Goal: Task Accomplishment & Management: Complete application form

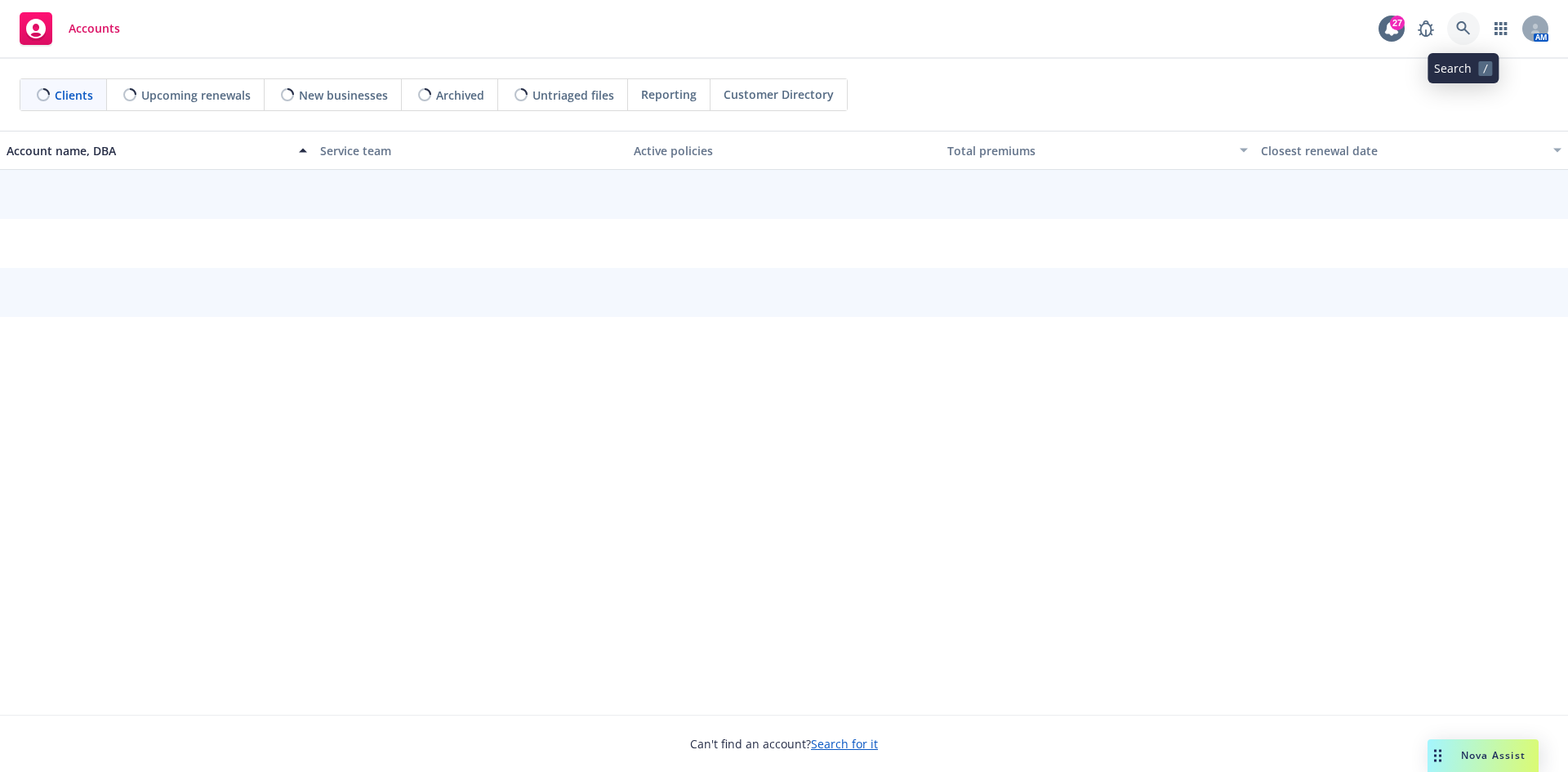
click at [1460, 29] on icon at bounding box center [1463, 27] width 14 height 14
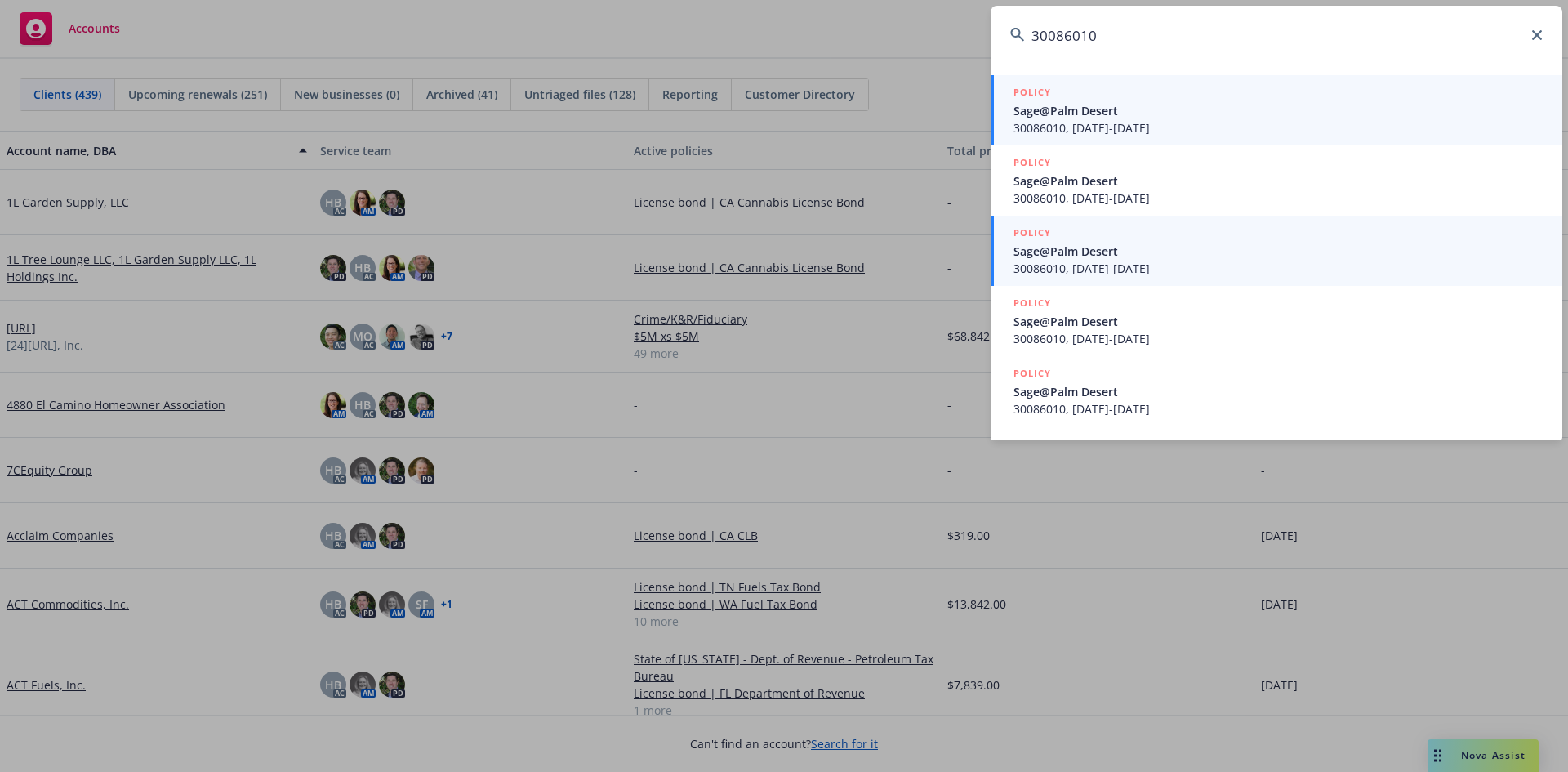
type input "30086010"
click at [1206, 277] on link "POLICY Sage@Palm Desert 30086010, [DATE]-[DATE]" at bounding box center [1276, 250] width 572 height 70
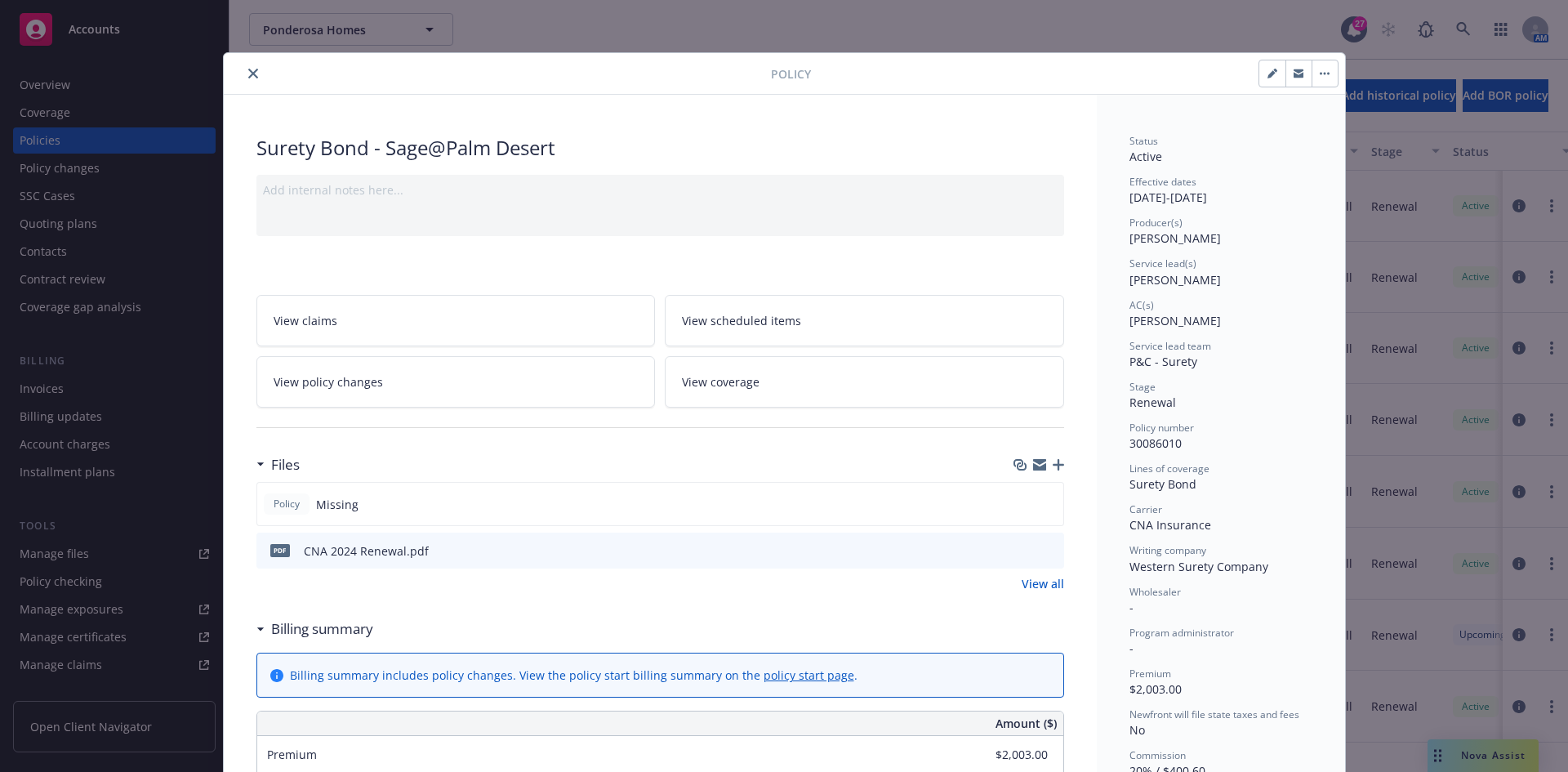
click at [1157, 446] on span "30086010" at bounding box center [1156, 443] width 53 height 15
copy span "30086010"
click at [246, 83] on button "close" at bounding box center [254, 74] width 20 height 20
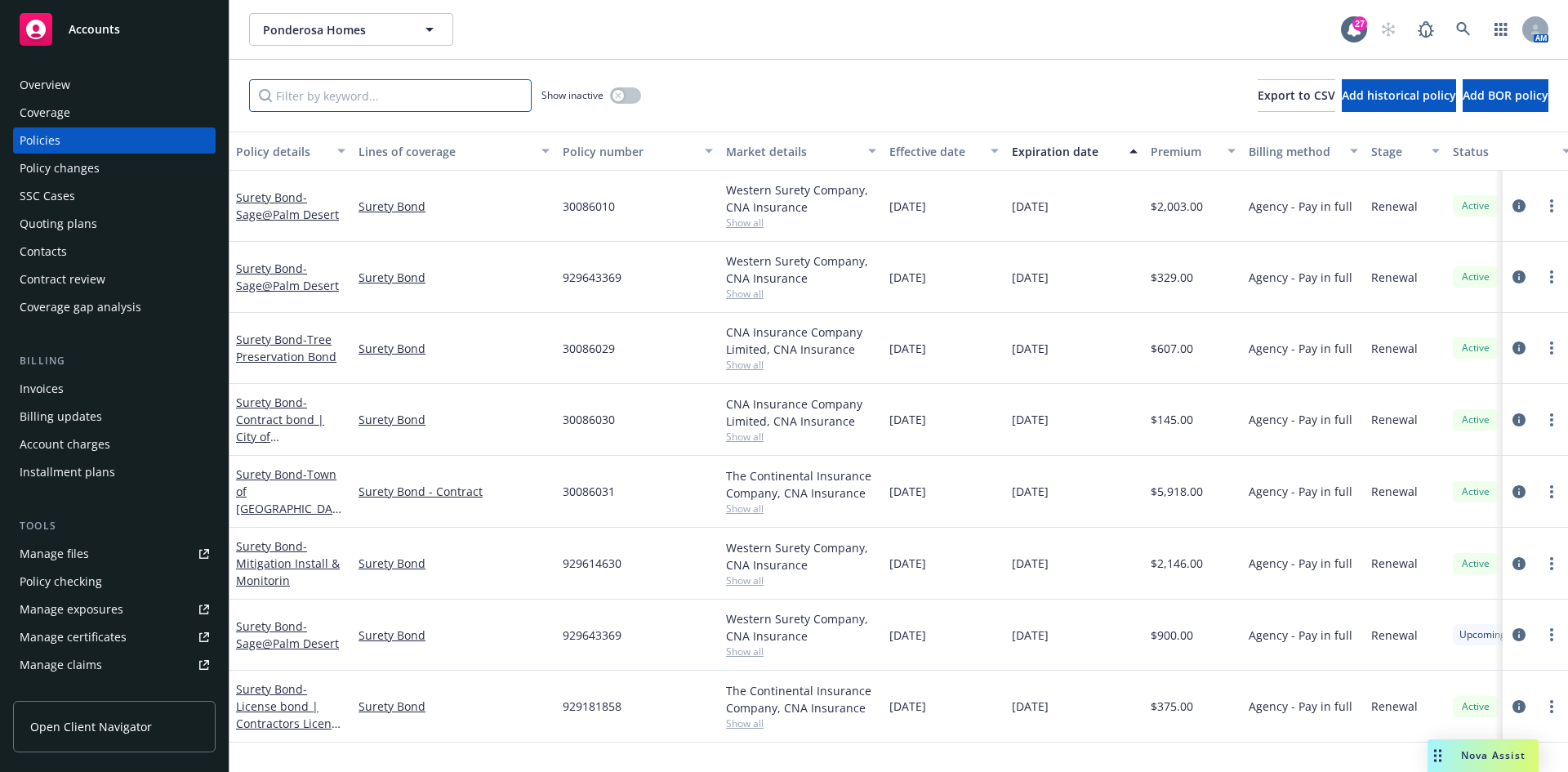
click at [315, 101] on input "Filter by keyword..." at bounding box center [390, 95] width 283 height 33
paste input "30086010"
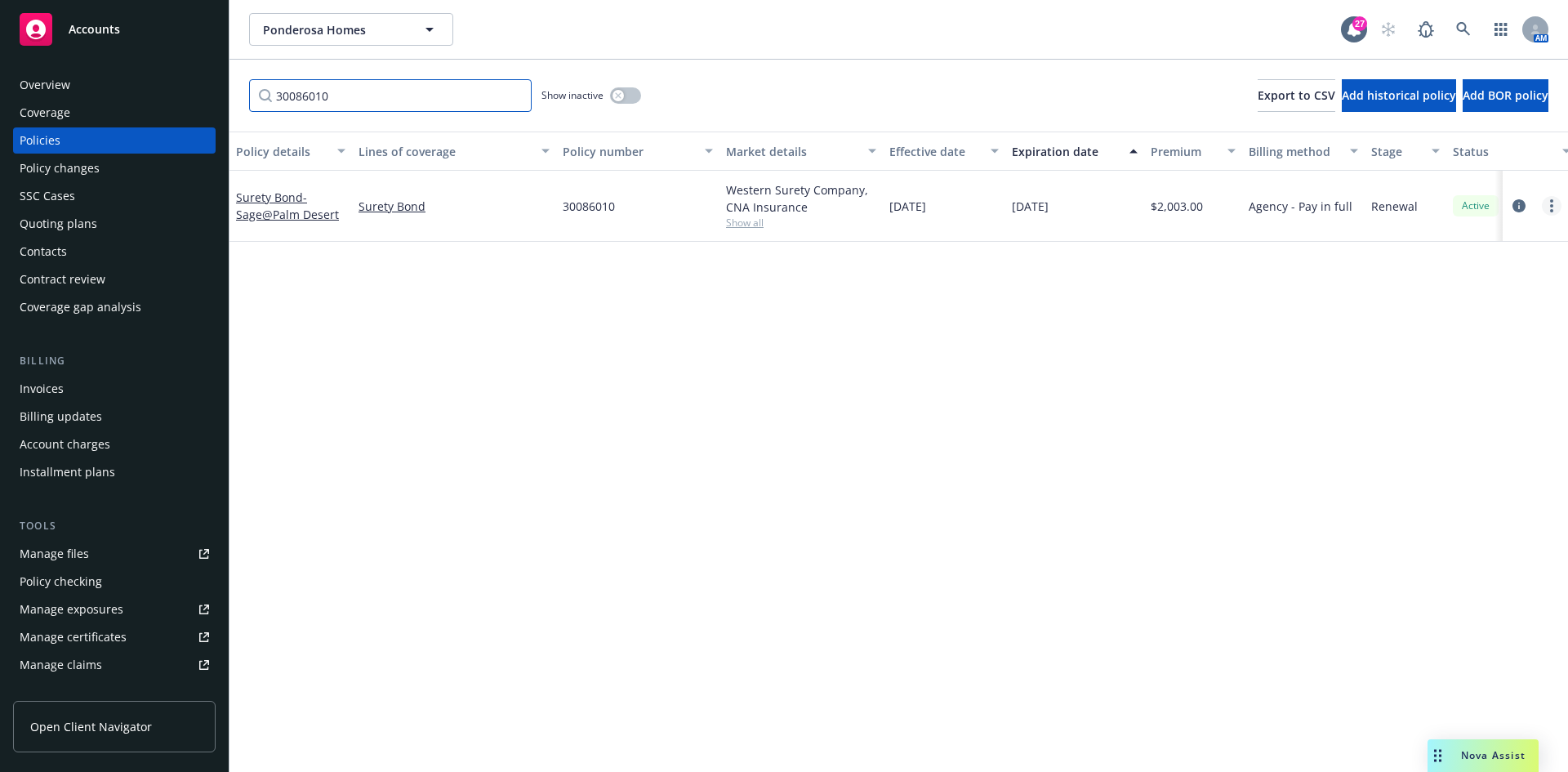
type input "30086010"
click at [1548, 214] on link "more" at bounding box center [1552, 206] width 20 height 20
click at [1453, 276] on link "Renew with incumbent" at bounding box center [1464, 272] width 192 height 33
select select "12"
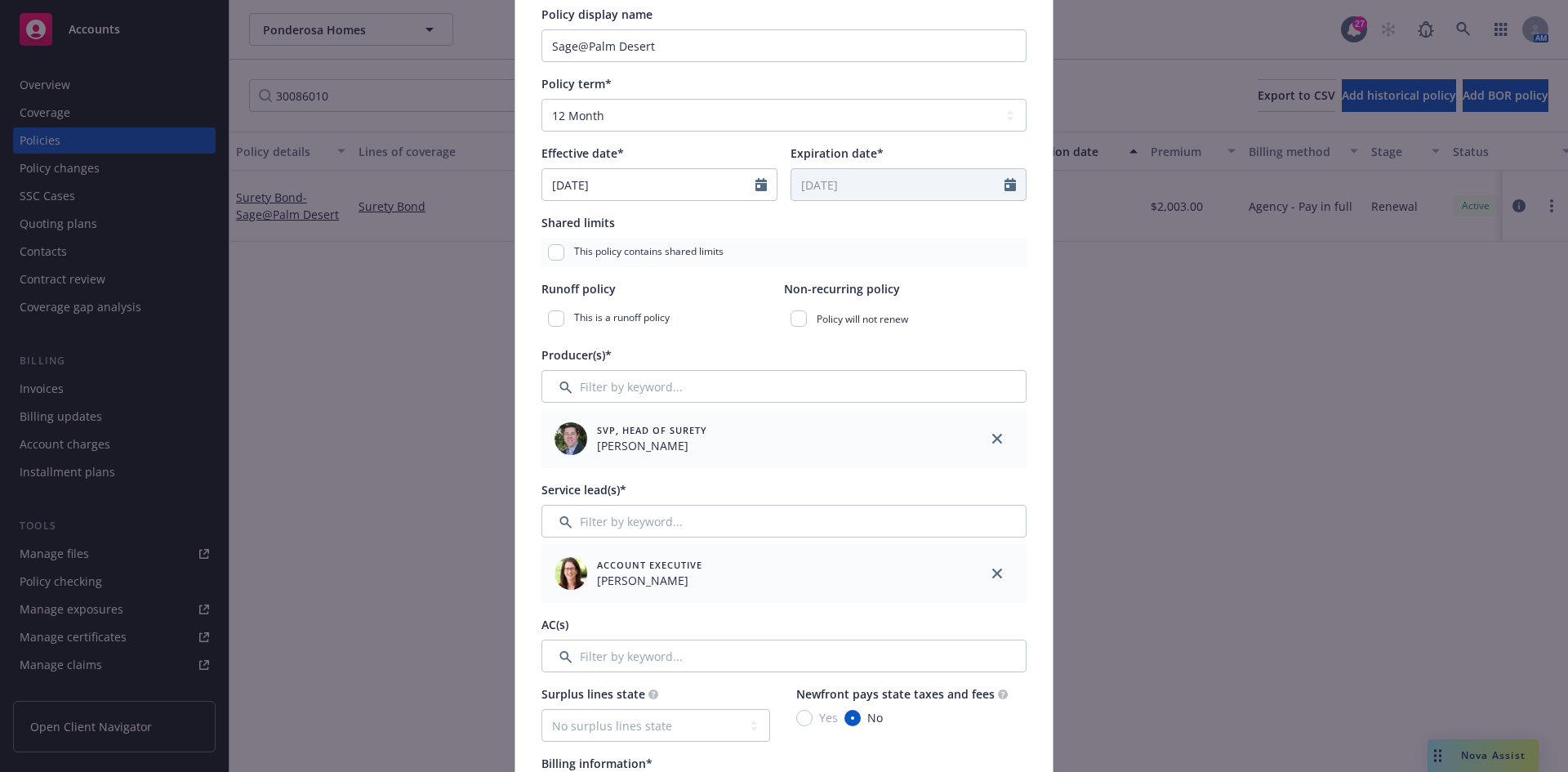
scroll to position [326, 0]
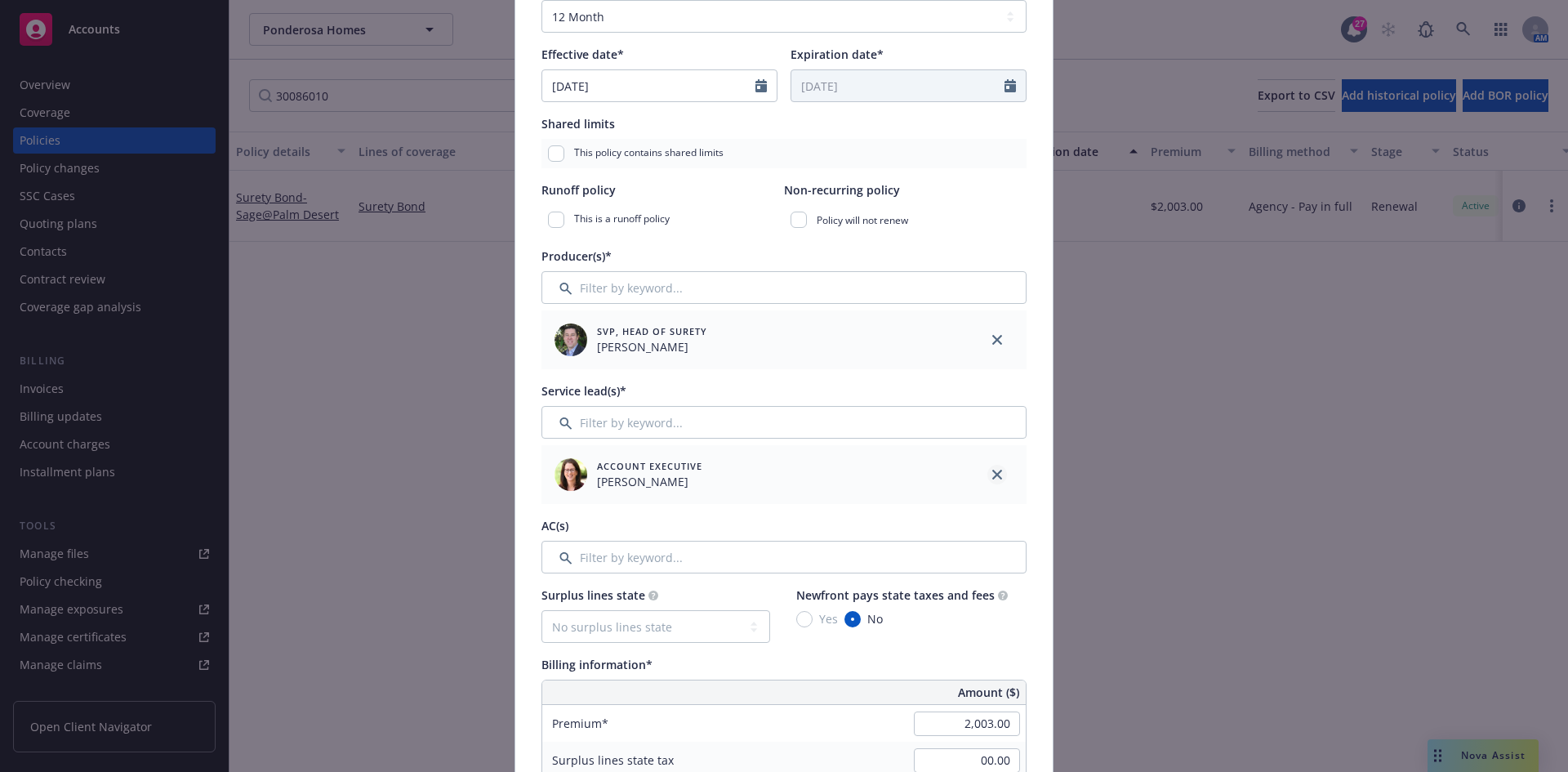
click at [997, 469] on link "close" at bounding box center [997, 475] width 20 height 20
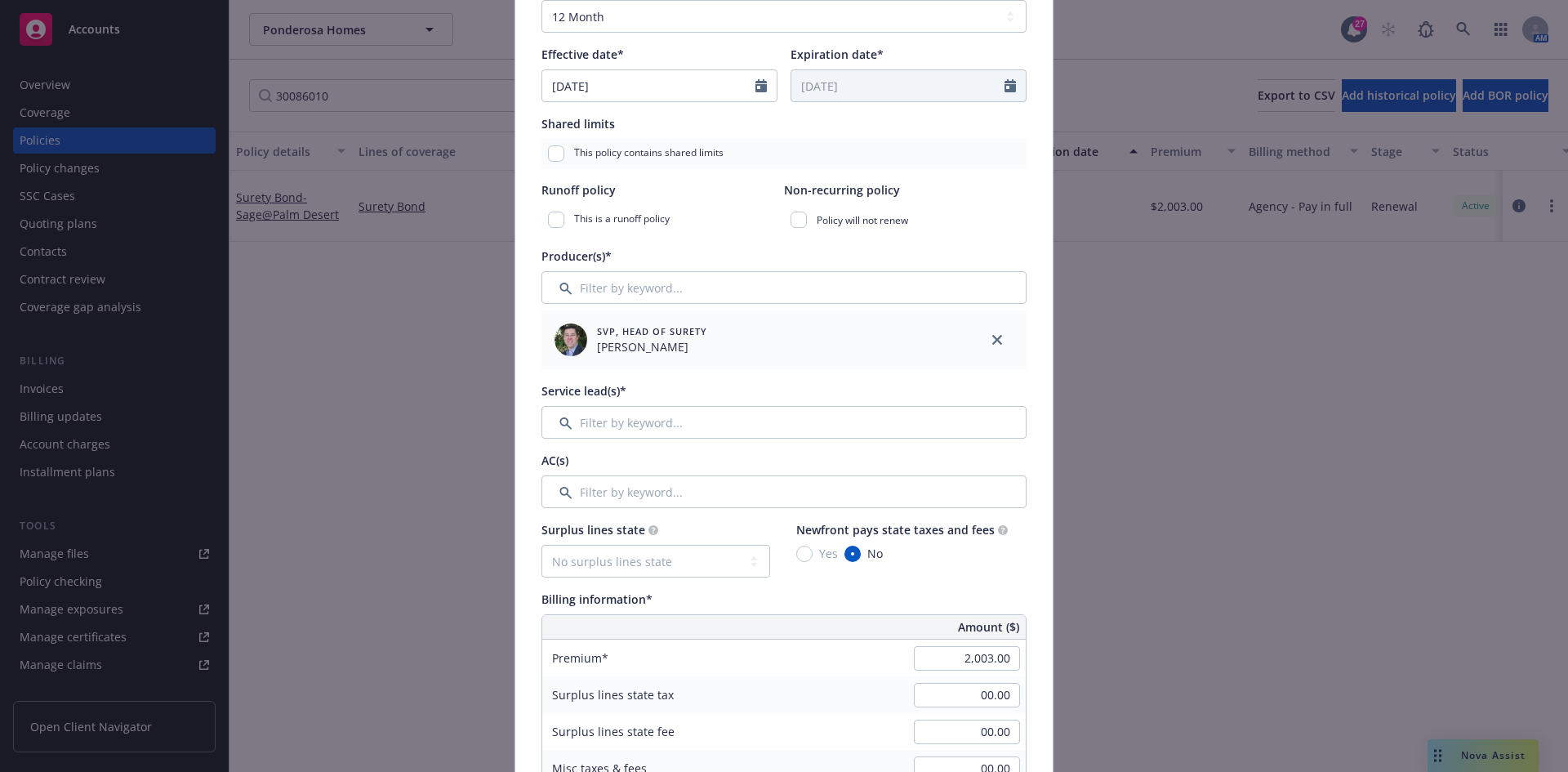
click at [767, 440] on div "Producer(s)* SVP, Head of Surety [PERSON_NAME] Service lead(s)* AC(s)" at bounding box center [784, 377] width 485 height 261
click at [779, 430] on input "Filter by keyword..." at bounding box center [784, 423] width 485 height 33
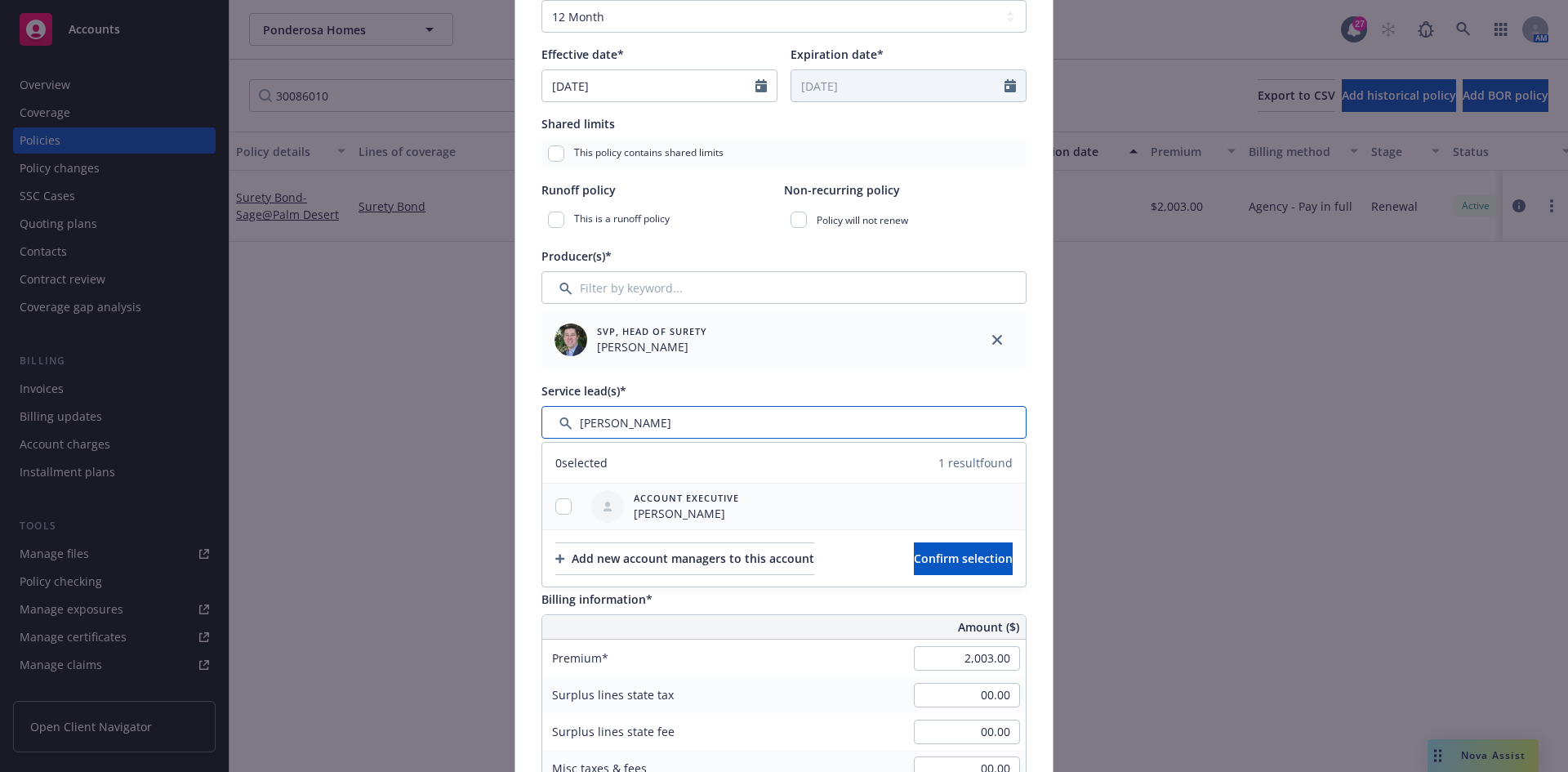
type input "[PERSON_NAME]"
click at [555, 507] on input "checkbox" at bounding box center [564, 506] width 16 height 16
checkbox input "true"
click at [927, 552] on span "Confirm selection" at bounding box center [963, 558] width 99 height 15
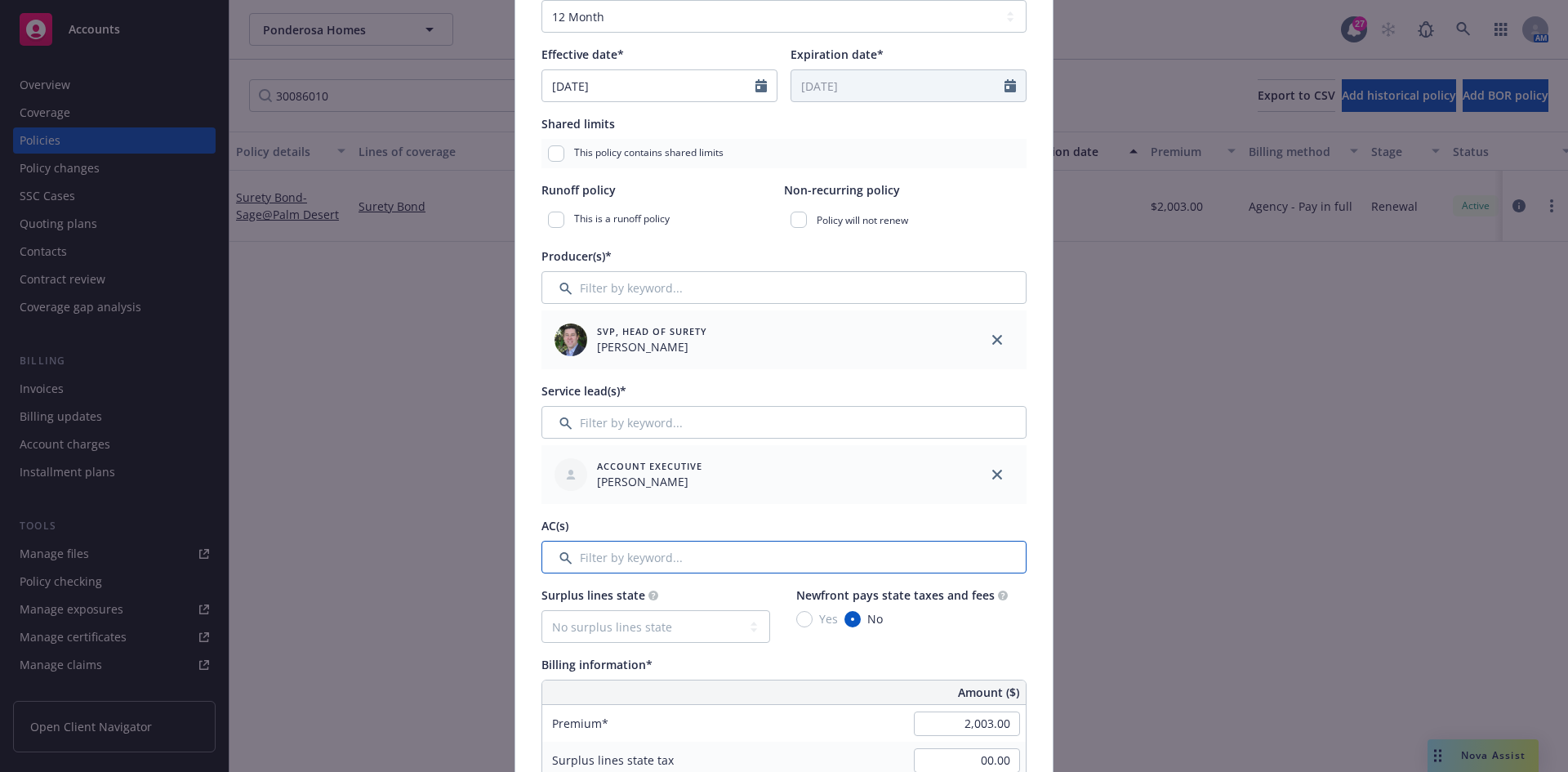
click at [710, 548] on input "Filter by keyword..." at bounding box center [784, 557] width 485 height 33
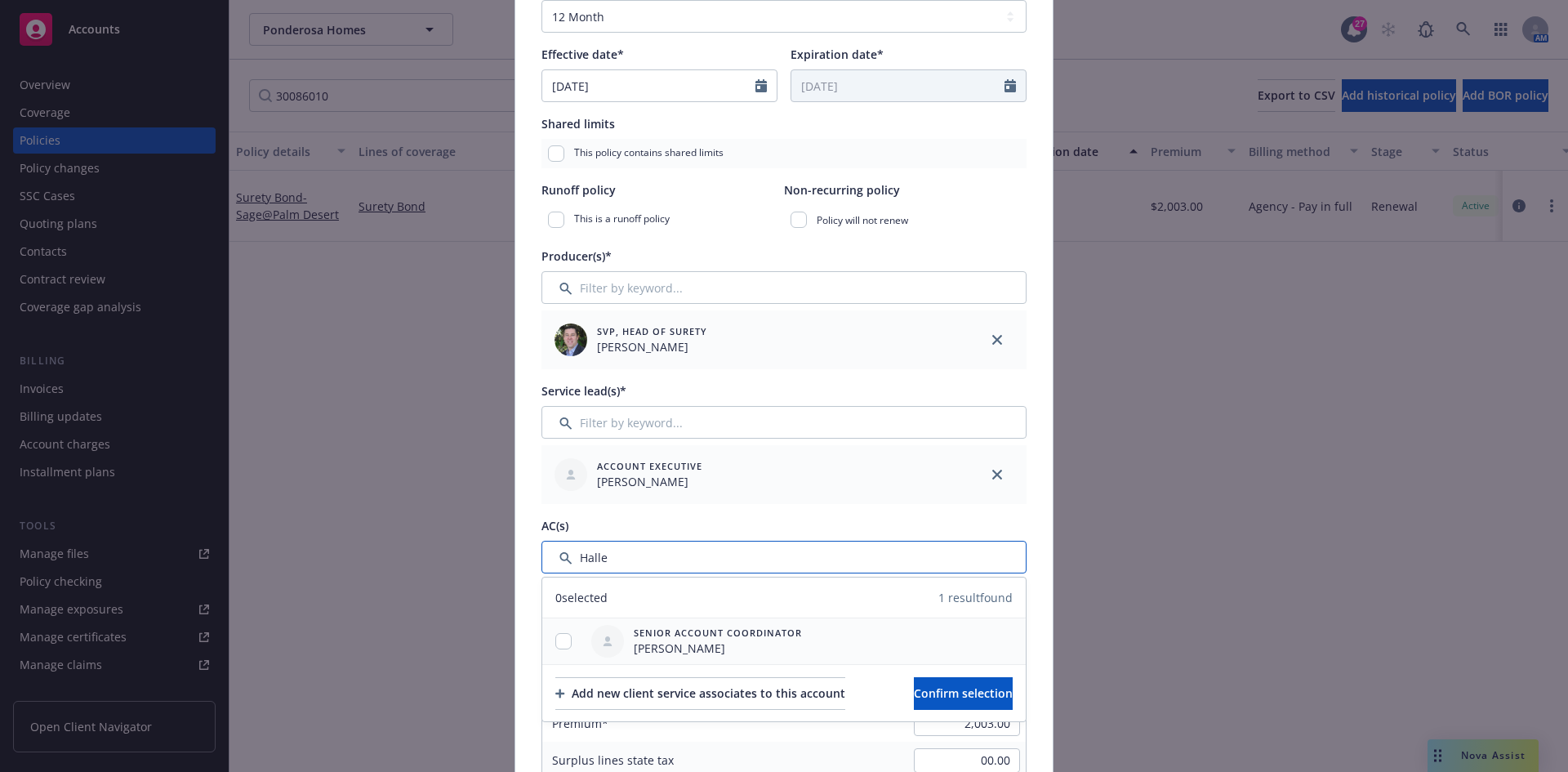
type input "Halle"
click at [555, 644] on input "checkbox" at bounding box center [564, 641] width 16 height 16
checkbox input "true"
click at [944, 687] on span "Confirm selection" at bounding box center [963, 693] width 99 height 15
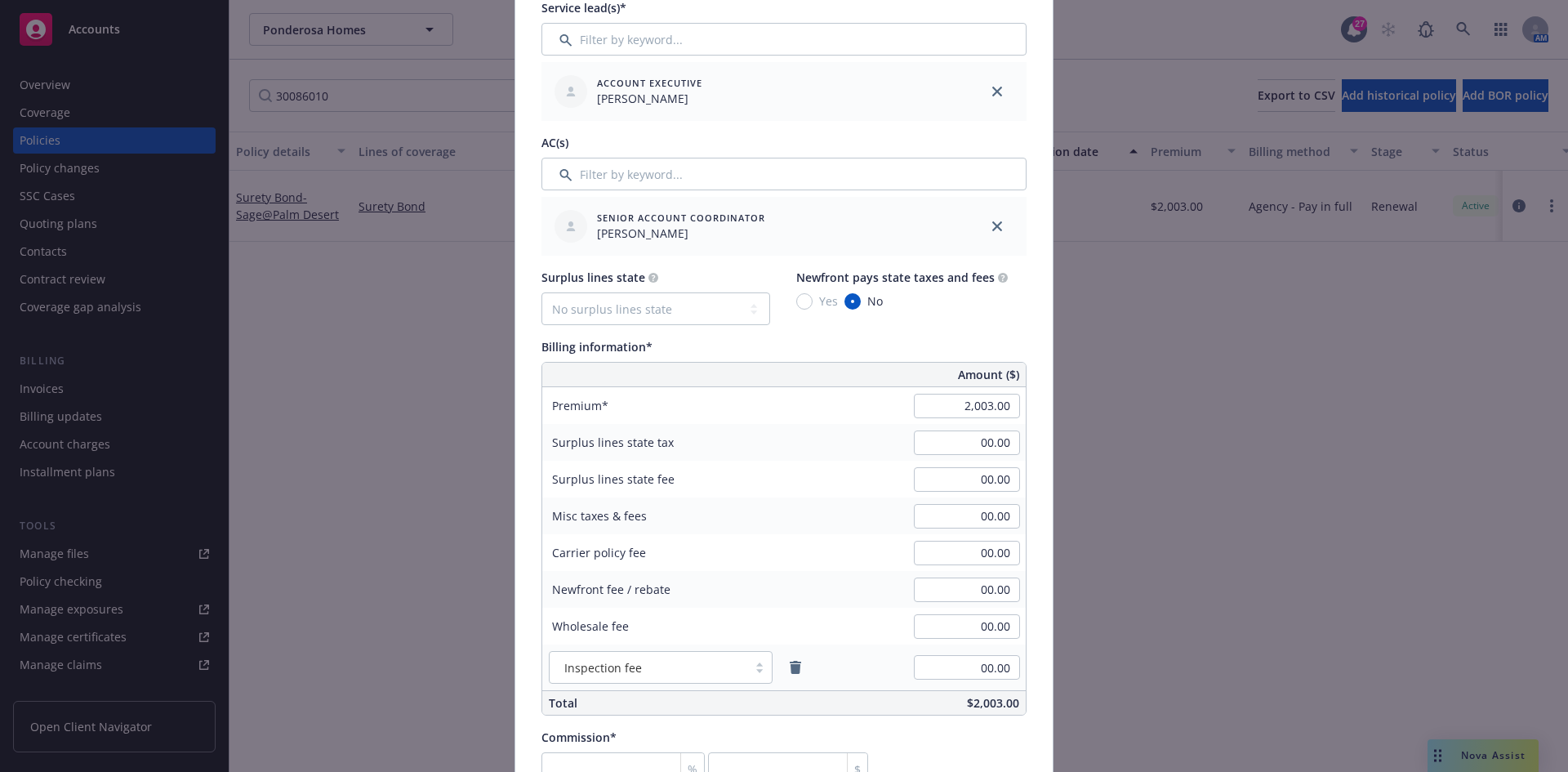
scroll to position [736, 0]
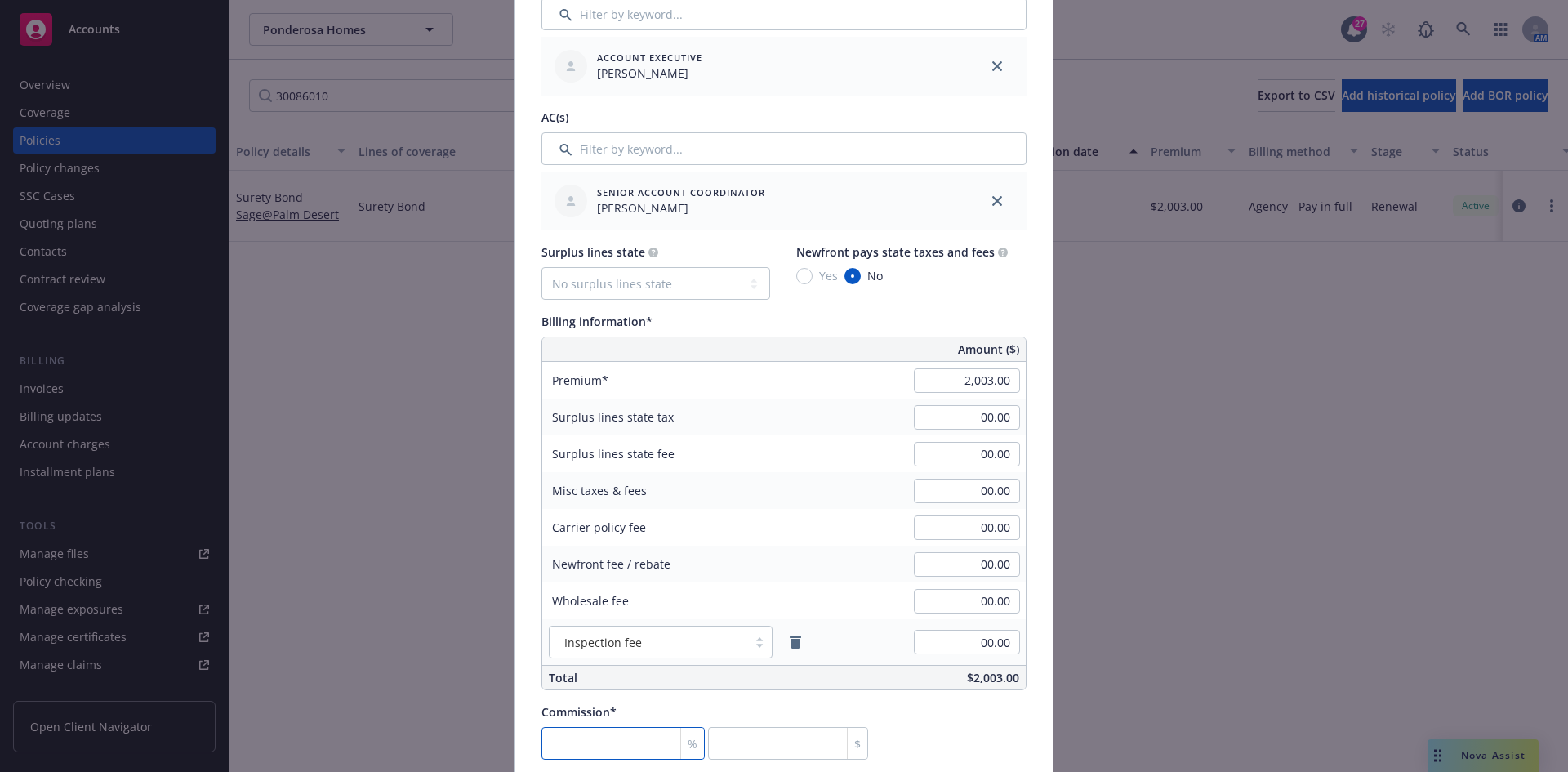
click at [607, 734] on input "number" at bounding box center [624, 744] width 164 height 33
type input "3"
type input "60.09"
type input "30"
type input "600.9"
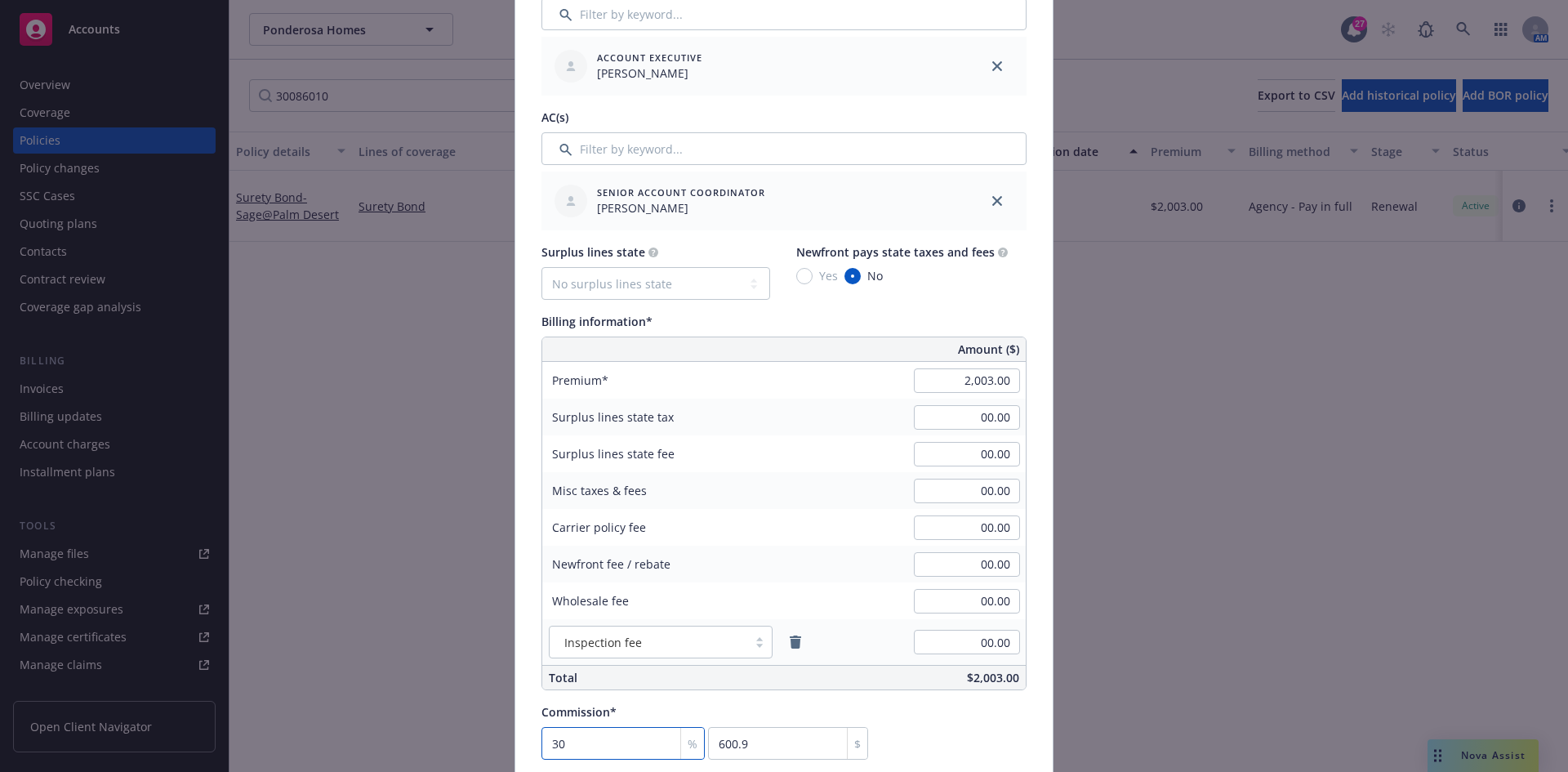
type input "3"
type input "60.09"
type input "0"
type input "2"
type input "40.06"
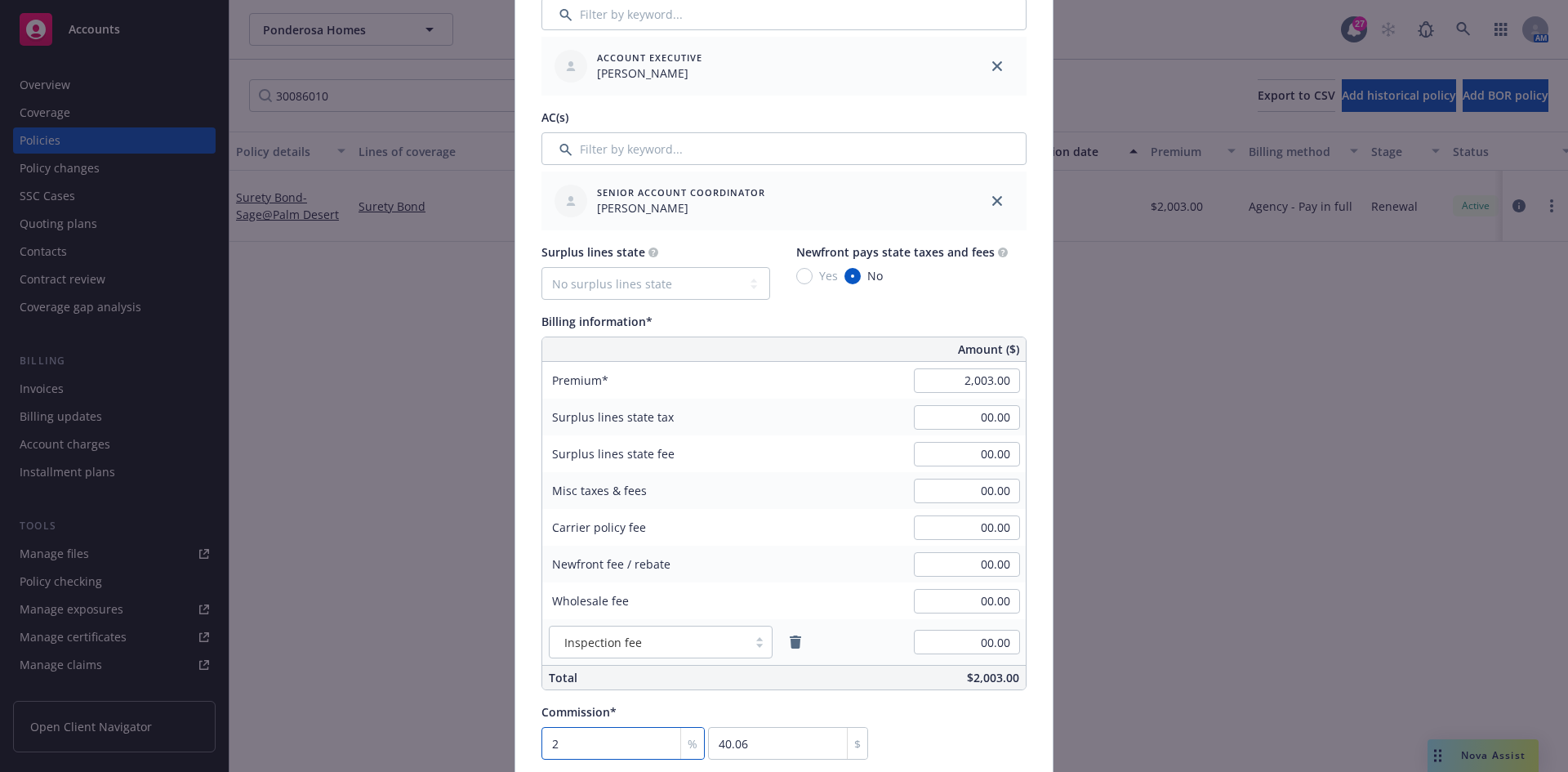
type input "20"
type input "400.6"
type input "2"
type input "40.06"
type input "0"
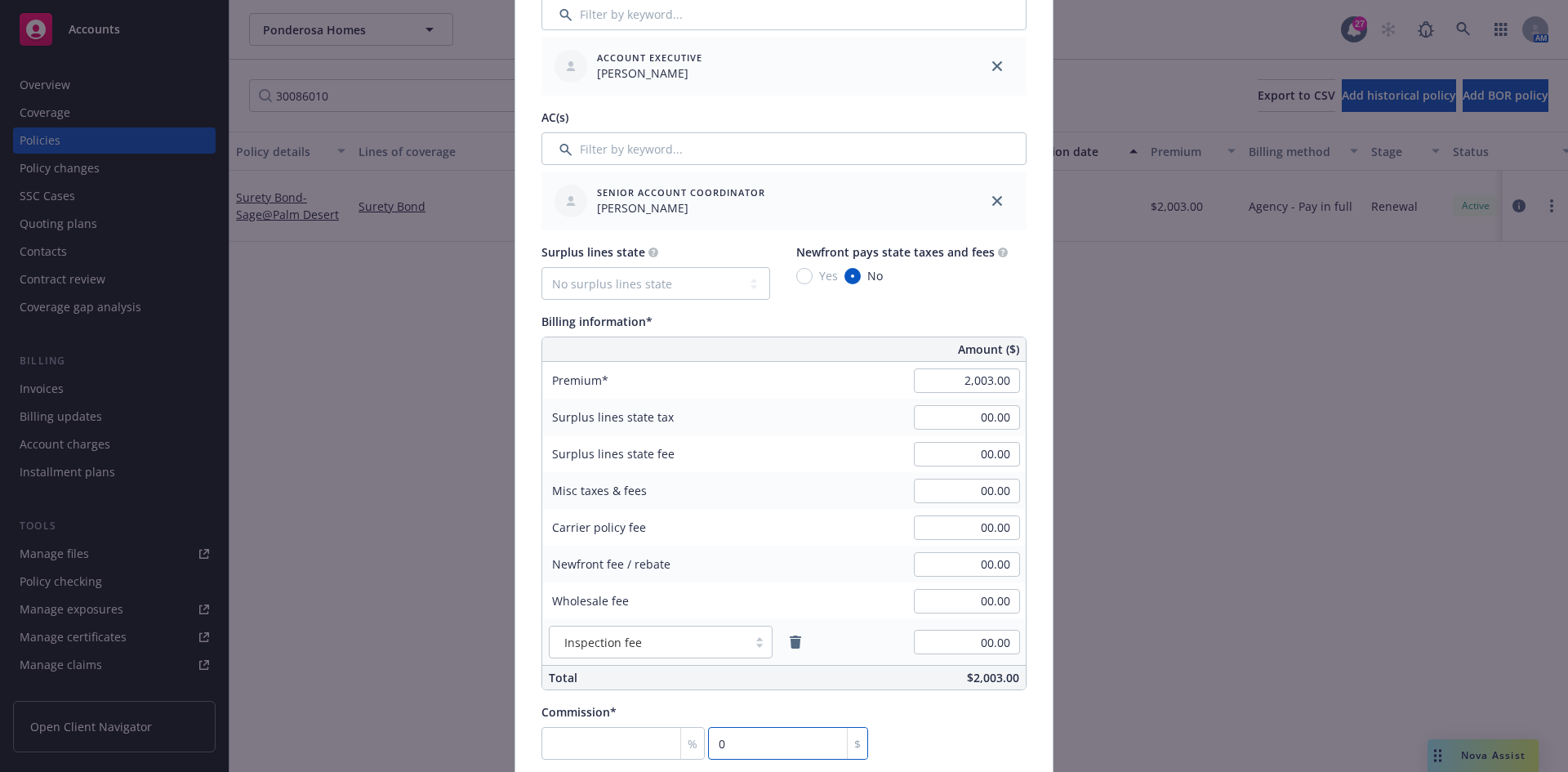
type input "0.15"
type input "3"
type input "1.797"
type input "36"
type input "17.973"
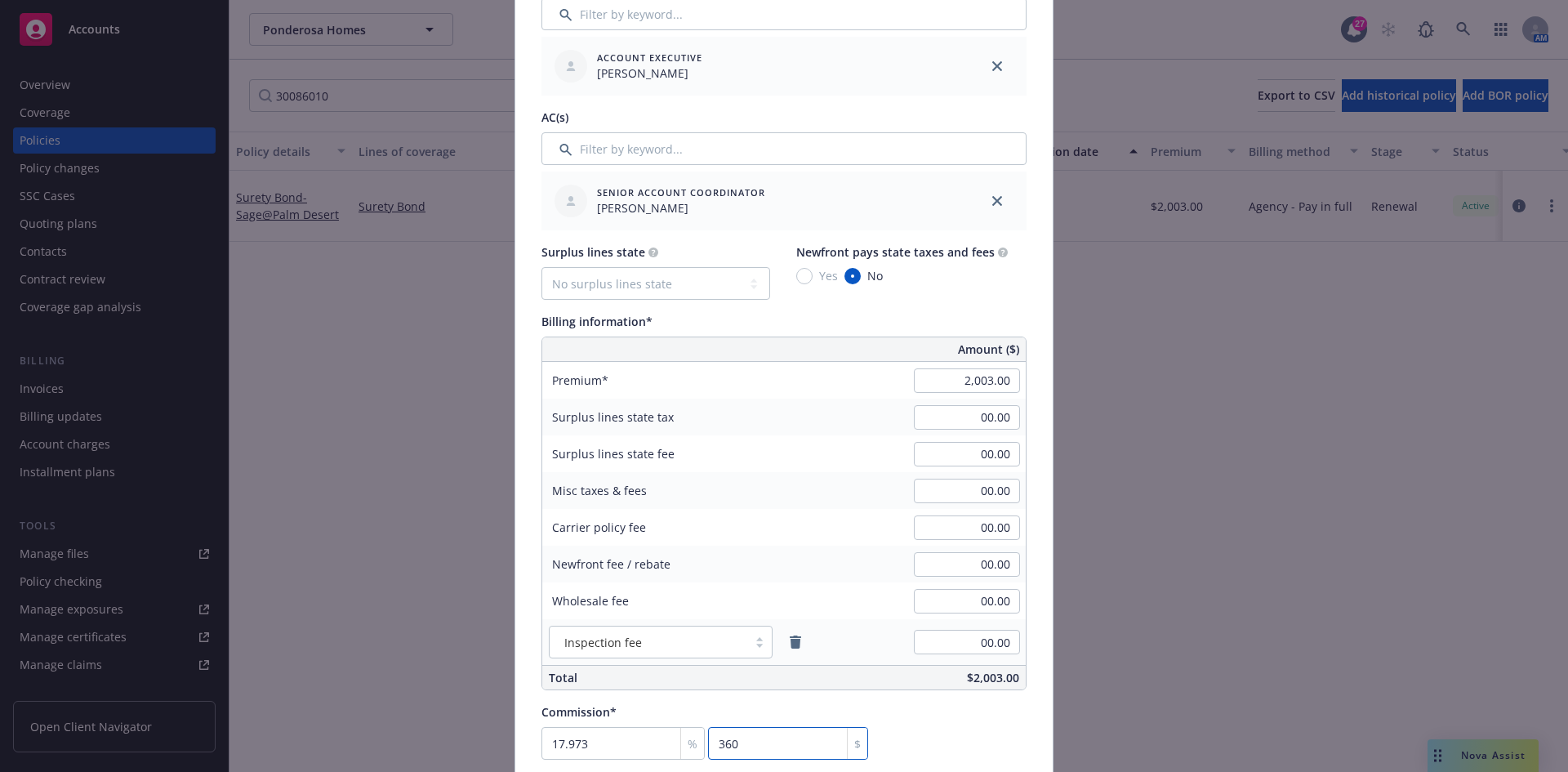
type input "360"
click at [954, 385] on input "2,003.00" at bounding box center [966, 380] width 106 height 25
type input "1,803.00"
type input "324.05"
click at [623, 757] on input "17.973" at bounding box center [624, 744] width 164 height 33
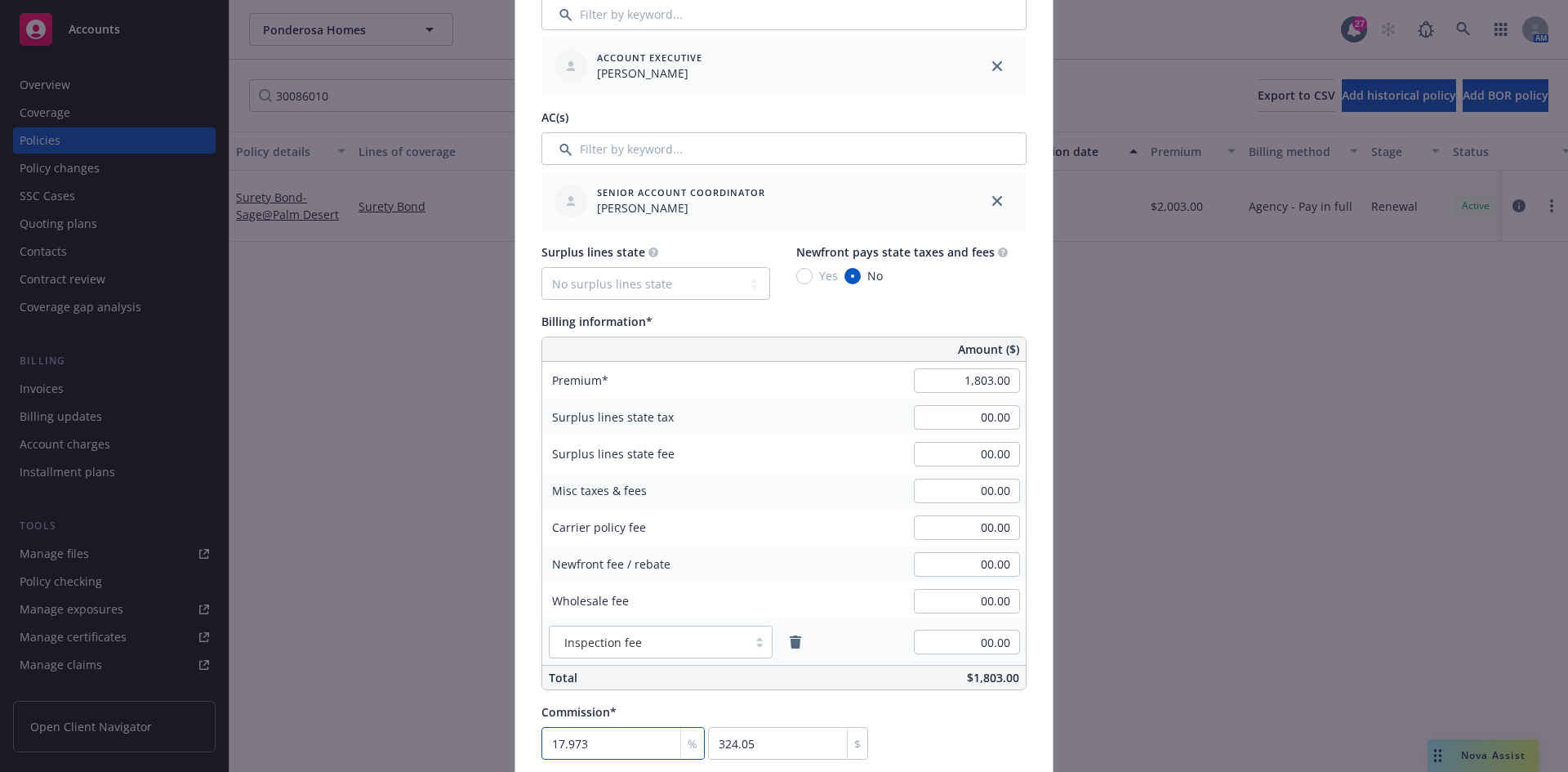
type input "3"
type input "54.09"
type input "30"
type input "540.9"
click at [623, 757] on input "30" at bounding box center [624, 744] width 164 height 33
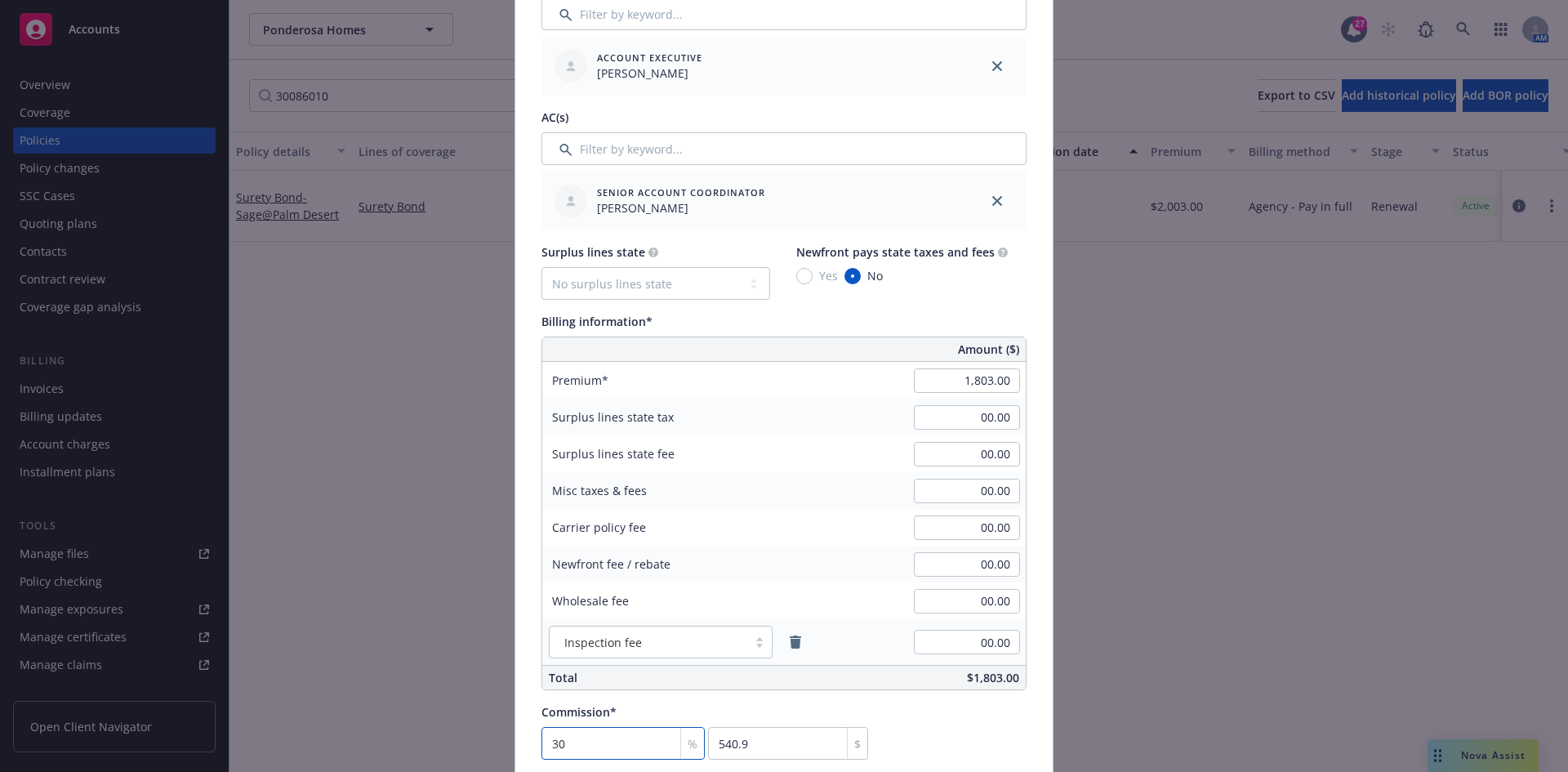
click at [623, 757] on input "30" at bounding box center [624, 744] width 164 height 33
type input "2"
type input "36.06"
type input "20"
type input "360.6"
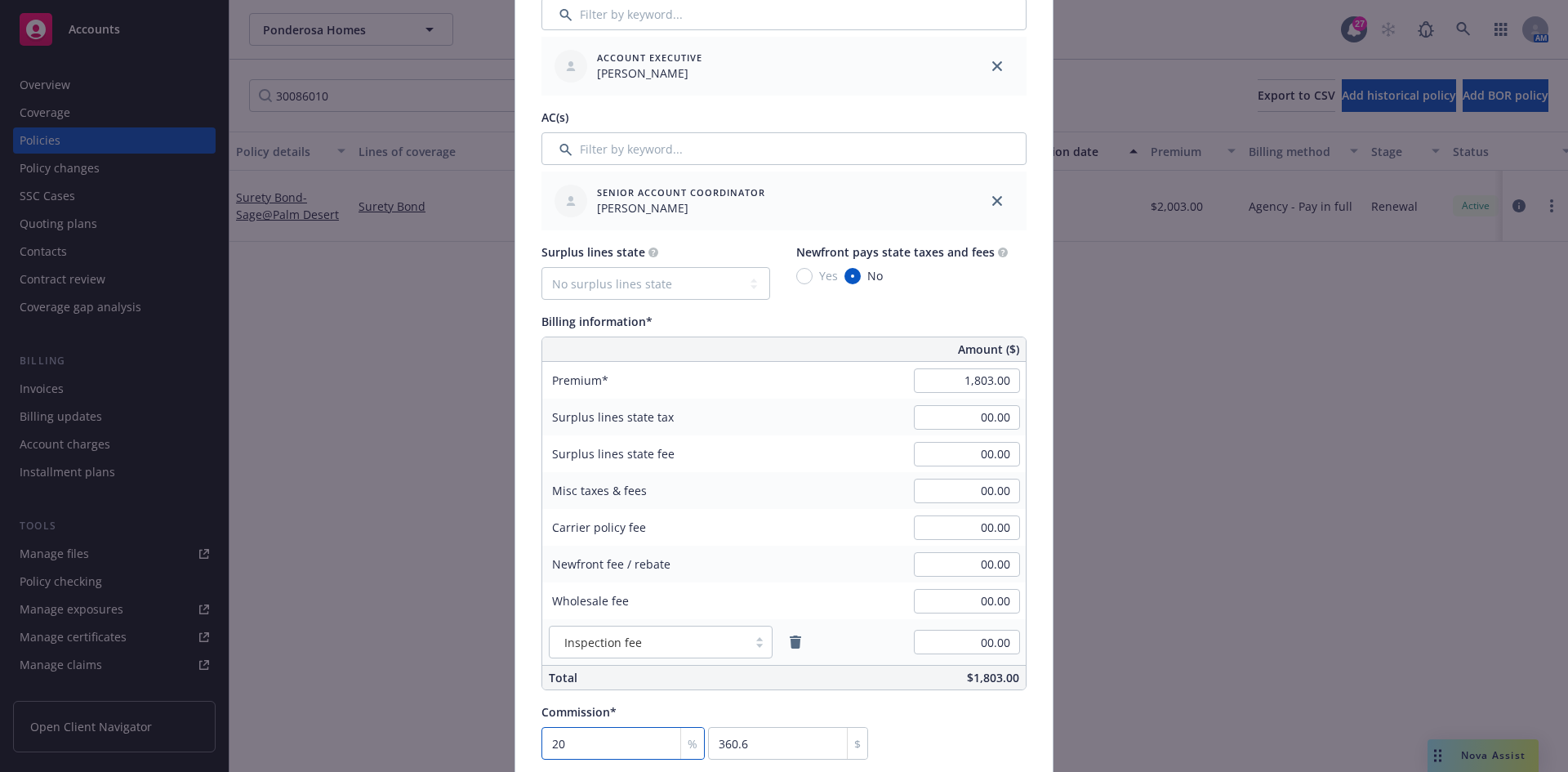
type input "20"
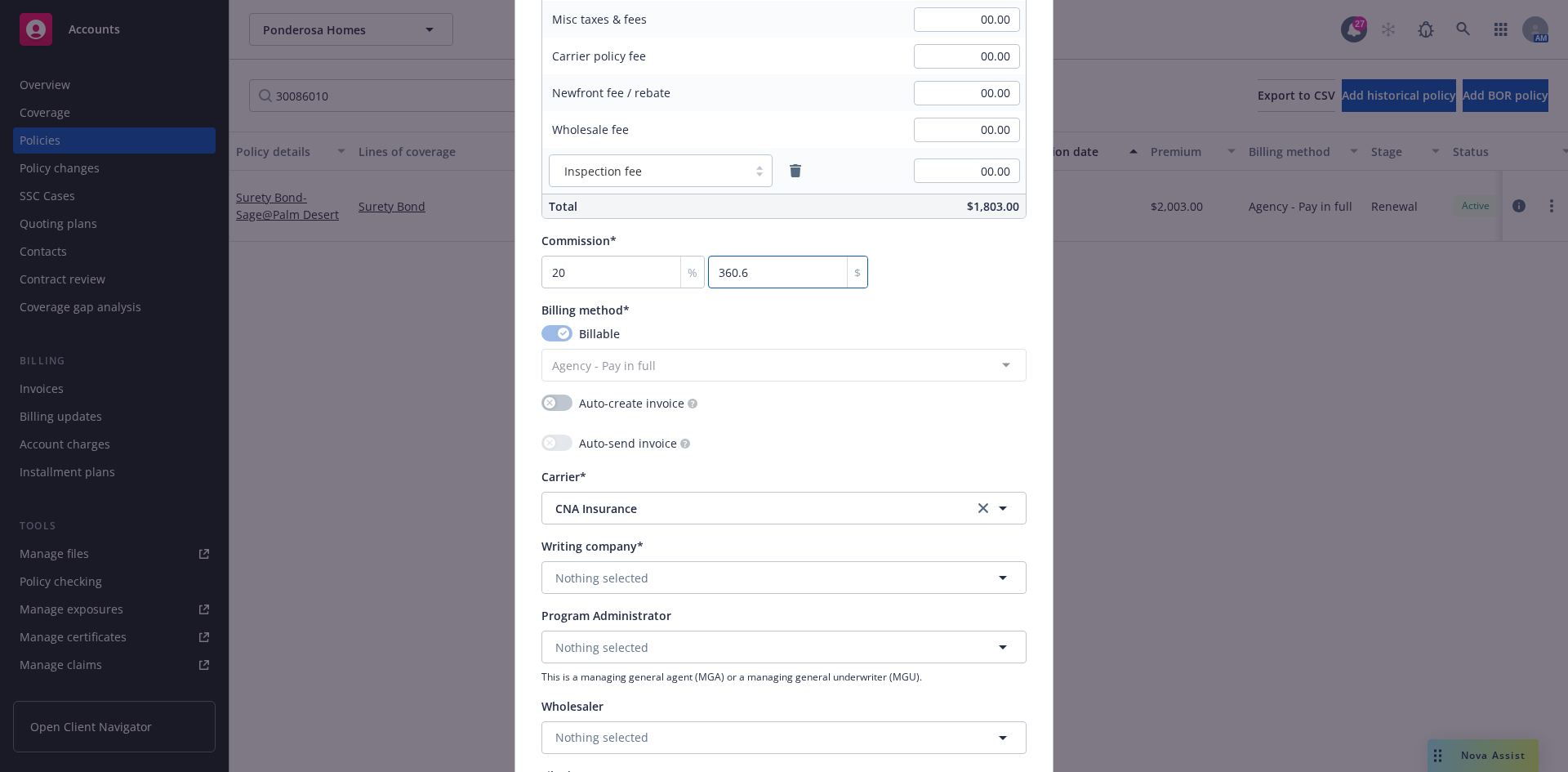
scroll to position [1226, 0]
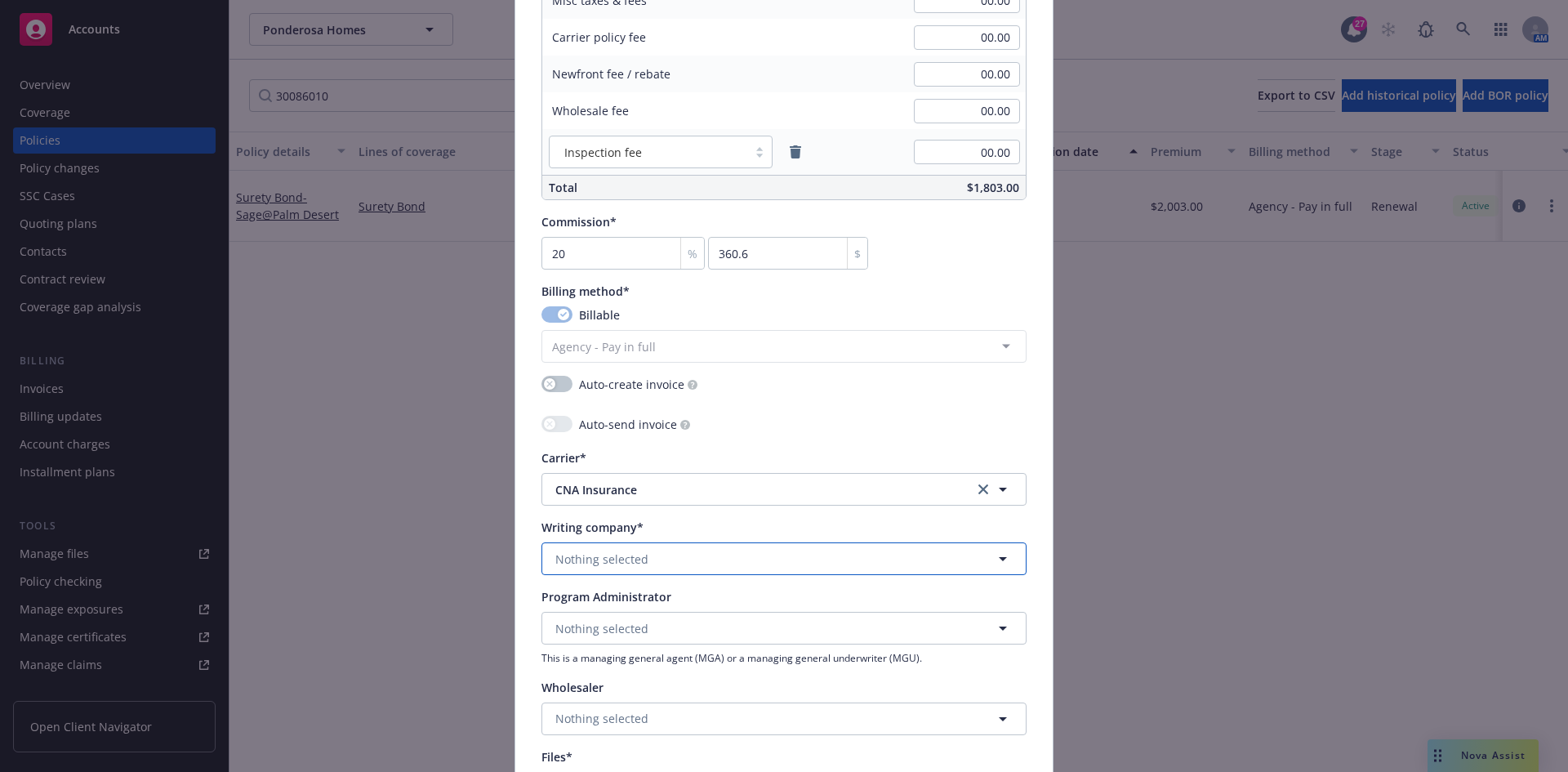
click at [634, 562] on span "Nothing selected" at bounding box center [602, 559] width 93 height 17
type input "Weste"
click at [648, 495] on strong "Western Surety Company" at bounding box center [630, 495] width 143 height 15
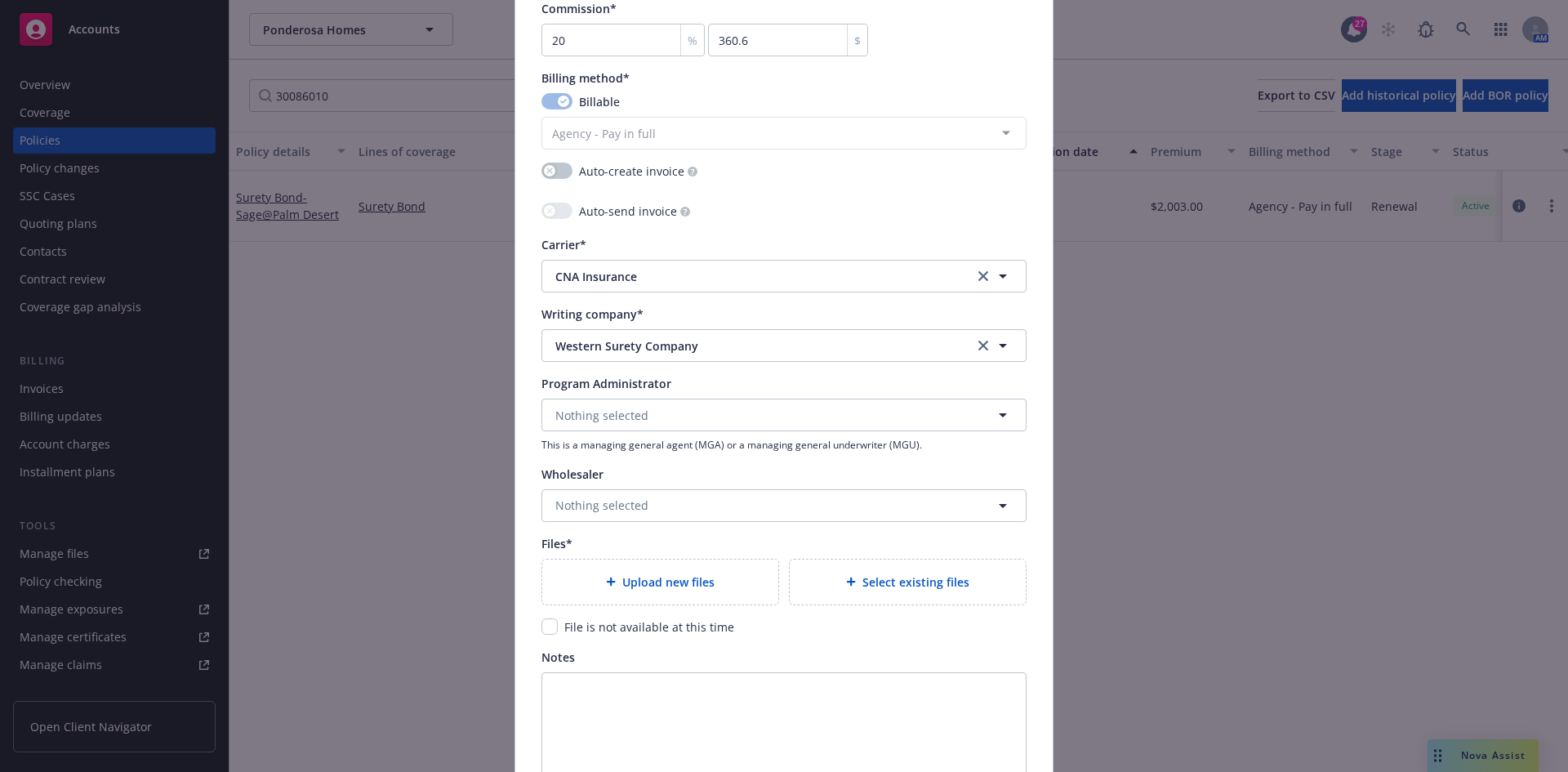
scroll to position [1613, 0]
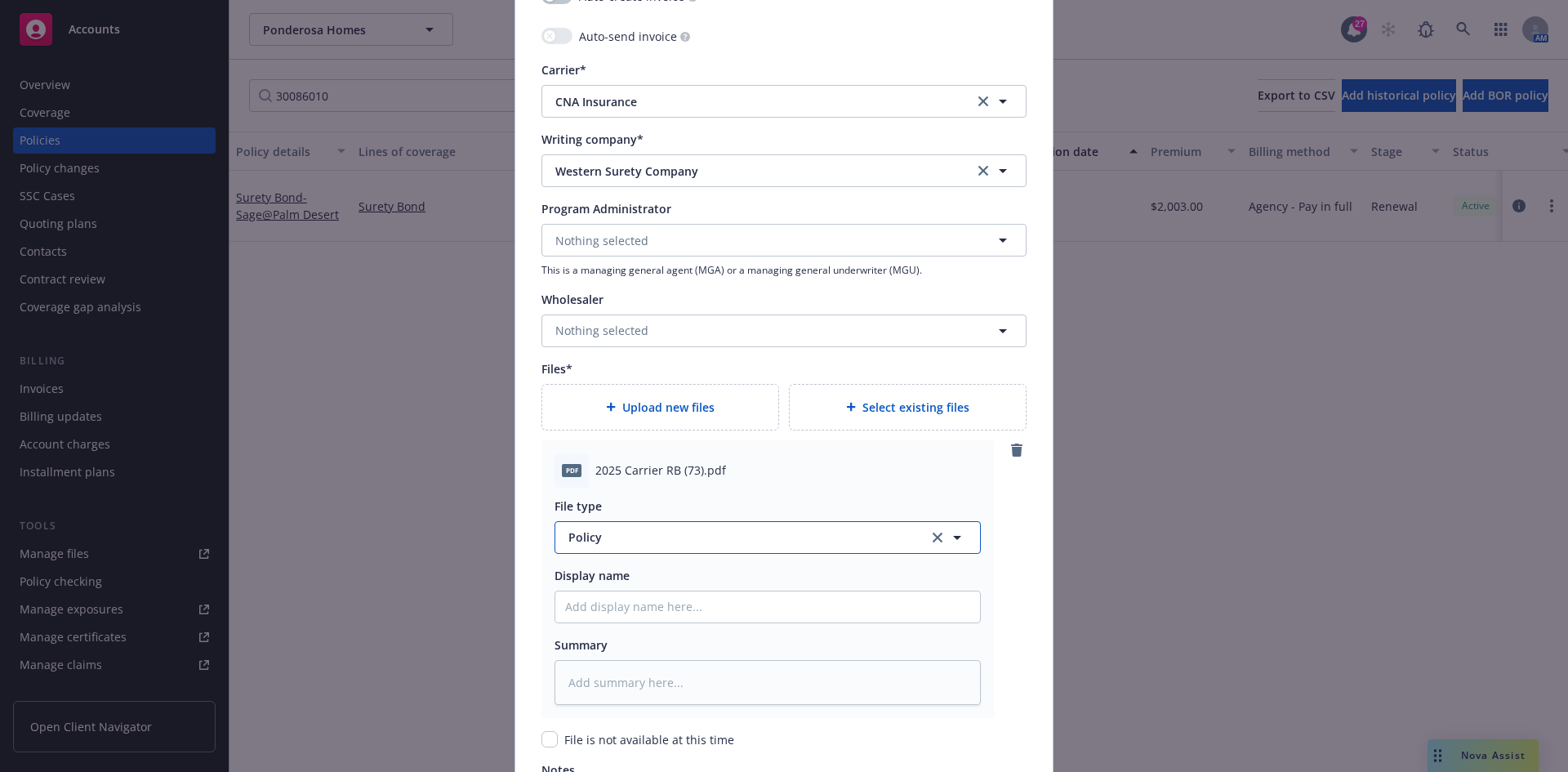
click at [615, 546] on button "Policy" at bounding box center [767, 537] width 426 height 33
type input "Invoic"
click at [620, 494] on span "Invoice - Third Party" at bounding box center [628, 492] width 113 height 17
click at [613, 607] on input "Policy display name" at bounding box center [767, 607] width 424 height 31
type textarea "x"
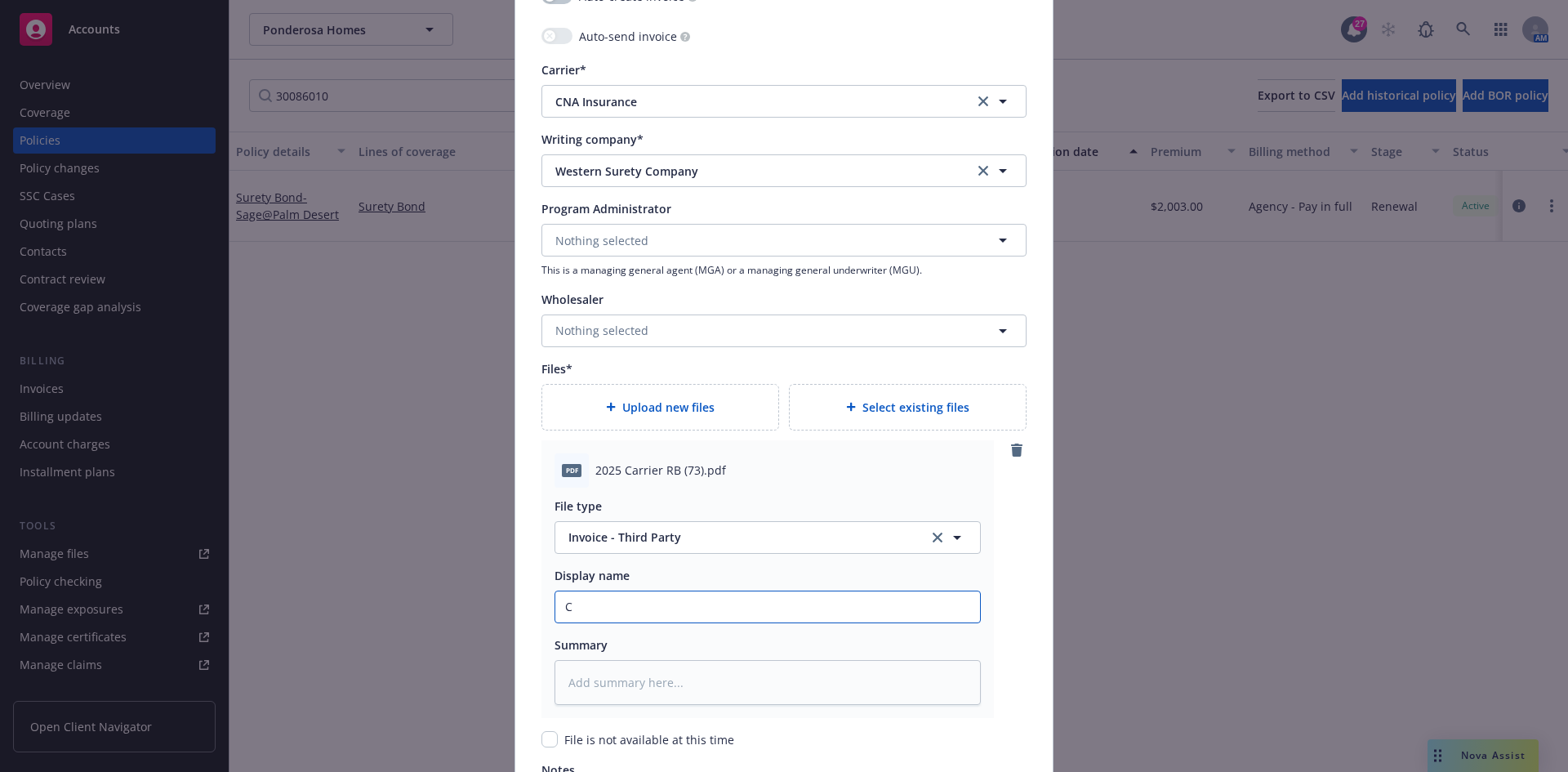
type input "CN"
type textarea "x"
type input "CNA"
type textarea "x"
type input "CNA"
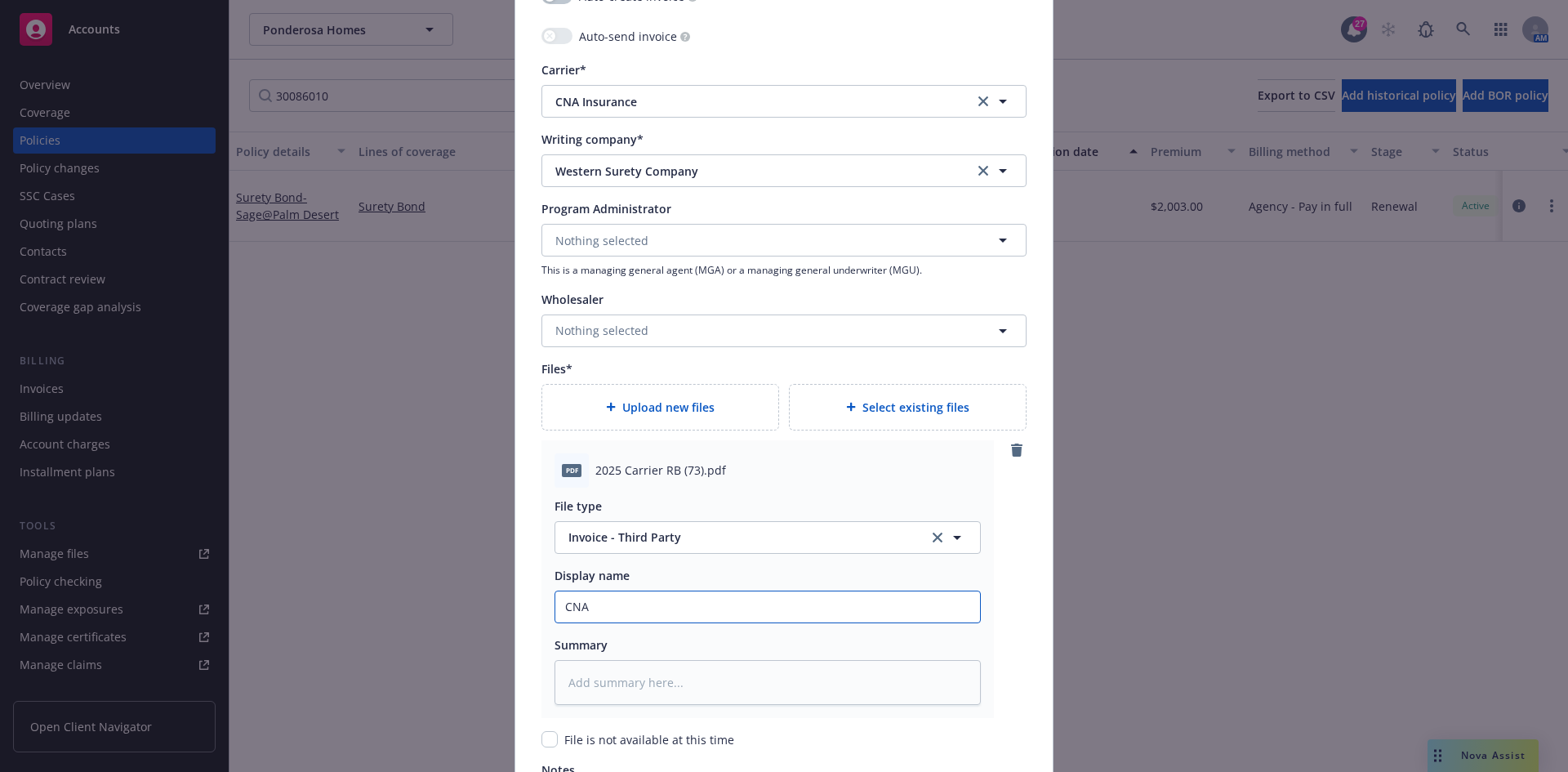
type textarea "x"
type input "CNA I"
type textarea "x"
type input "CNA In"
type textarea "x"
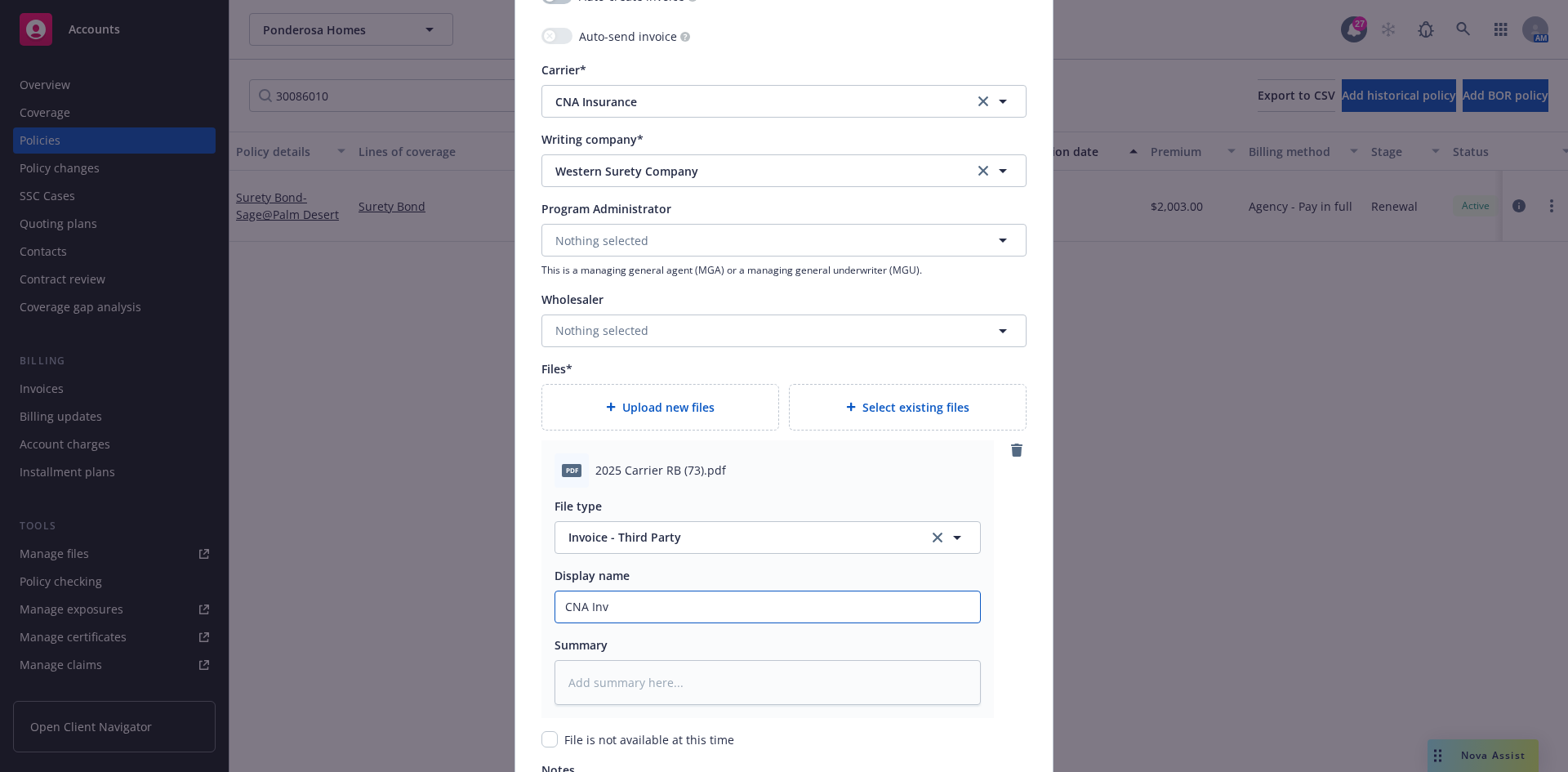
type input "CNA Invo"
type textarea "x"
type input "CNA Invoi"
type textarea "x"
type input "CNA Invoic"
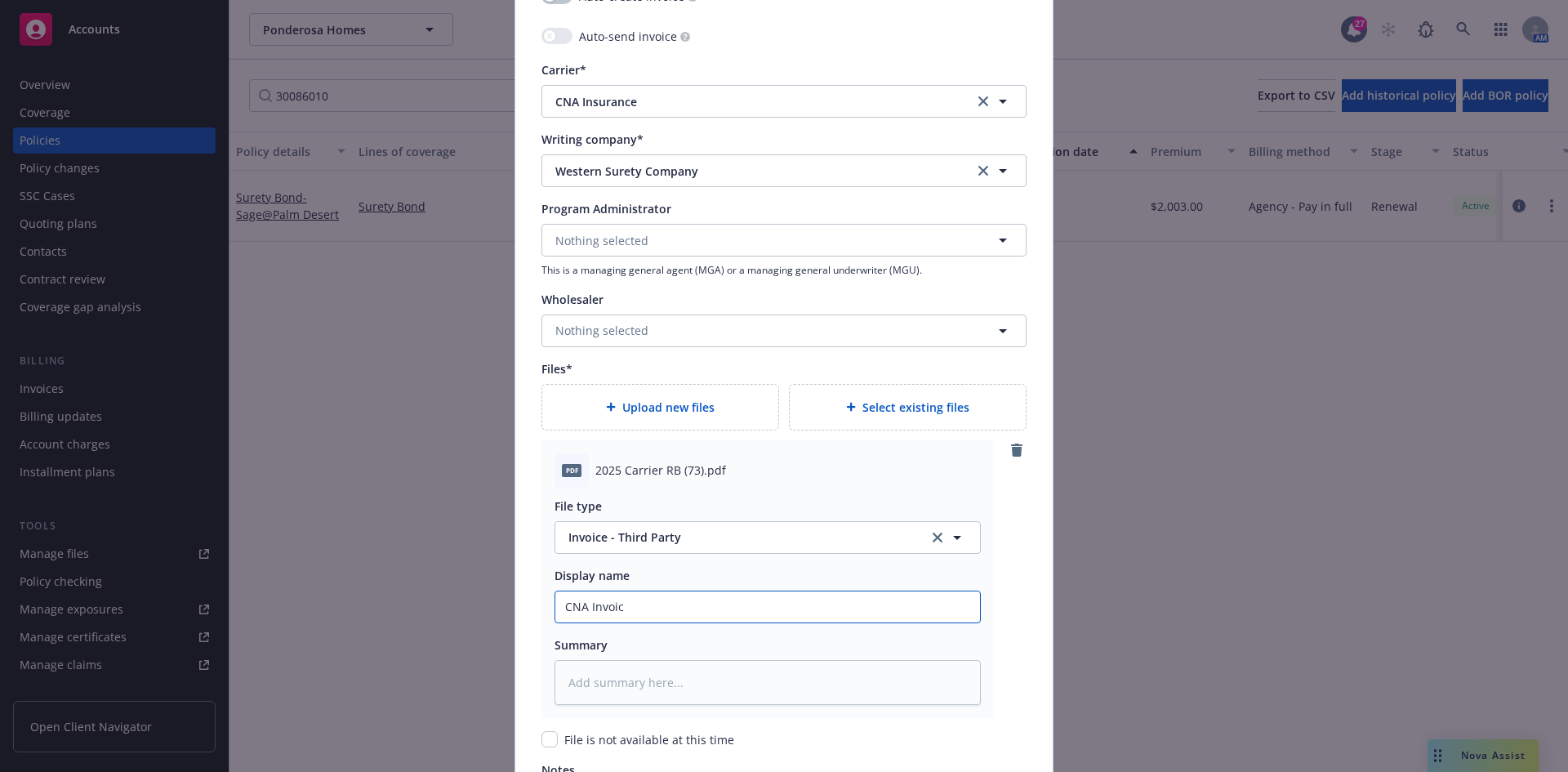
type textarea "x"
type input "CNA Invoice"
type textarea "x"
type input "CNA Invoice"
type textarea "x"
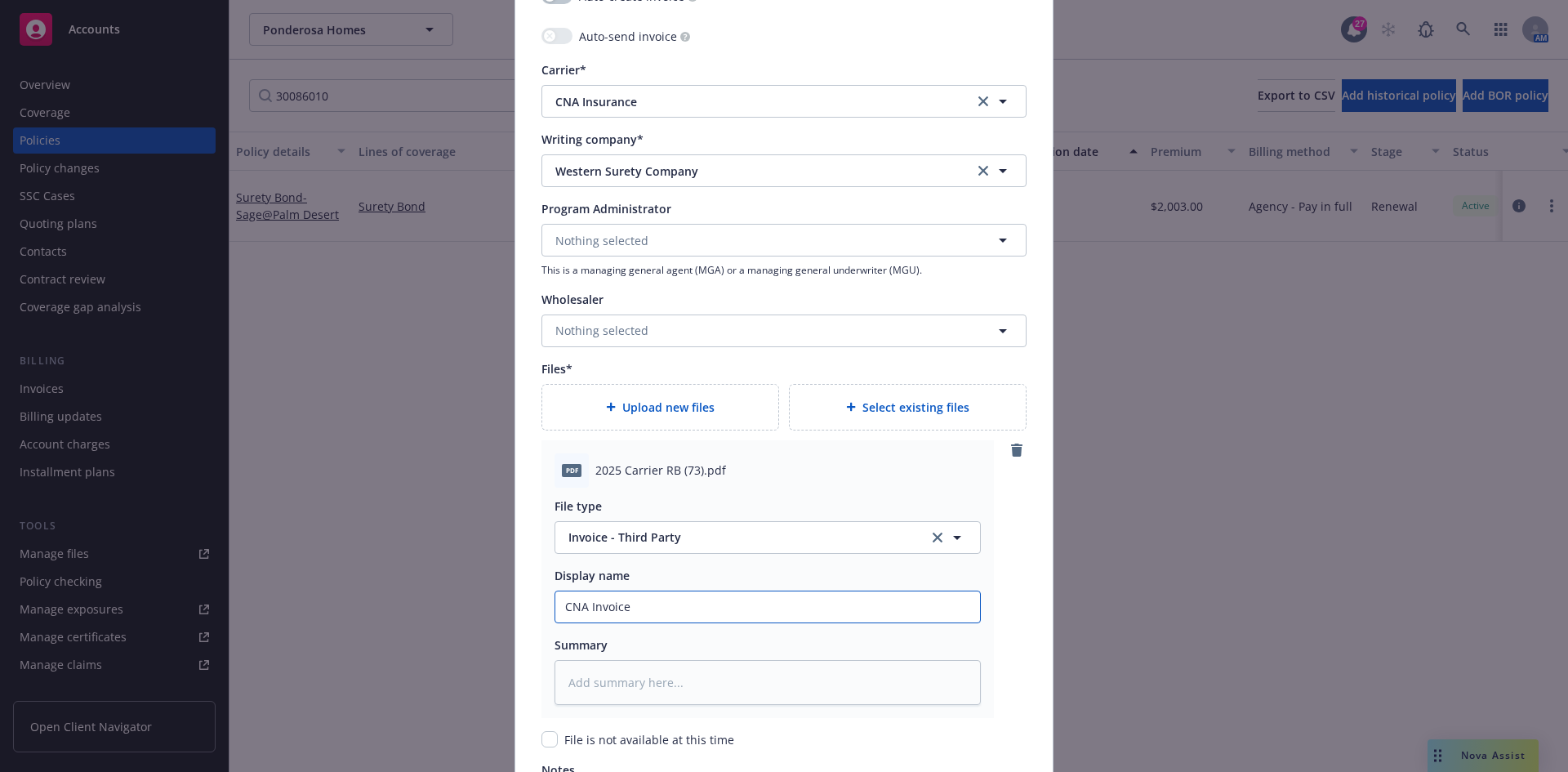
type input "CNA Invoice B"
type textarea "x"
type input "CNA Invoice Bo"
type textarea "x"
type input "CNA Invoice Bon"
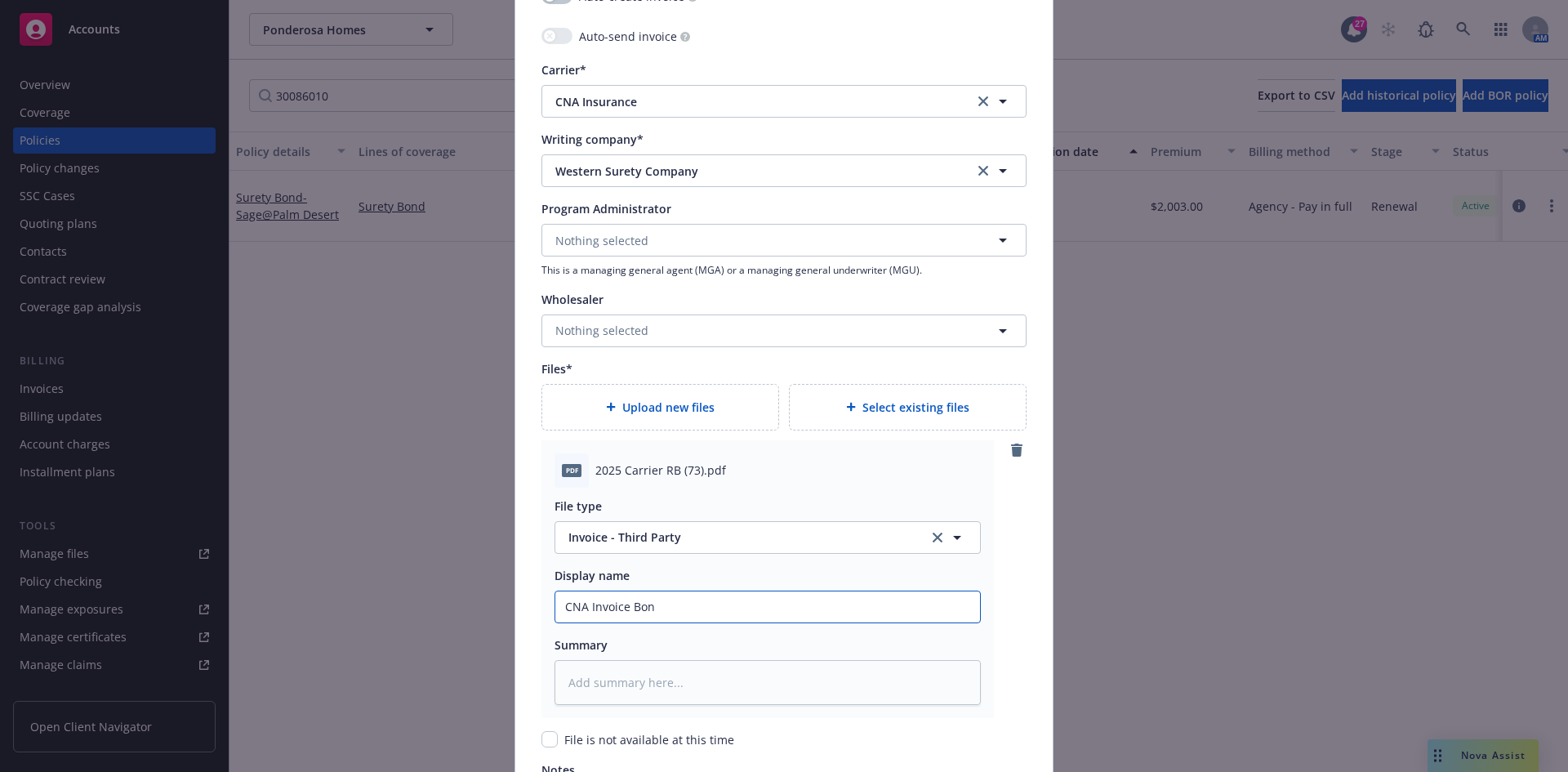
type textarea "x"
type input "CNA Invoice Bond"
type textarea "x"
type input "CNA Invoice Bond\"
type textarea "x"
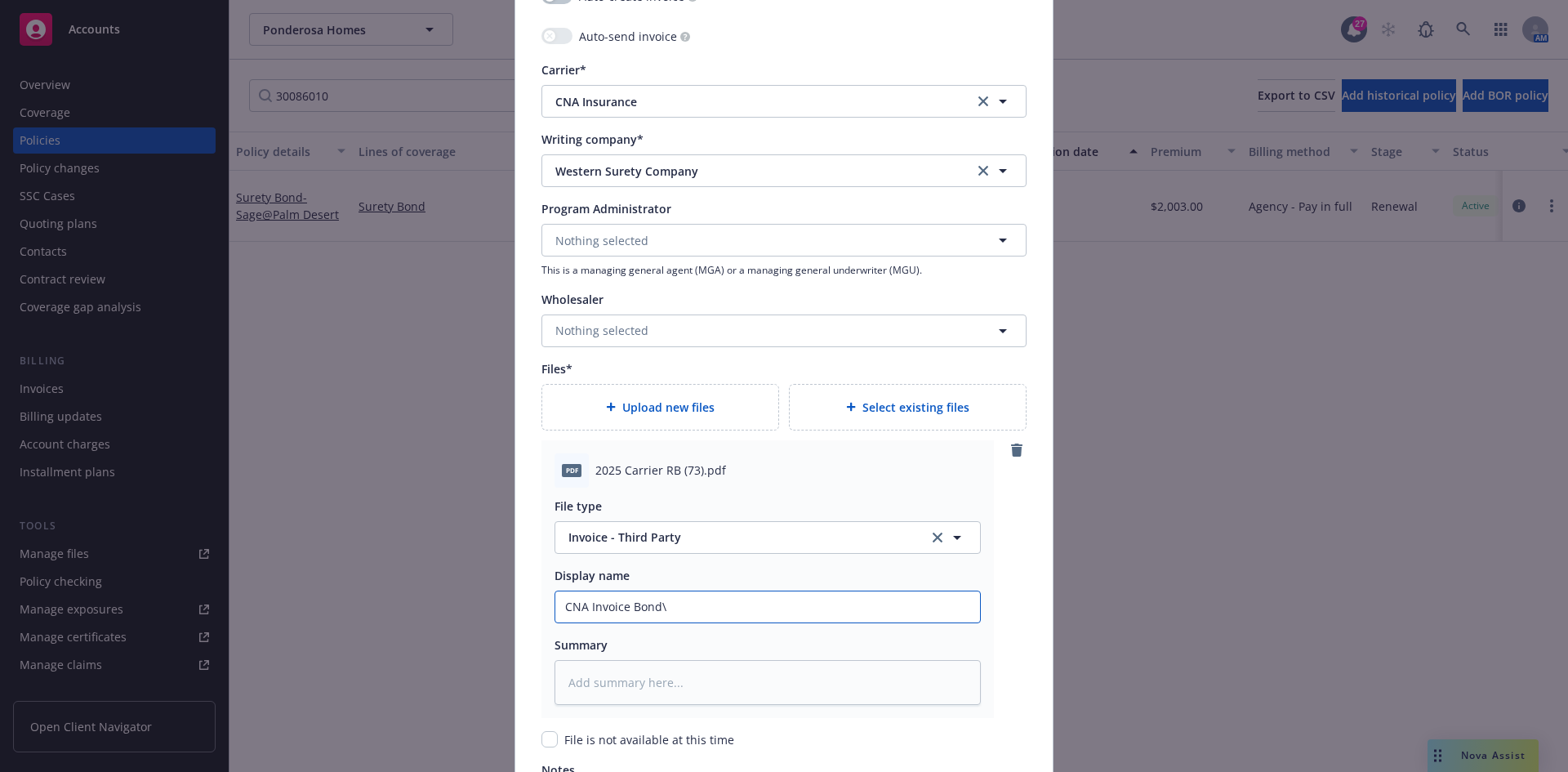
type input "CNA Invoice Bond"
type textarea "x"
type input "CNA Invoice Bon"
type textarea "x"
type input "CNA Invoice Bo"
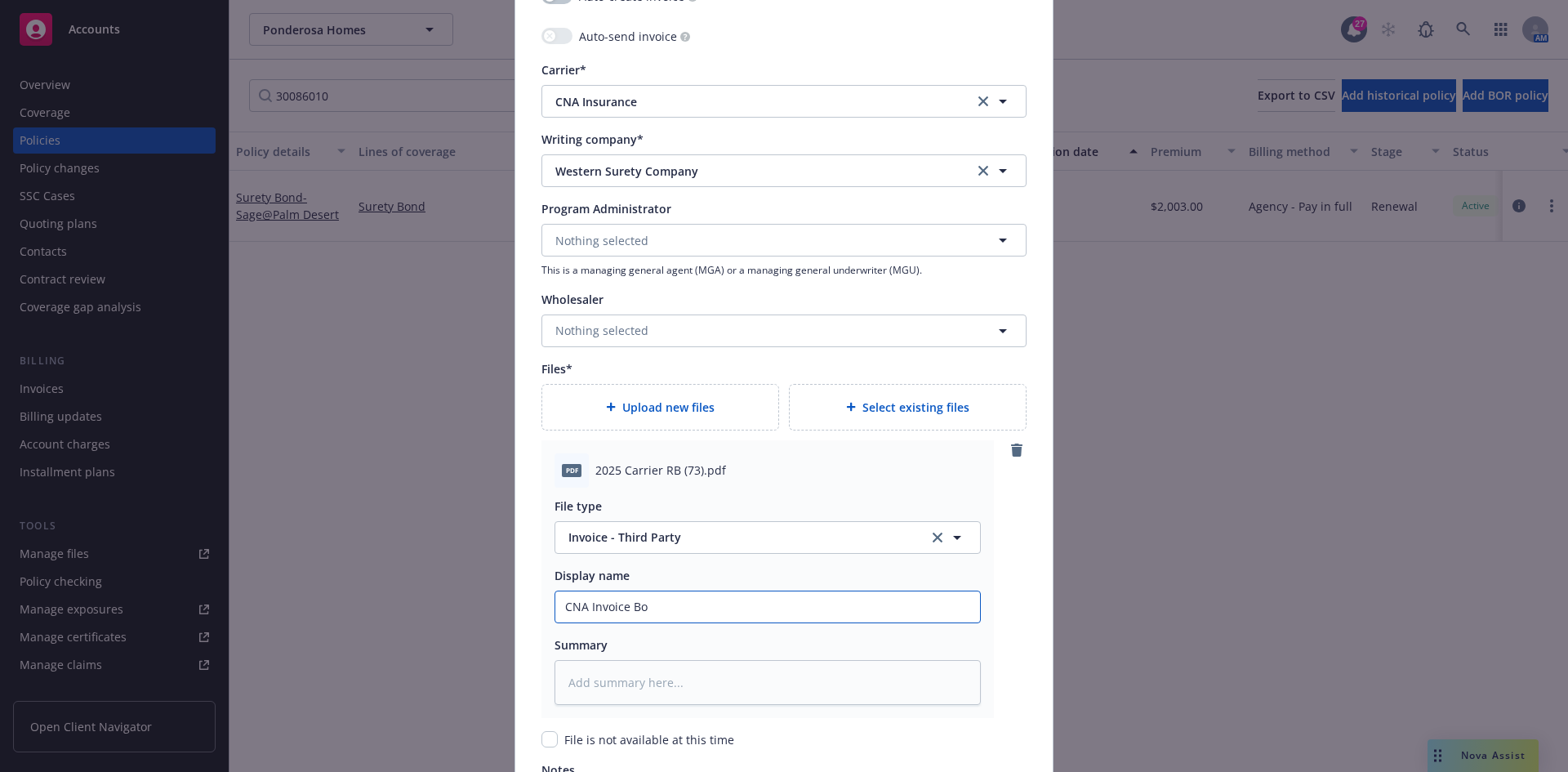
type textarea "x"
type input "CNA Invoice"
type textarea "x"
type input "CNA Invoice"
type textarea "x"
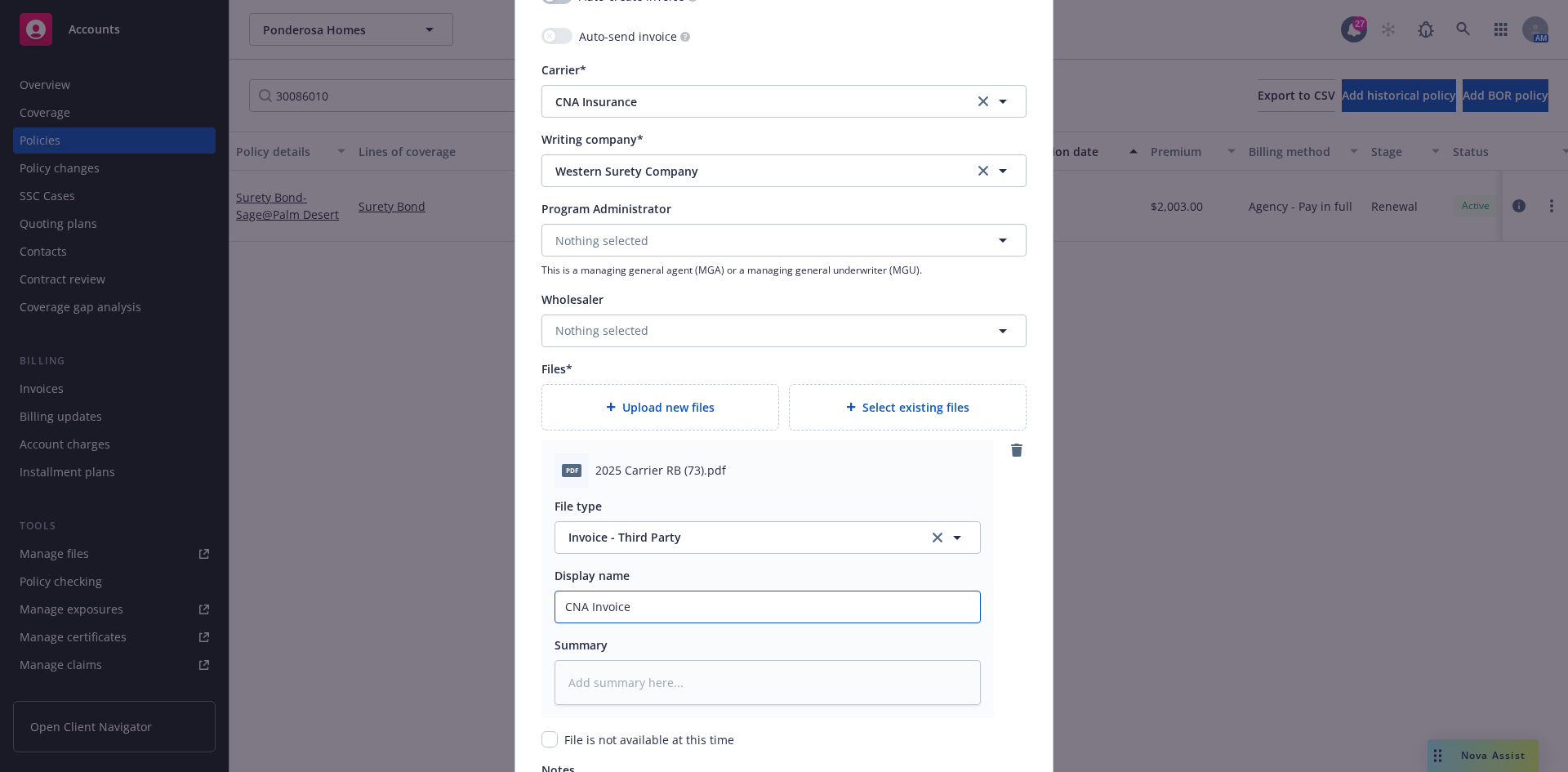
type input "CNA Invoic"
type textarea "x"
type input "CNA Invo"
type textarea "x"
type input "CNA Inv"
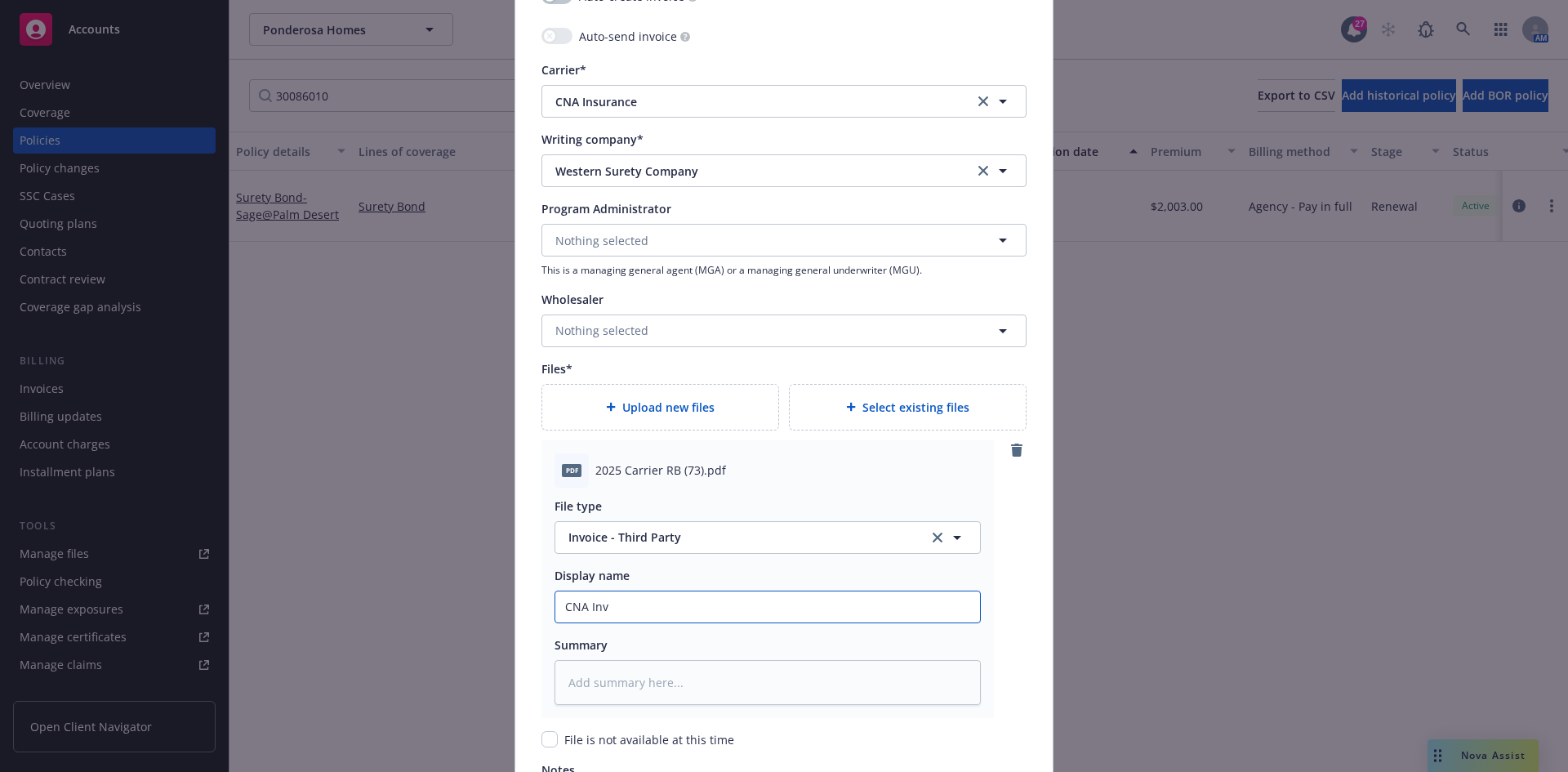
type textarea "x"
type input "CNA In"
type textarea "x"
type input "CNA I"
type textarea "x"
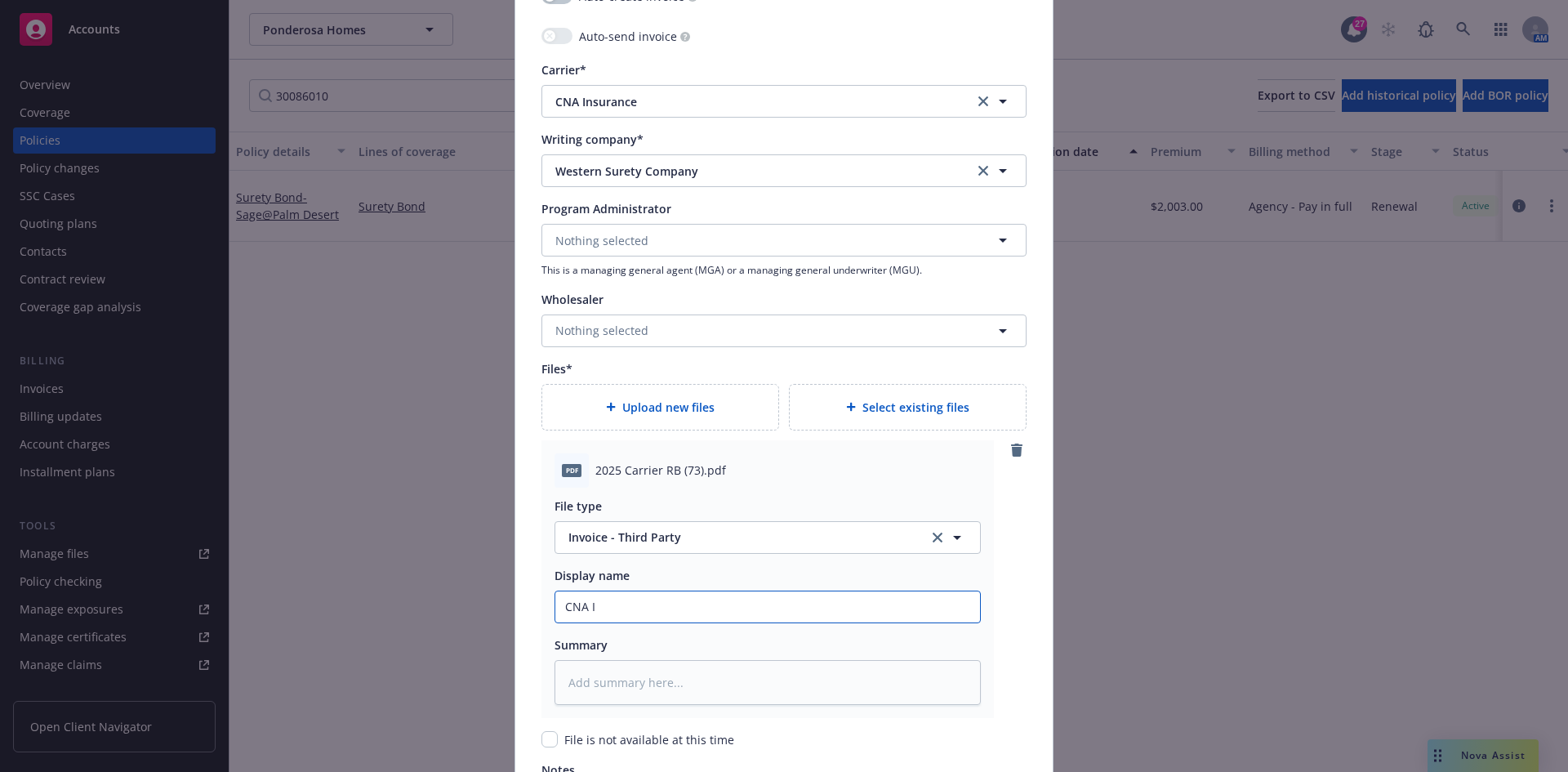
type input "CNA"
type textarea "x"
type input "CNA 2"
type textarea "x"
type input "CNA 202"
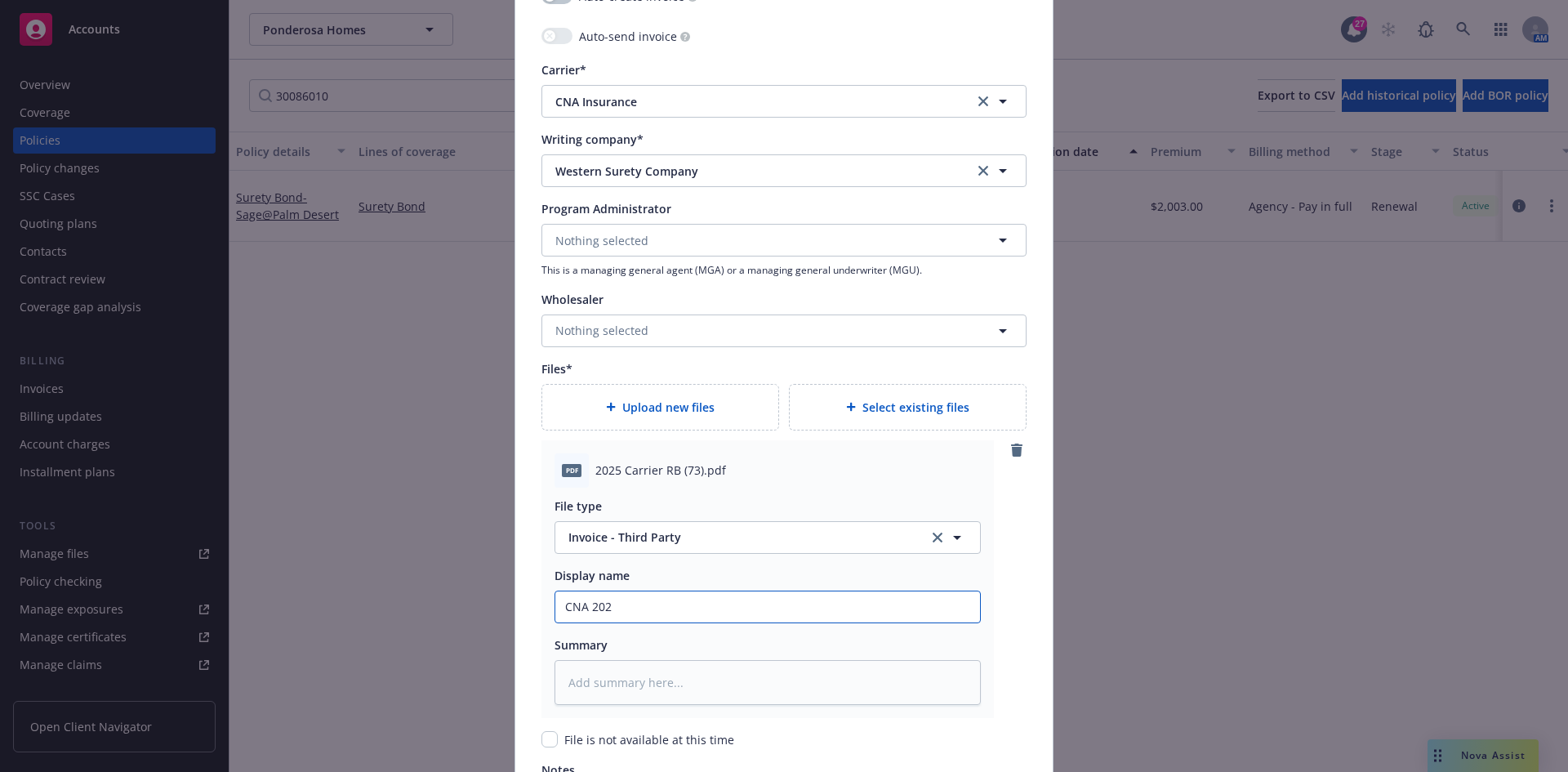
type textarea "x"
type input "CNA 2025"
type textarea "x"
type input "CNA 2025 R"
type textarea "x"
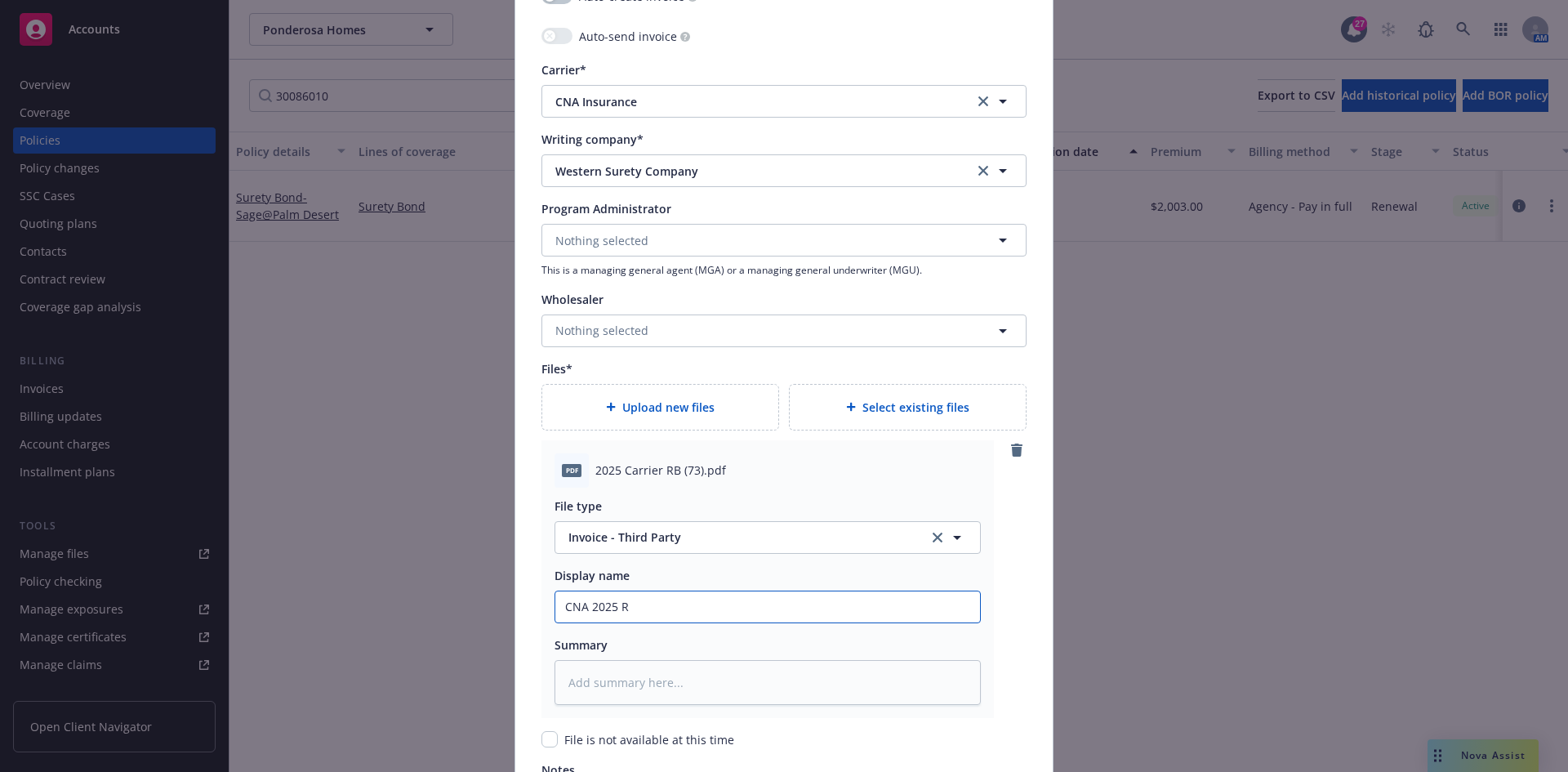
type input "CNA 2025 Re"
type textarea "x"
type input "CNA 2025 Ren"
type textarea "x"
type input "CNA 2025 Renew"
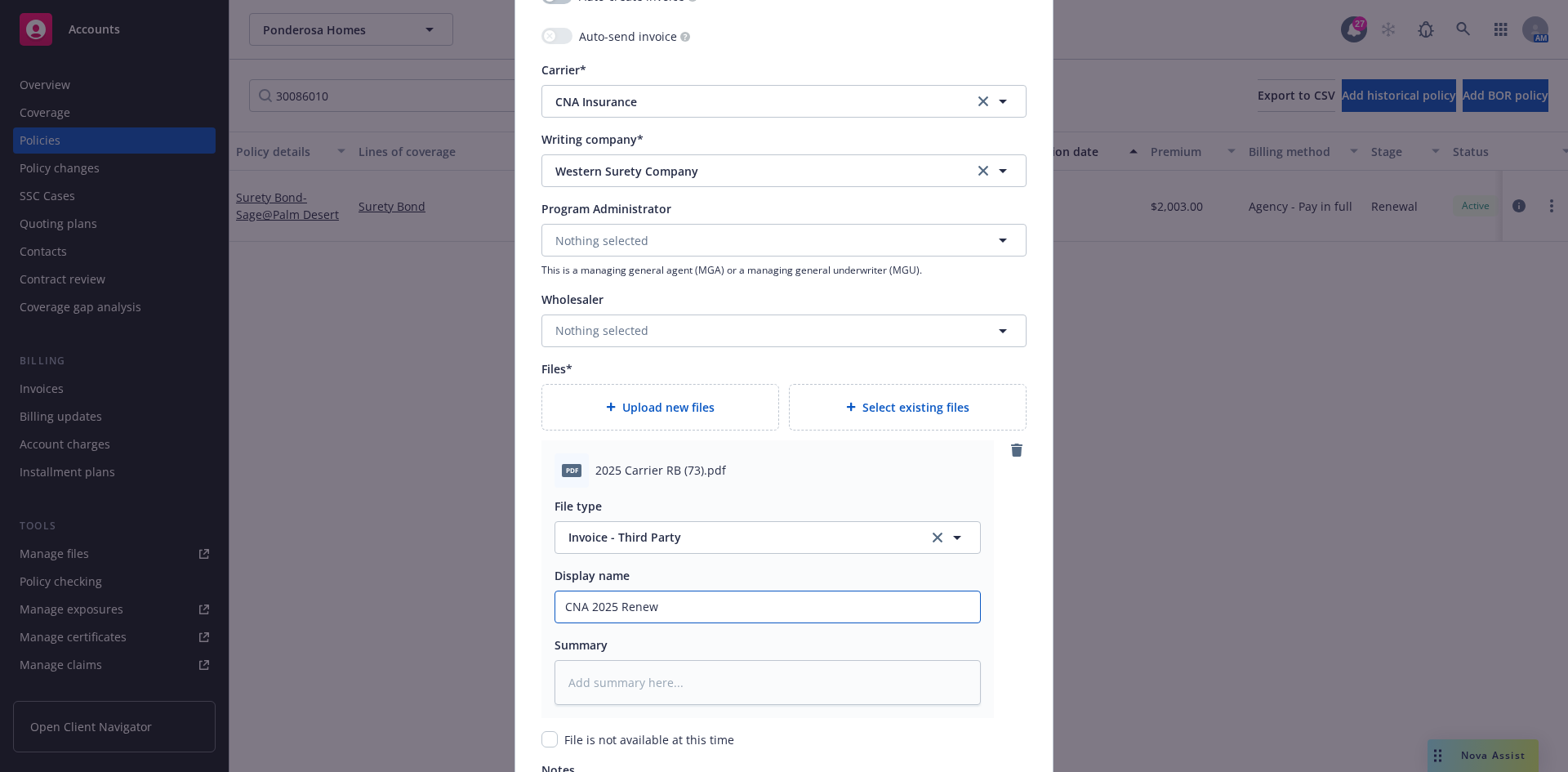
type textarea "x"
type input "CNA 2025 Renewa"
type textarea "x"
type input "CNA 2025 Renewal"
type textarea "x"
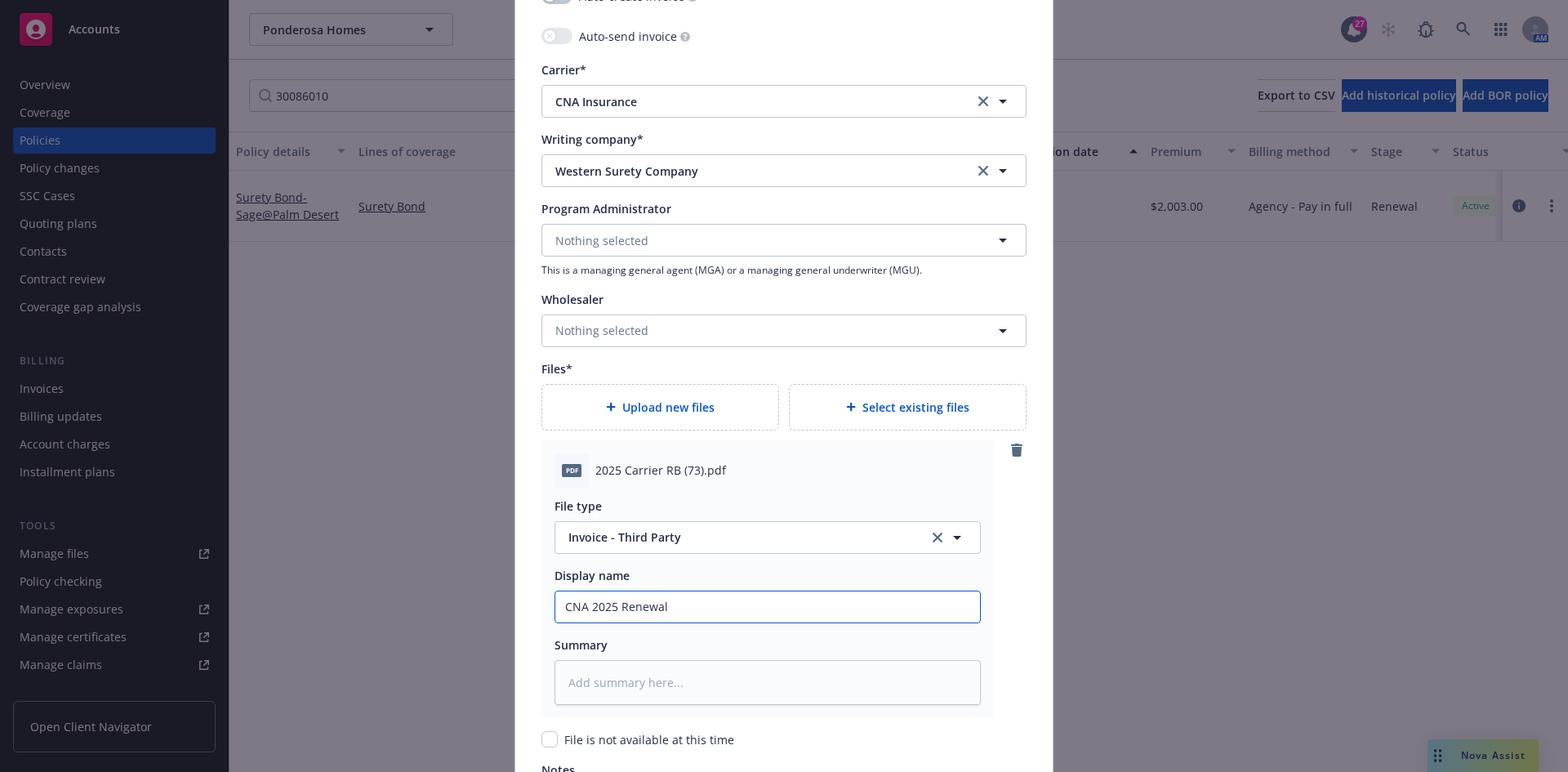
type input "CNA 2025 Renewal"
type textarea "x"
type input "CNA 2025 Renewal ("
type textarea "x"
type input "CNA 2025 Renewal (B"
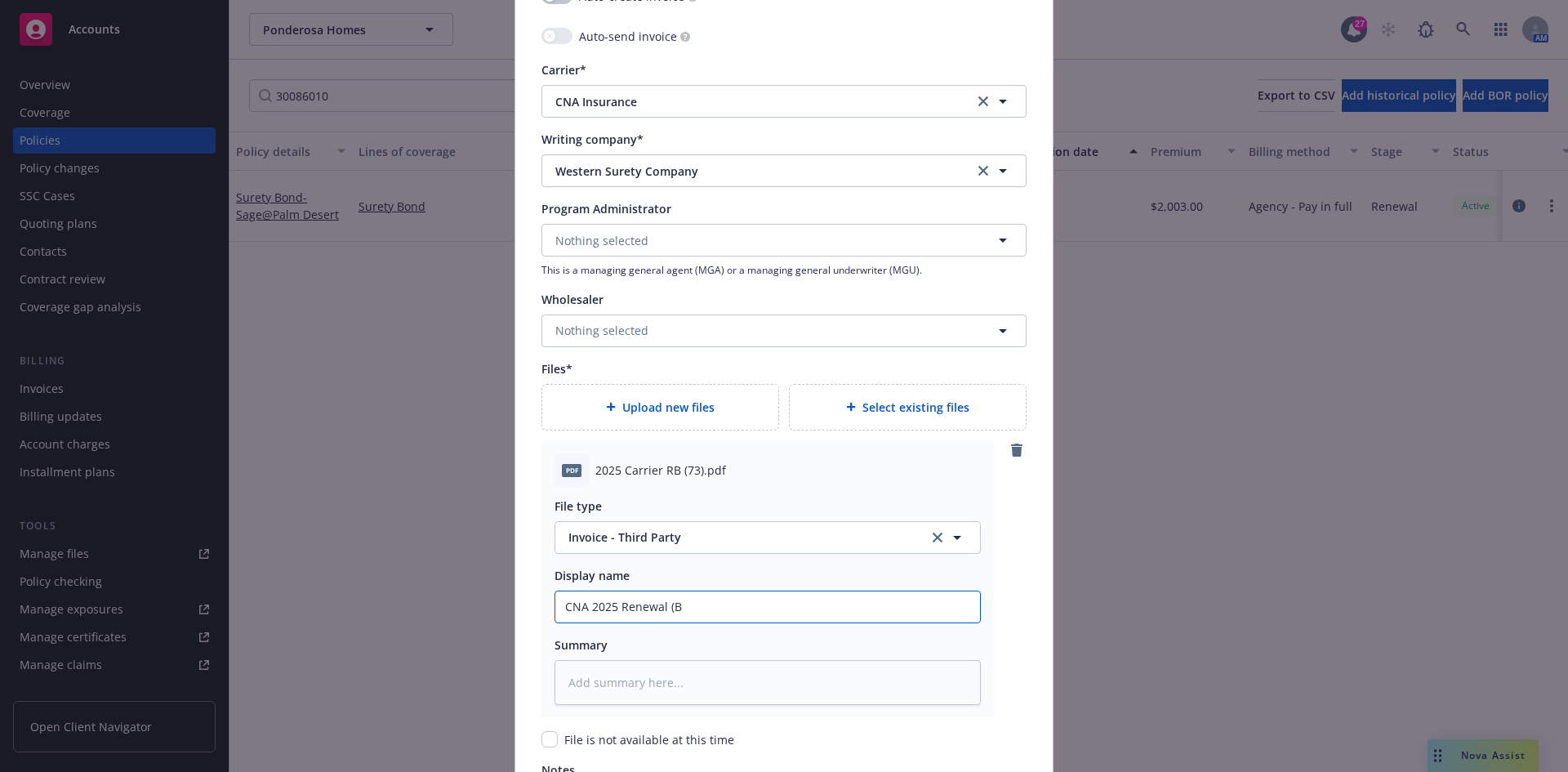
type textarea "x"
type input "CNA 2025 Renewal (Bo"
type textarea "x"
type input "CNA 2025 Renewal (Bon"
type textarea "x"
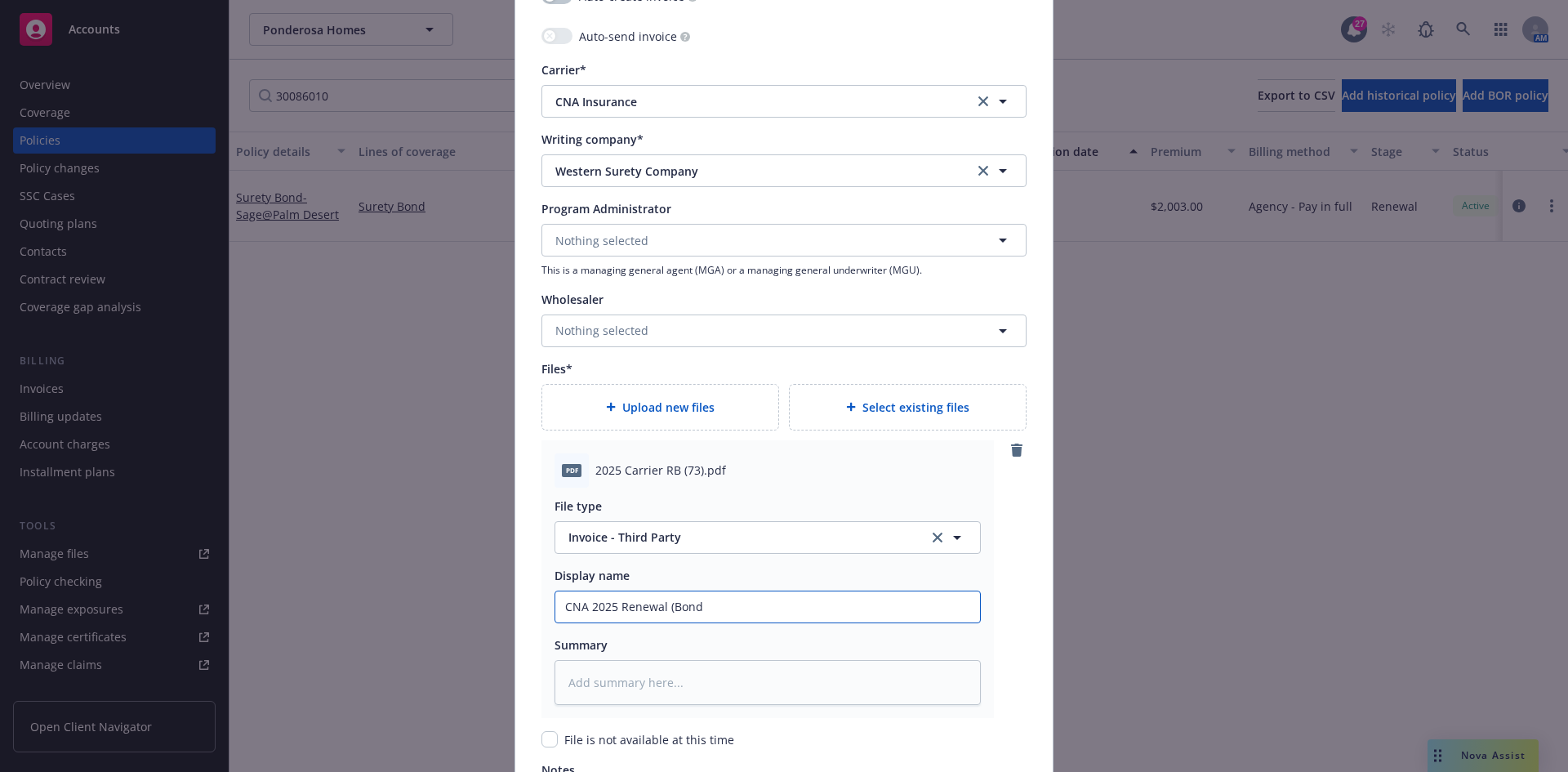
type input "CNA 2025 Renewal (Bond"
type textarea "x"
type input "CNA 2025 Renewal (Bond #"
type textarea "x"
type input "CNA 2025 Renewal (Bond #3"
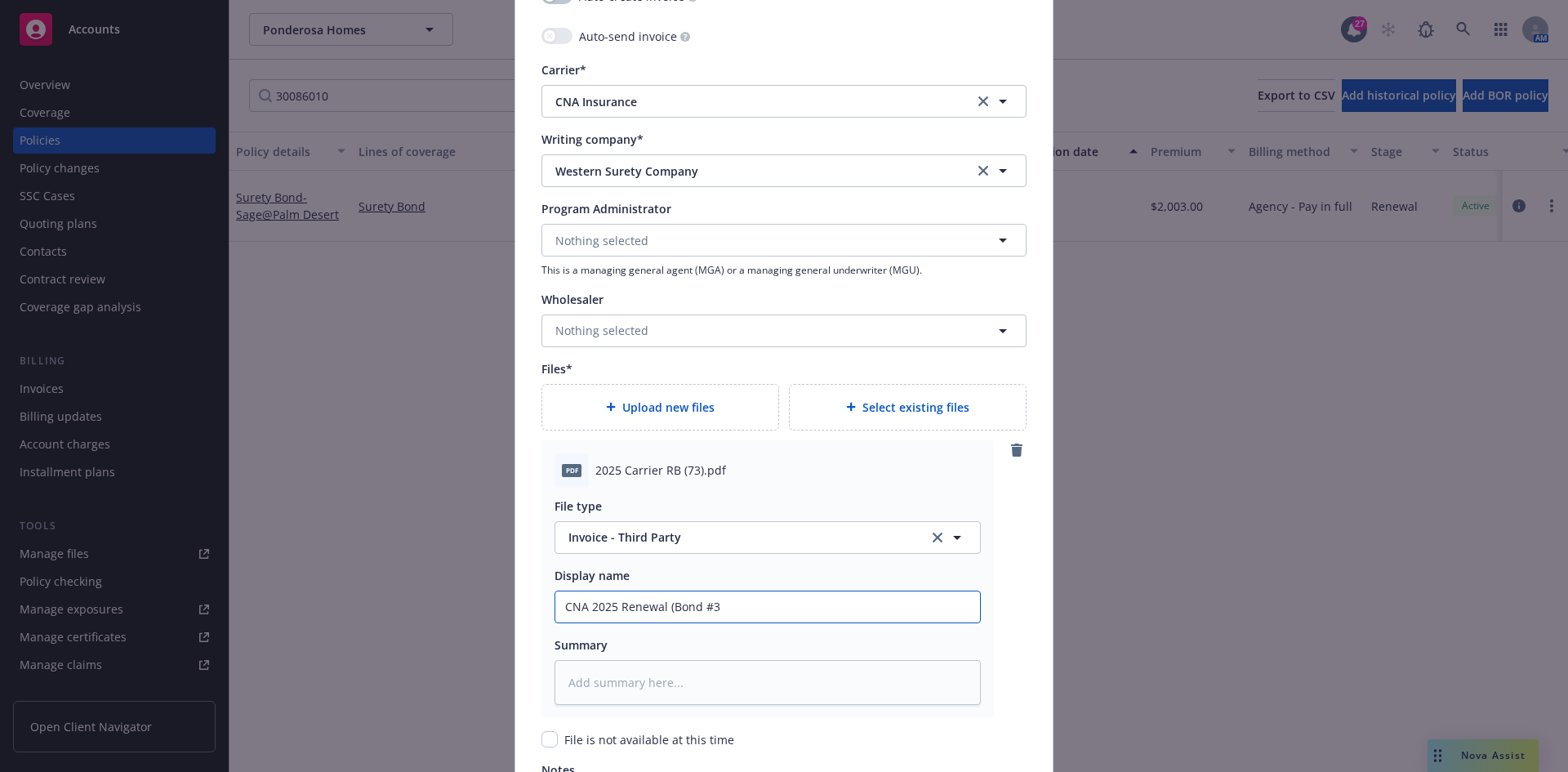
type textarea "x"
type input "CNA 2025 Renewal (Bond #30"
type textarea "x"
type input "CNA 2025 Renewal (Bond #300"
type textarea "x"
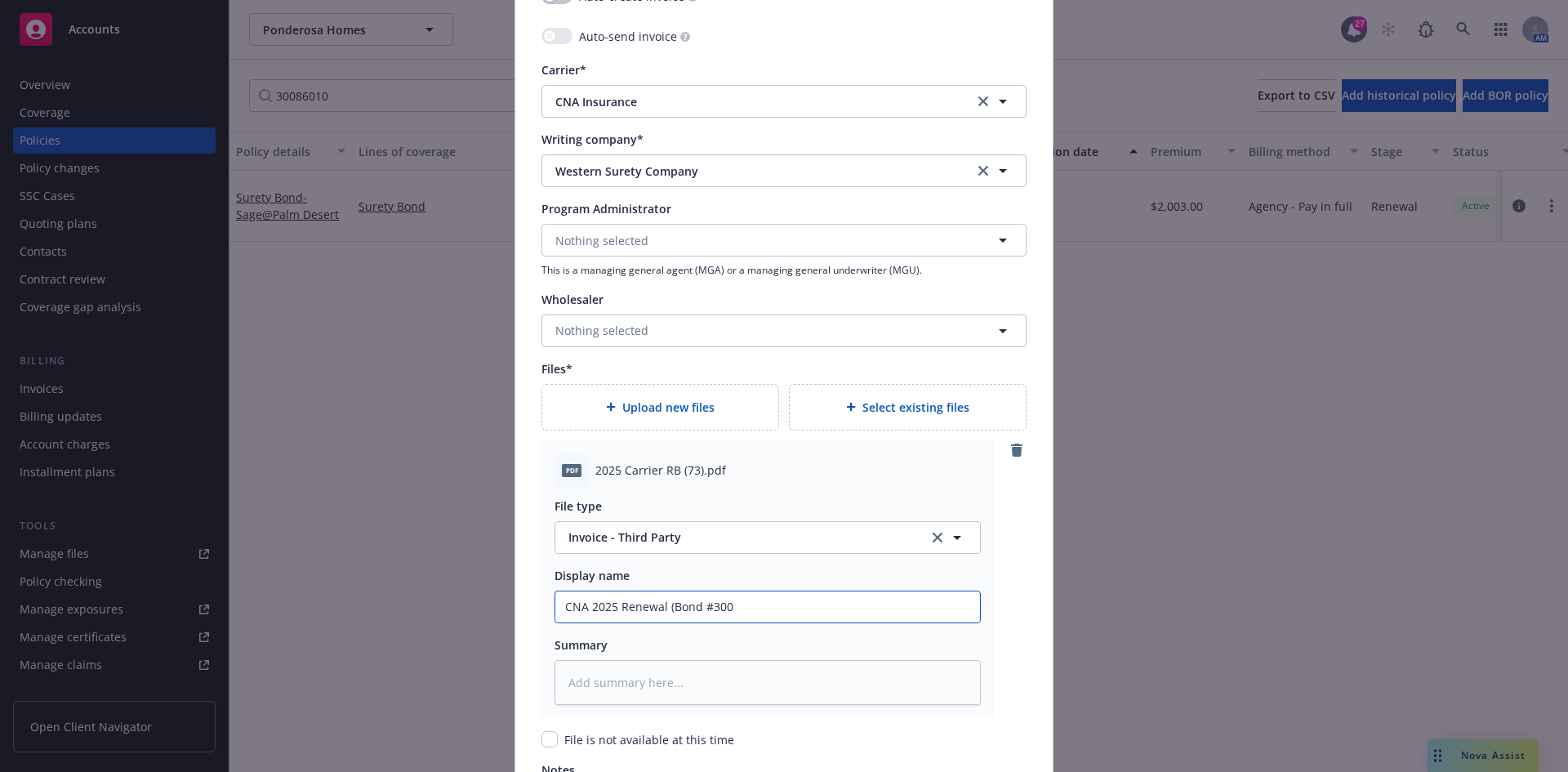
type input "CNA 2025 Renewal (Bond #3008"
type textarea "x"
type input "CNA 2025 Renewal (Bond #30086"
type textarea "x"
type input "CNA 2025 Renewal (Bond #300860"
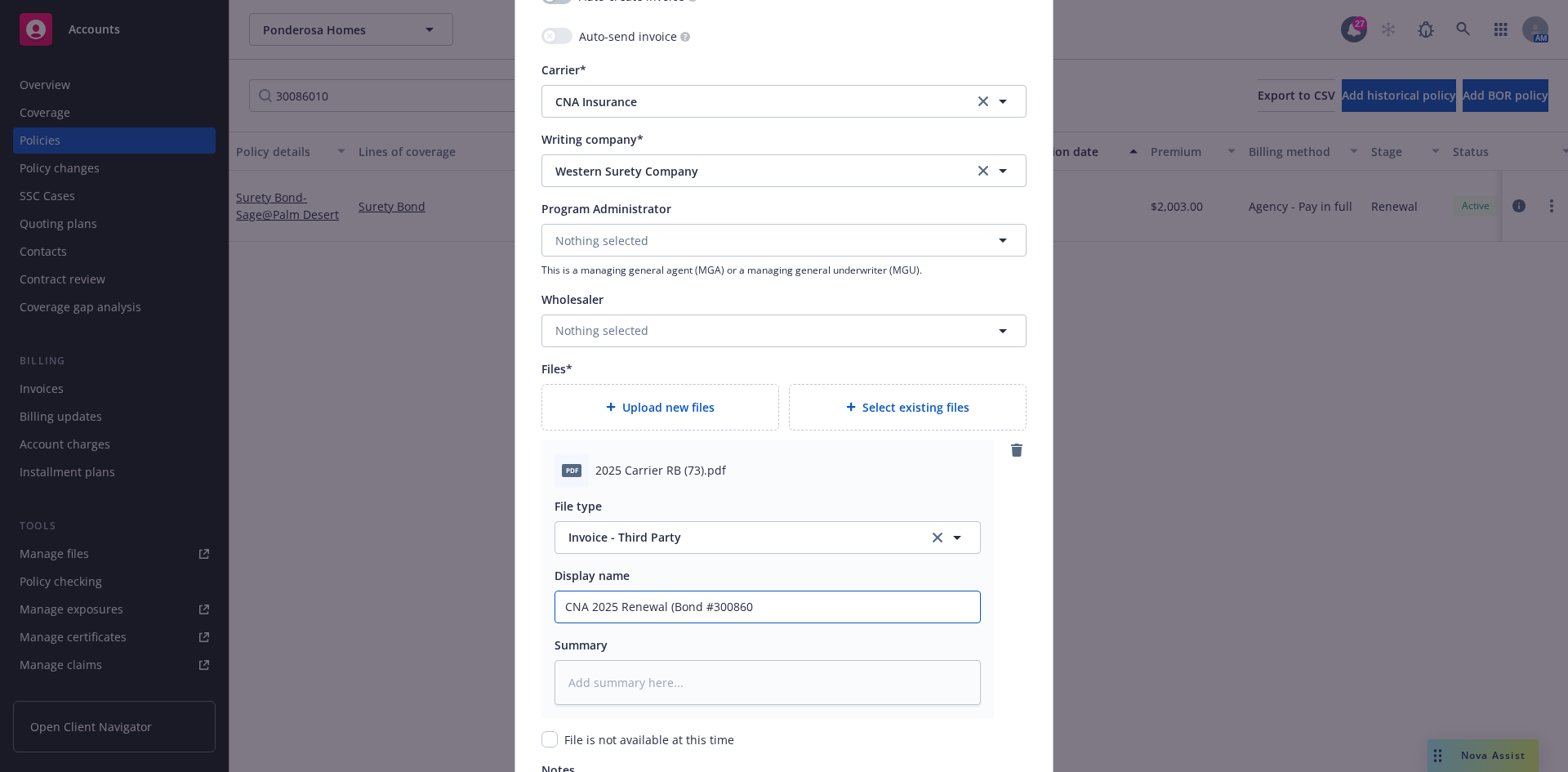
type textarea "x"
type input "CNA 2025 Renewal (Bond #3008601"
type textarea "x"
type input "CNA 2025 Renewal (Bond #30086010"
type textarea "x"
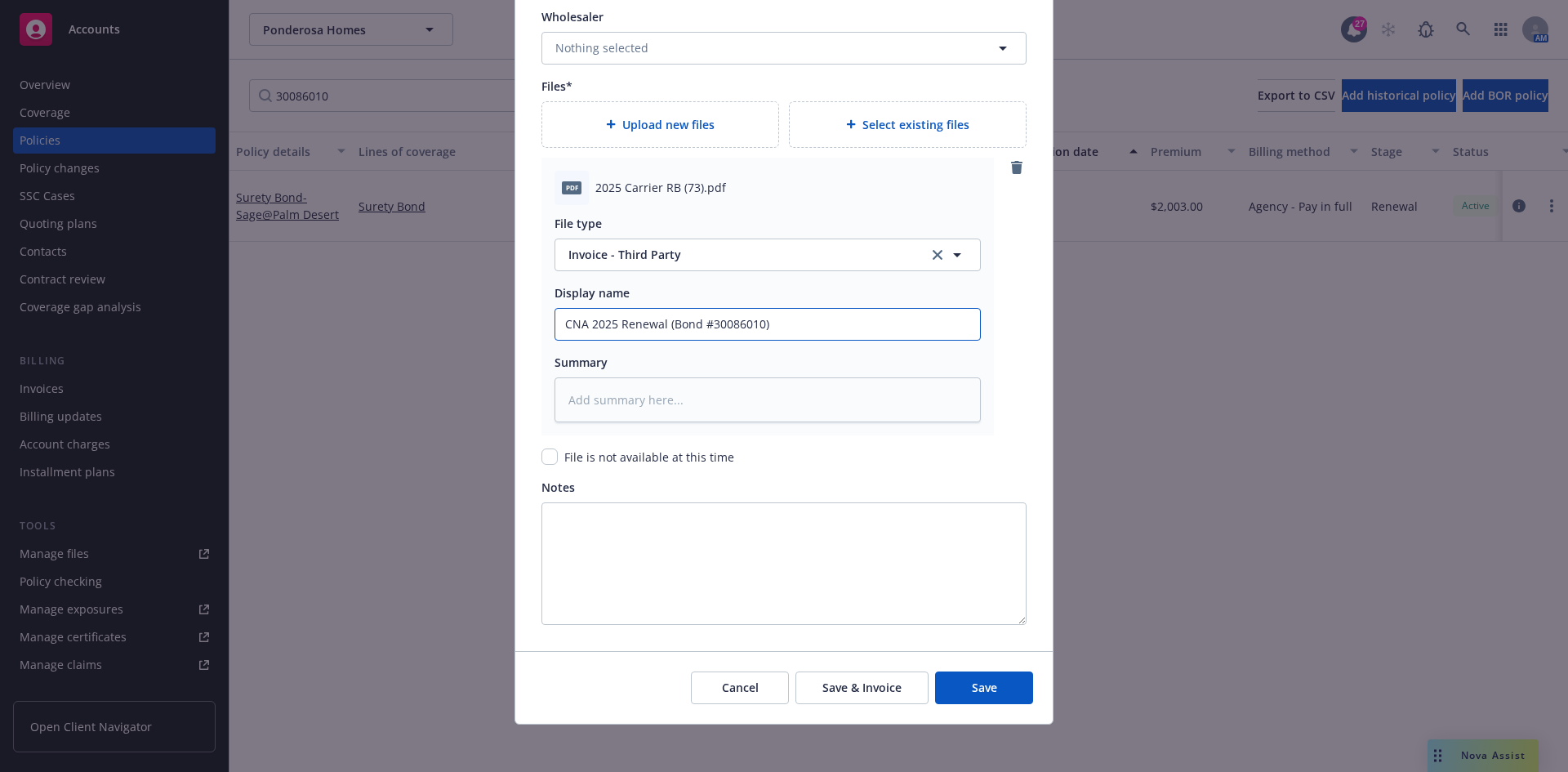
scroll to position [1901, 0]
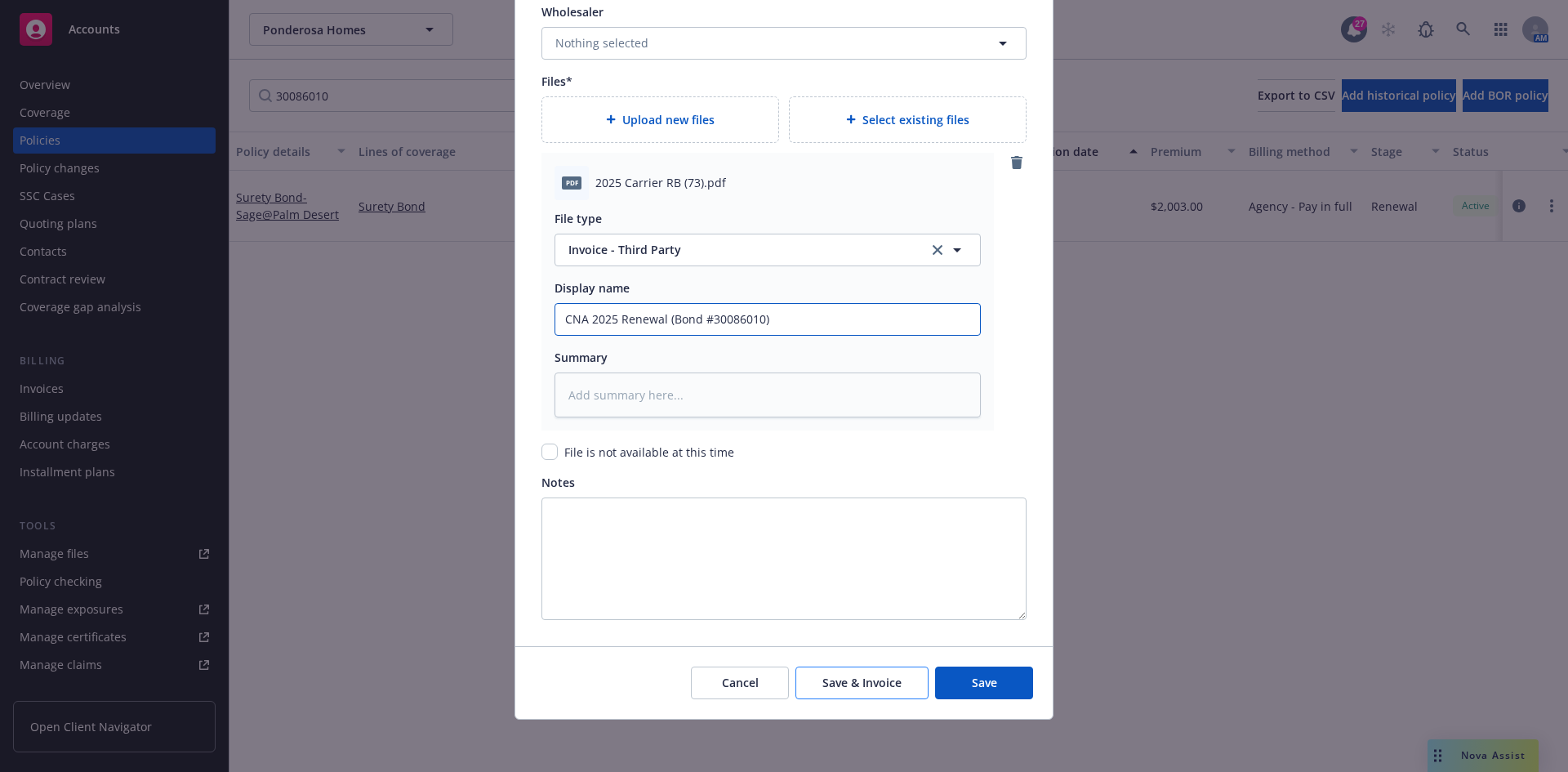
type input "CNA 2025 Renewal (Bond #30086010)"
click at [856, 677] on span "Save & Invoice" at bounding box center [862, 682] width 79 height 15
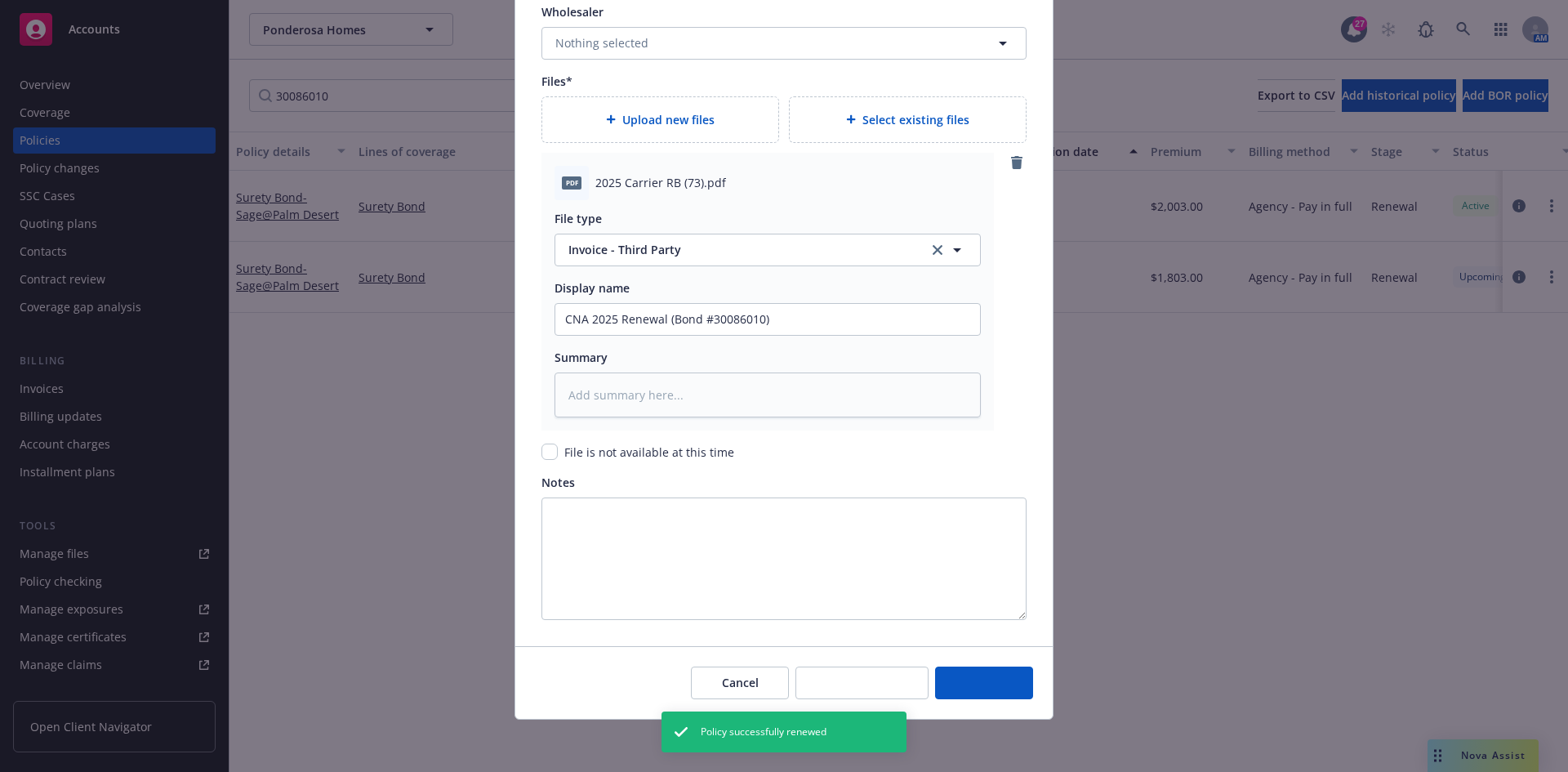
type textarea "x"
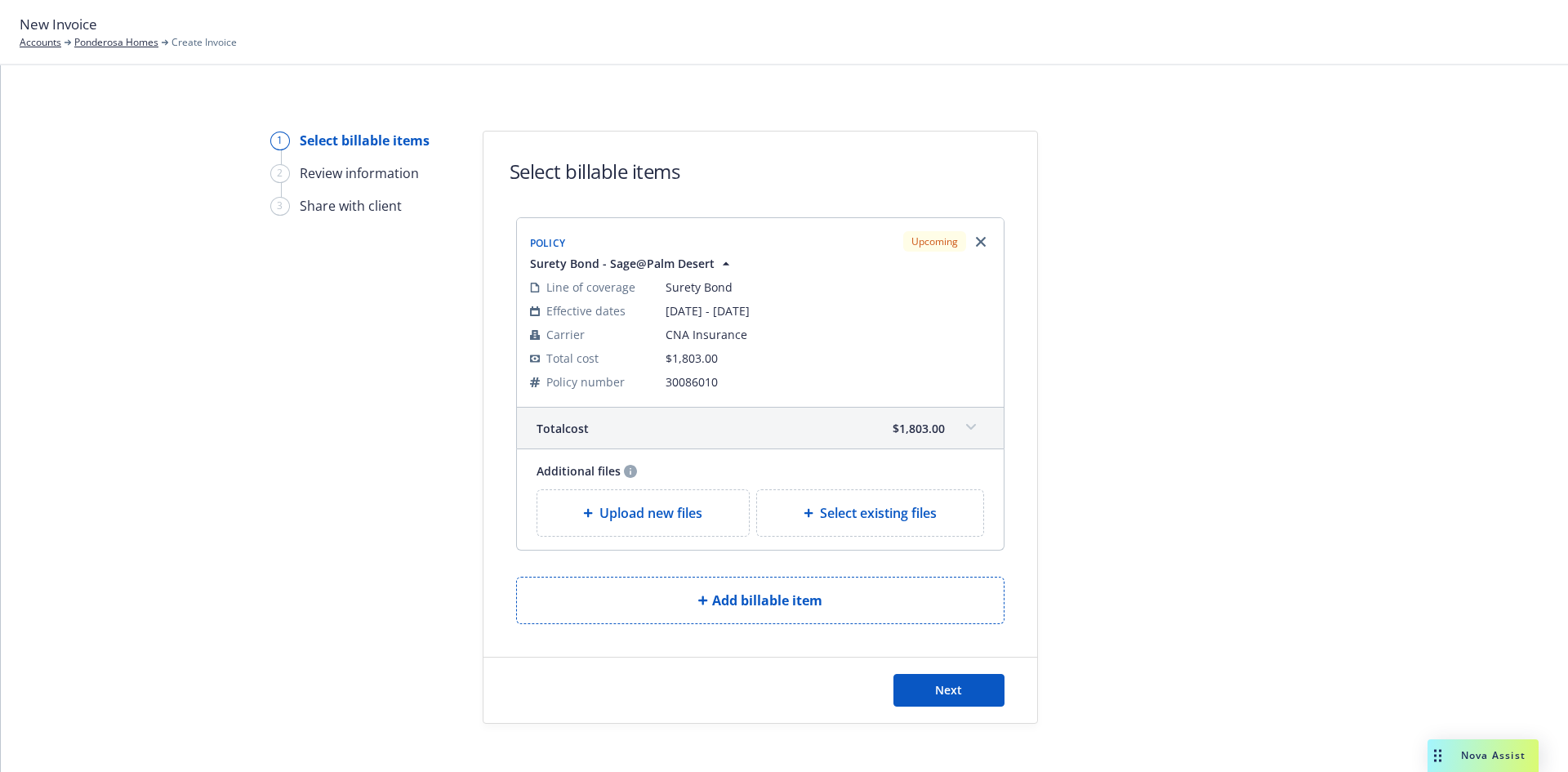
click at [957, 717] on div "Next" at bounding box center [760, 690] width 554 height 65
click at [945, 697] on span "Next" at bounding box center [949, 689] width 27 height 15
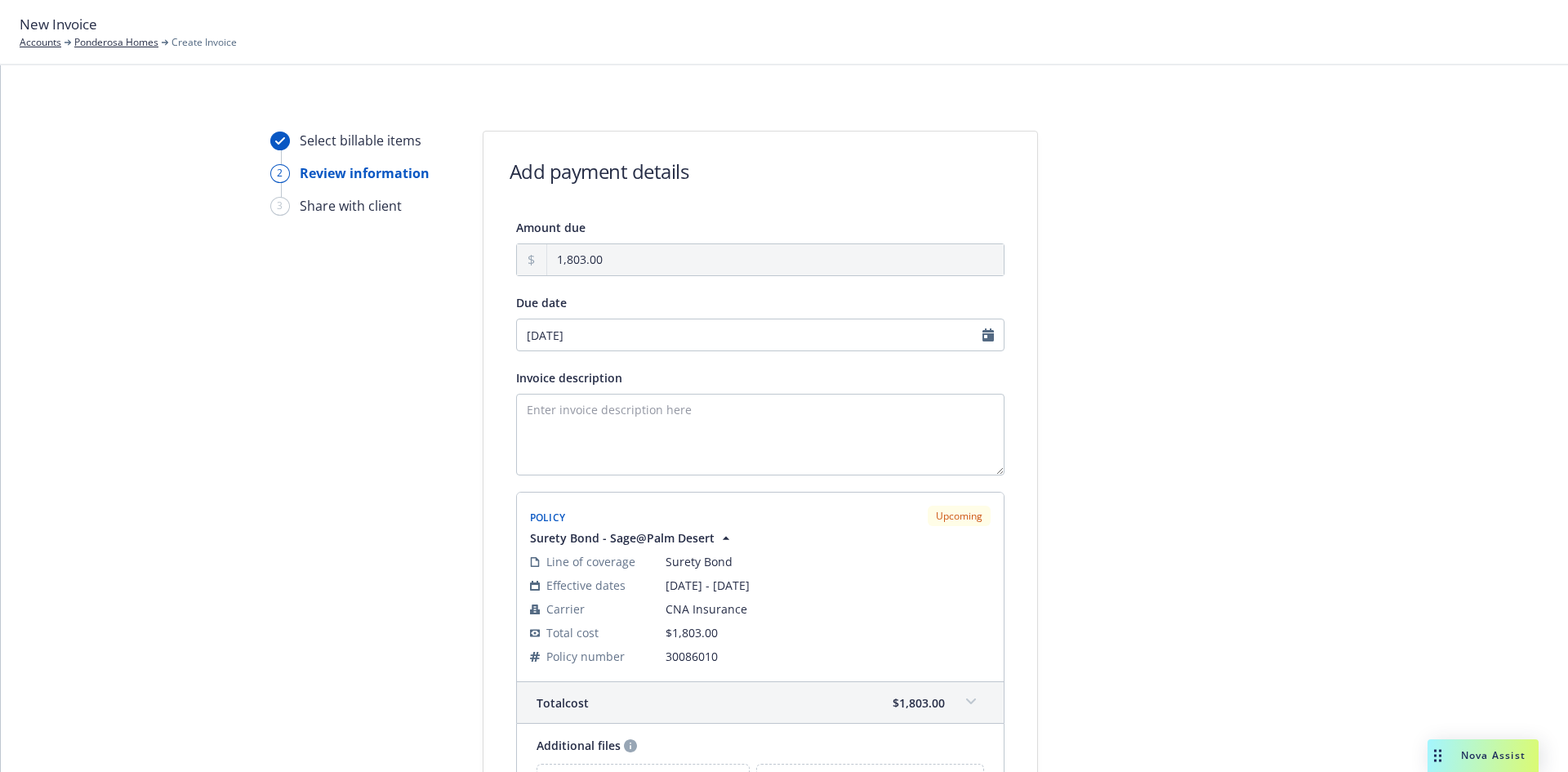
drag, startPoint x: 594, startPoint y: 368, endPoint x: 603, endPoint y: 396, distance: 29.4
click at [597, 374] on div "Invoice description" at bounding box center [569, 377] width 106 height 20
click at [609, 436] on textarea "Invoice description" at bounding box center [760, 435] width 488 height 82
paste textarea "Sage at Palm Desert Association DRE Completion of Common Facilities Bond Amount…"
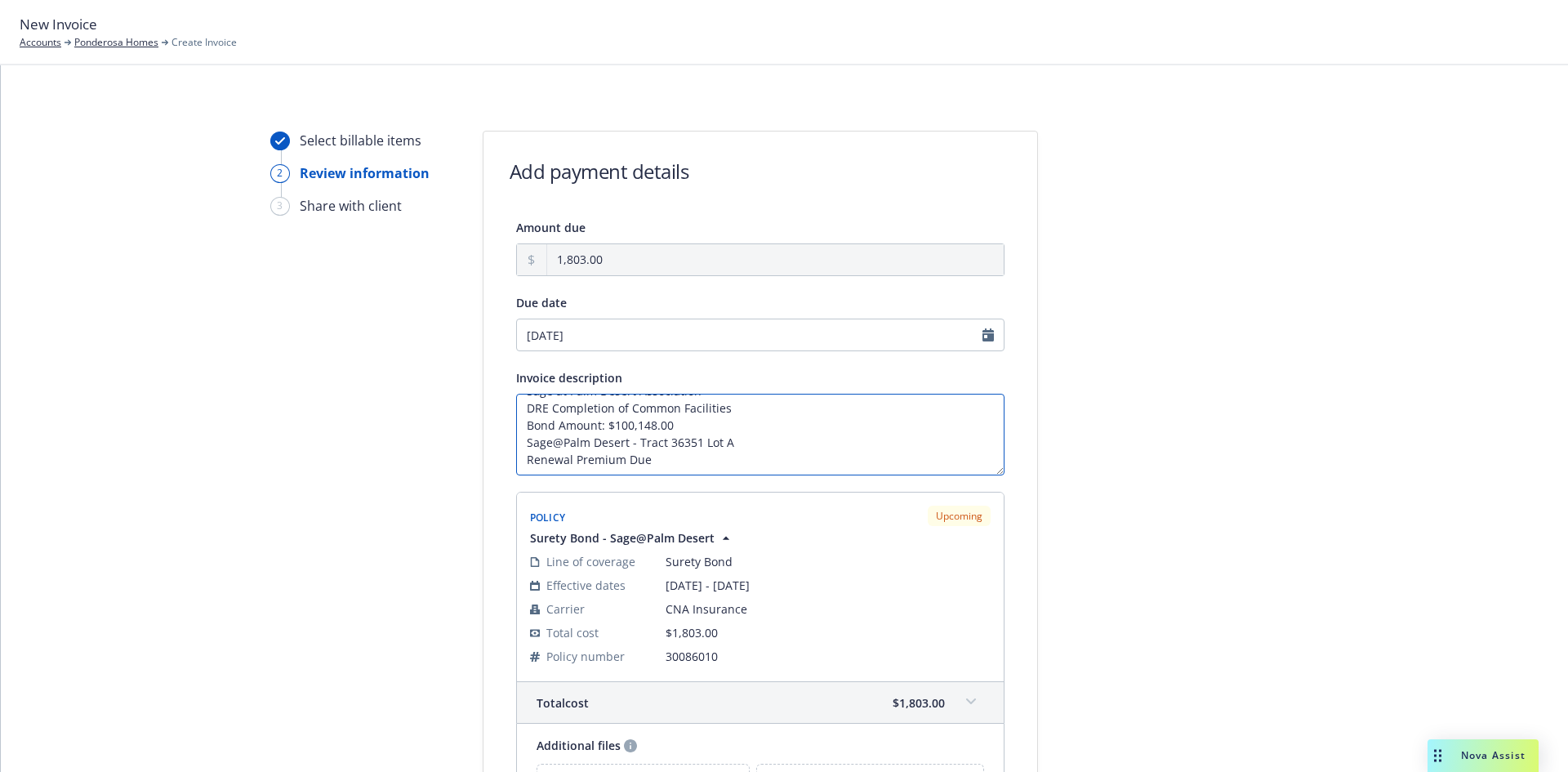
click at [549, 463] on textarea "Sage at Palm Desert Association DRE Completion of Common Facilities Bond Amount…" at bounding box center [760, 435] width 488 height 82
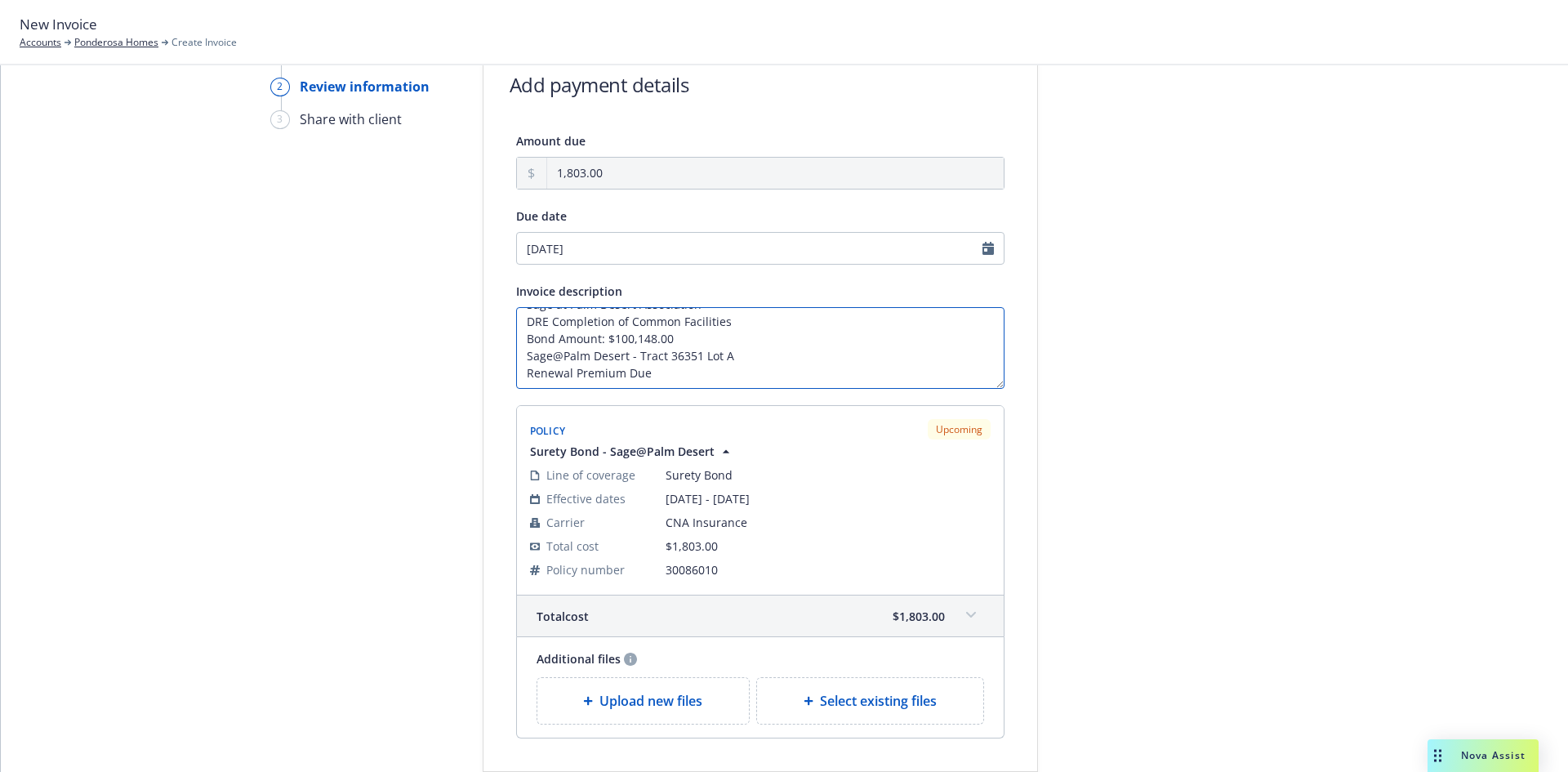
scroll to position [218, 0]
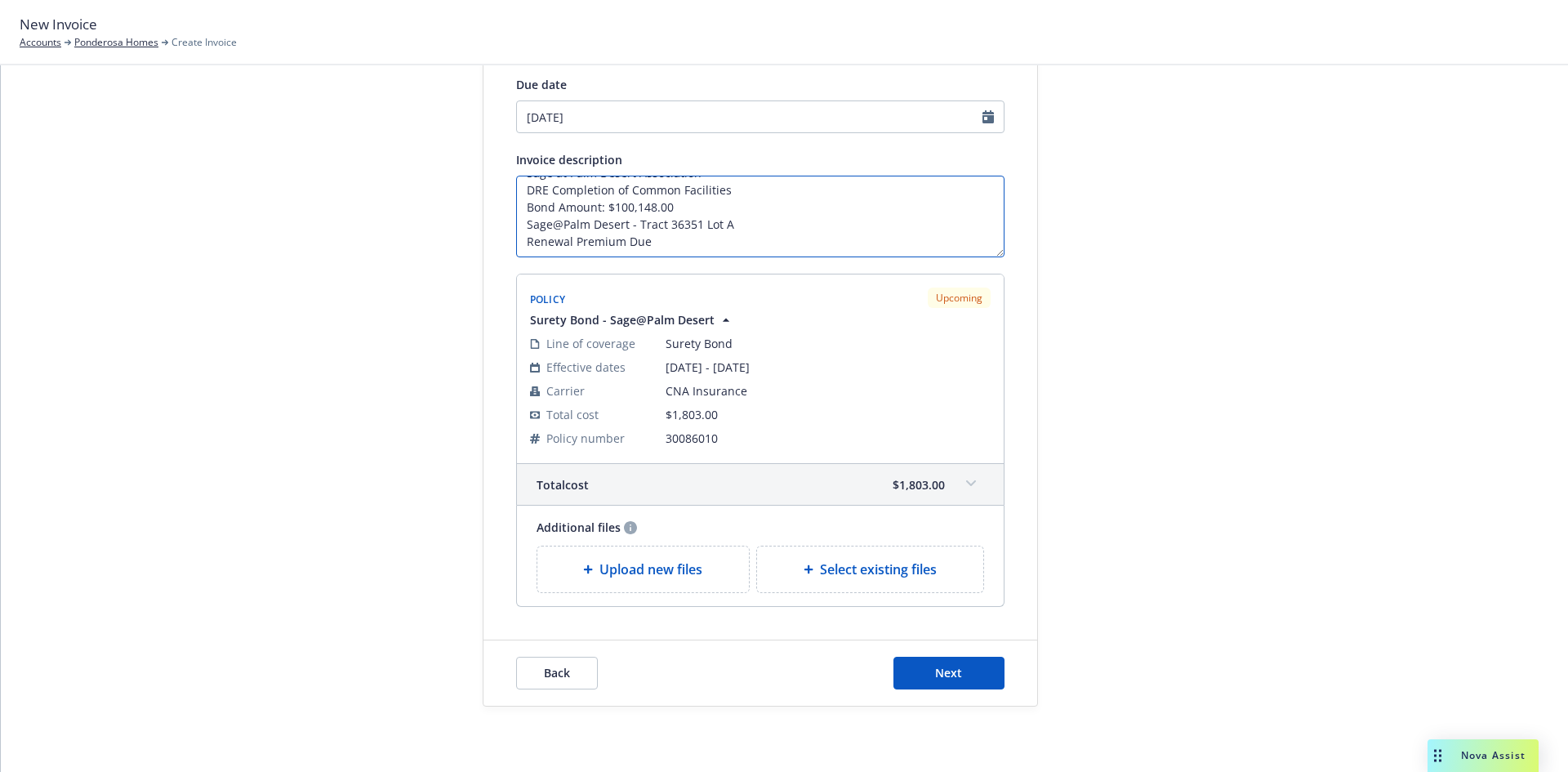
type textarea "Sage at Palm Desert Association DRE Completion of Common Facilities Bond Amount…"
click at [984, 696] on div "Back Next" at bounding box center [760, 673] width 554 height 65
click at [964, 670] on button "Next" at bounding box center [949, 673] width 111 height 33
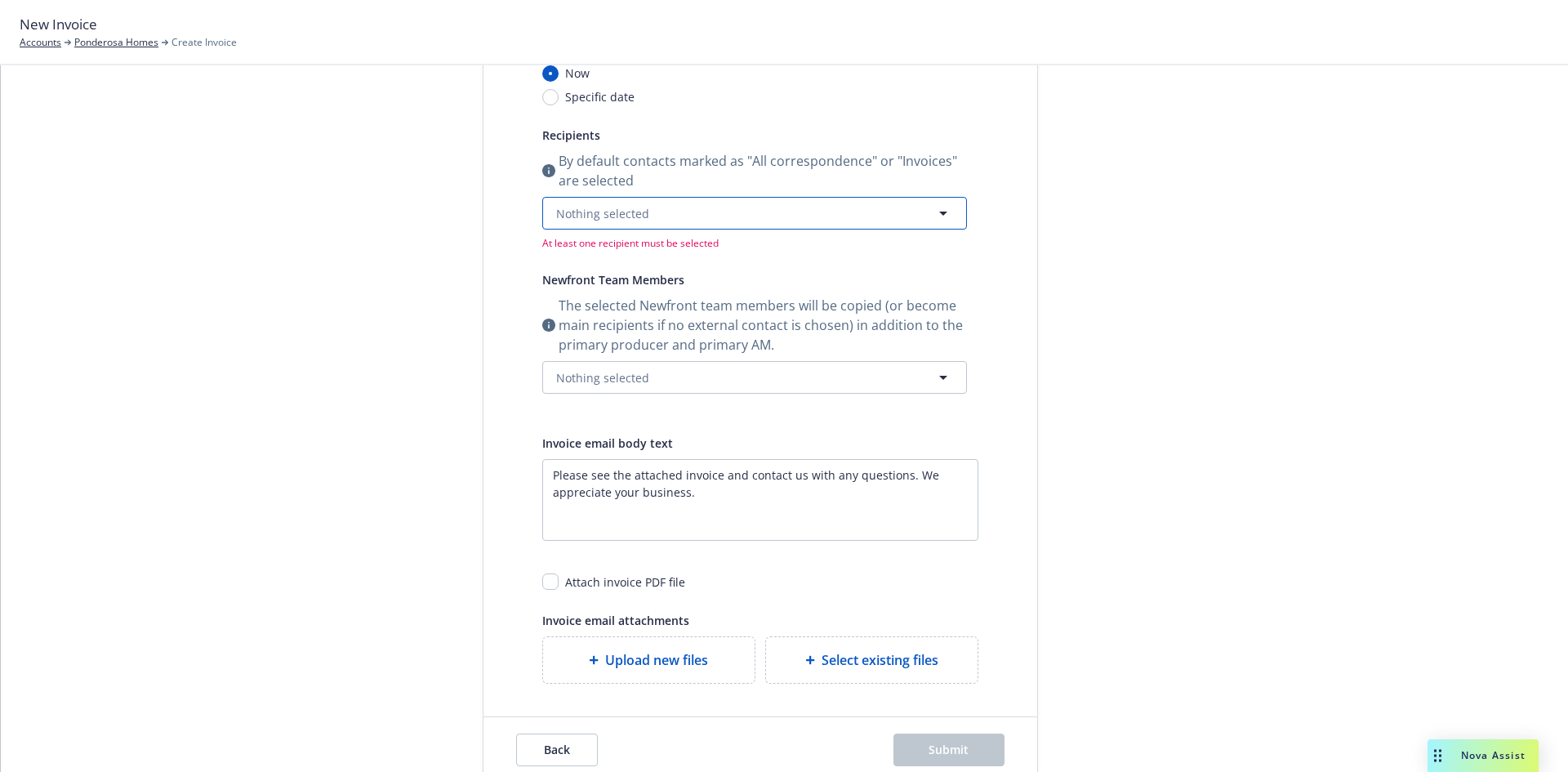
click at [582, 197] on button "Nothing selected" at bounding box center [754, 214] width 424 height 33
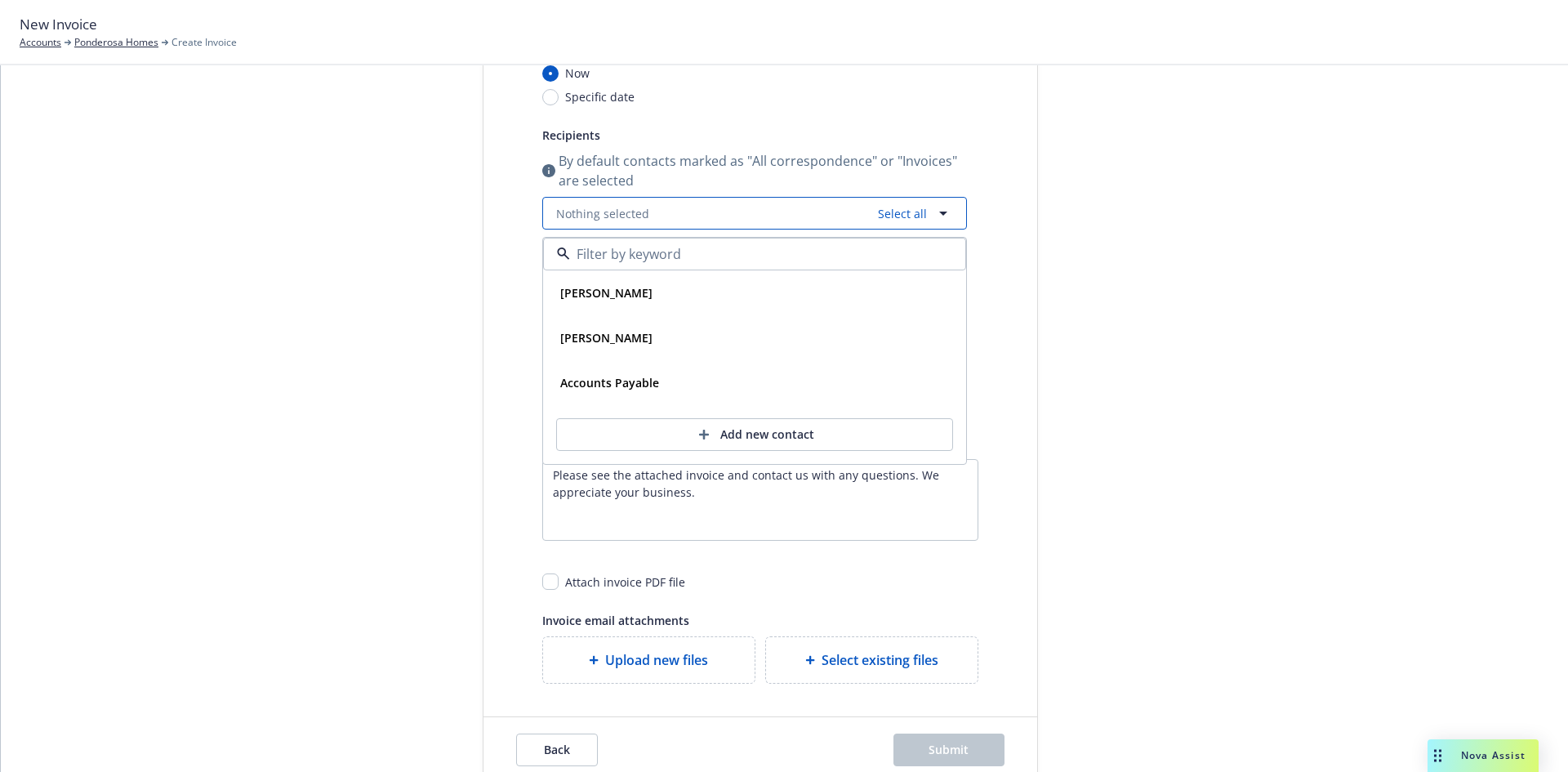
click at [590, 212] on span "Nothing selected" at bounding box center [603, 214] width 93 height 17
click at [586, 302] on div "Linda Morasch" at bounding box center [604, 292] width 102 height 24
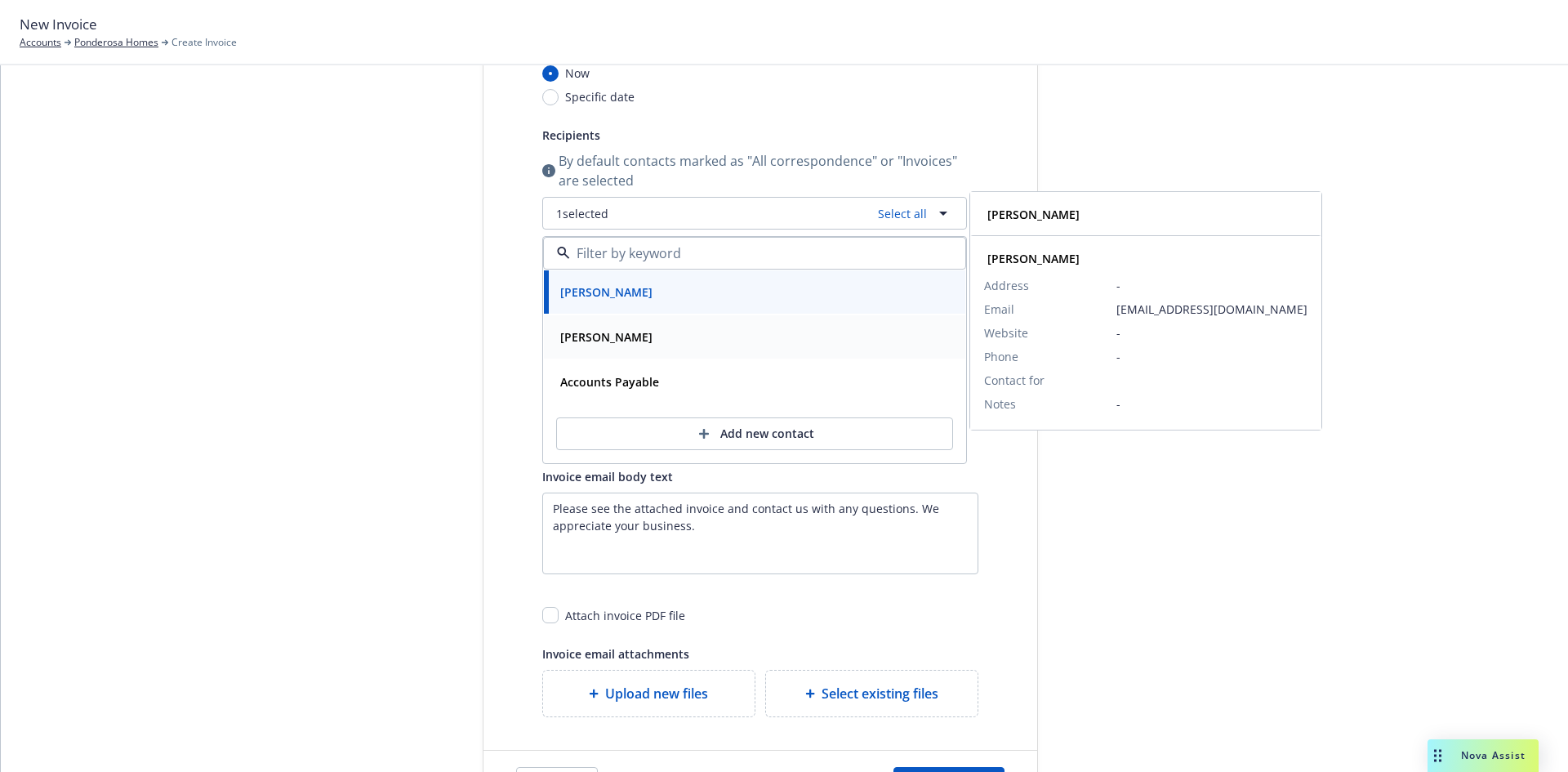
click at [584, 342] on strong "Julia Silveira" at bounding box center [606, 336] width 93 height 15
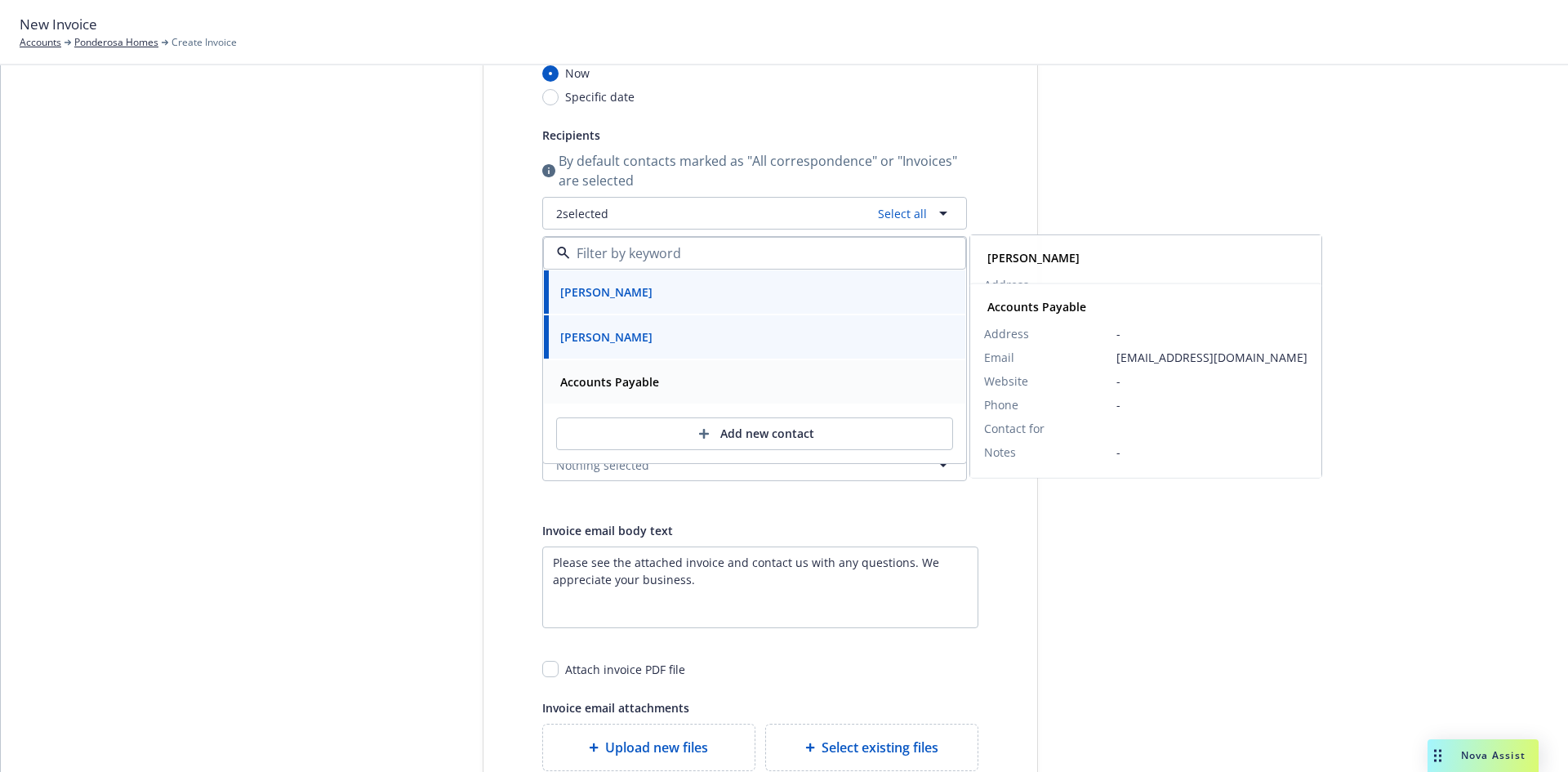
click at [583, 377] on strong "Accounts Payable" at bounding box center [609, 381] width 99 height 15
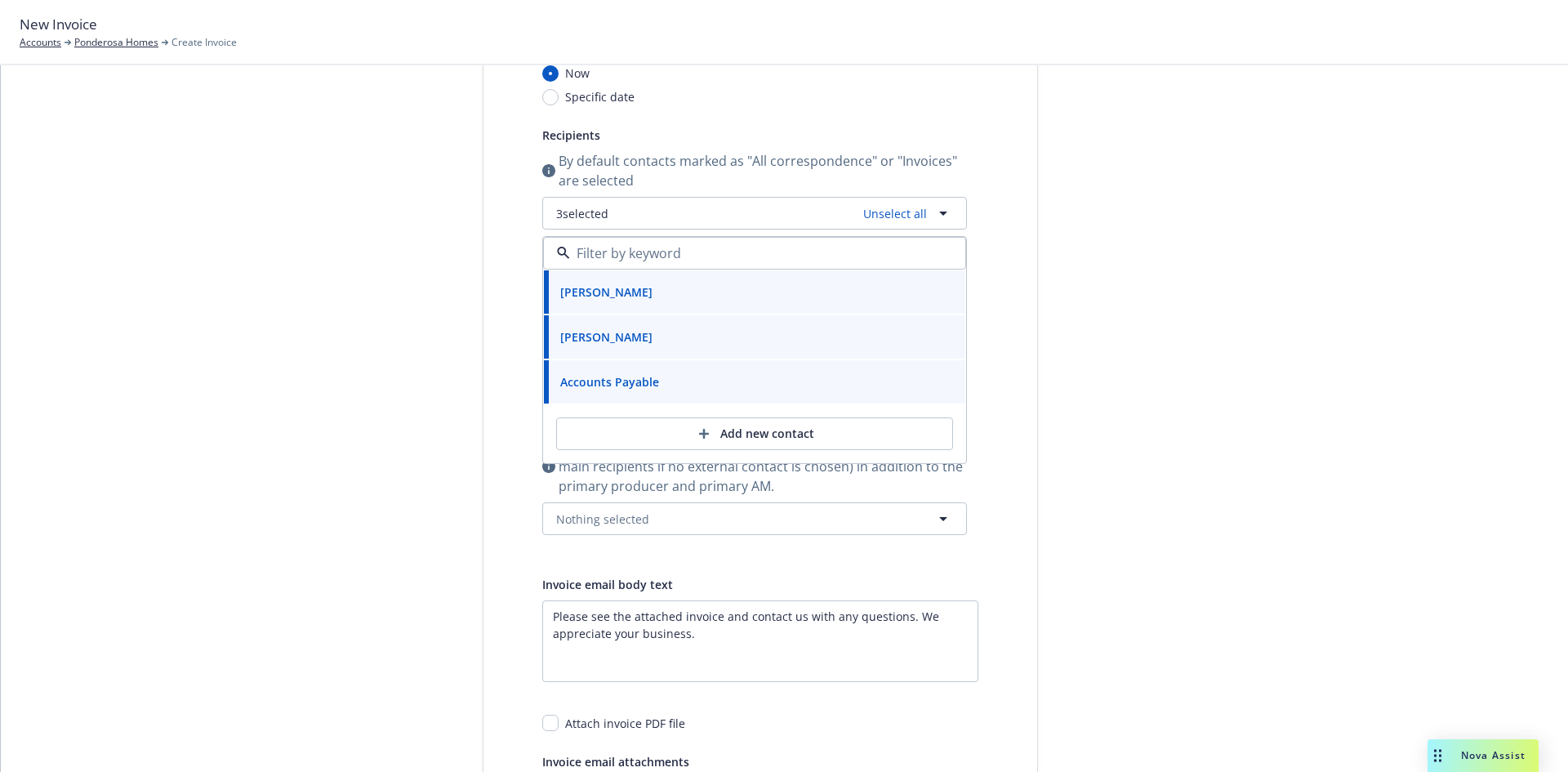
click at [349, 351] on div "Select billable items Review information 3 Share with client" at bounding box center [360, 418] width 180 height 1012
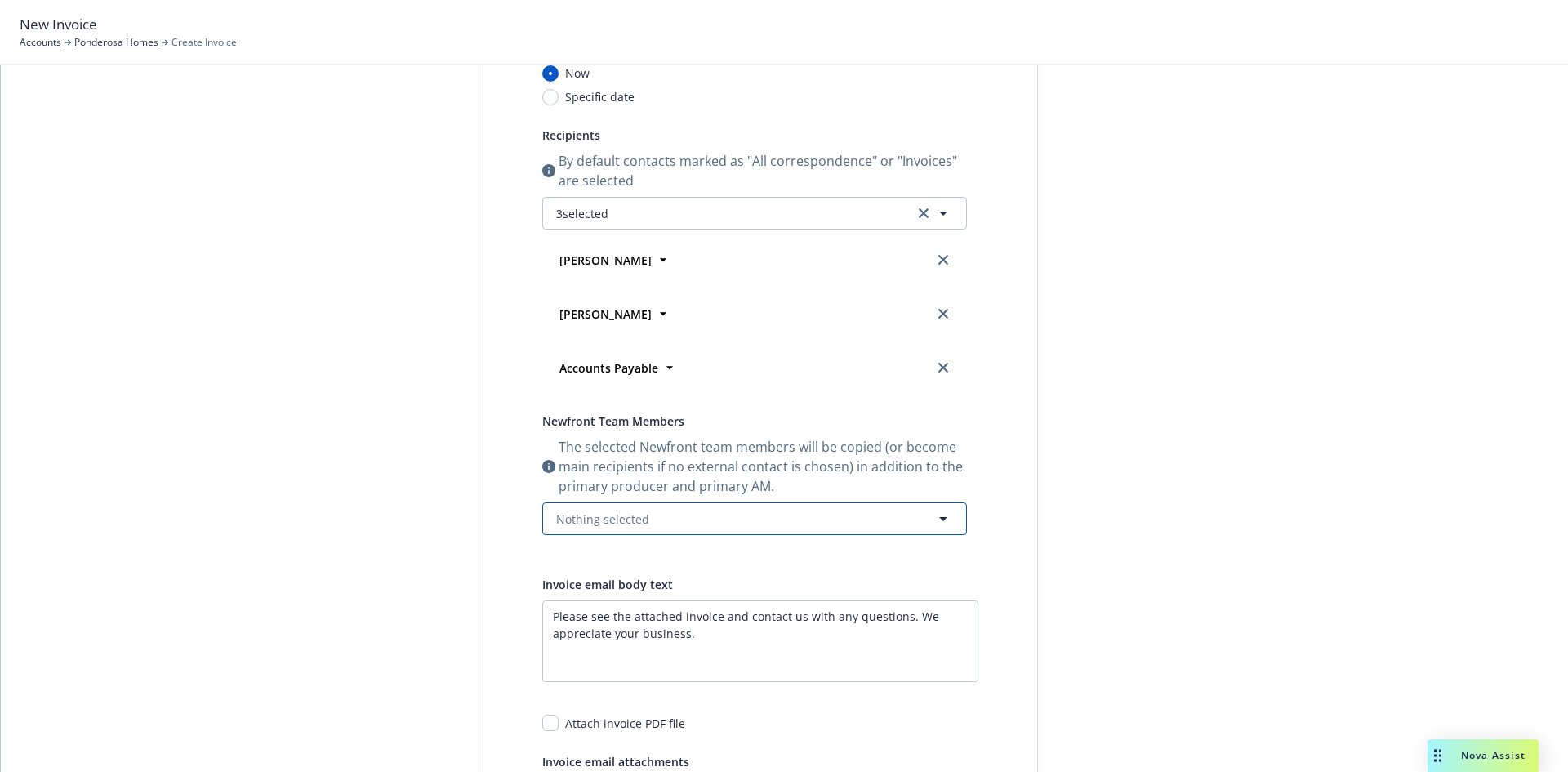
click at [578, 526] on span "Nothing selected" at bounding box center [603, 519] width 93 height 17
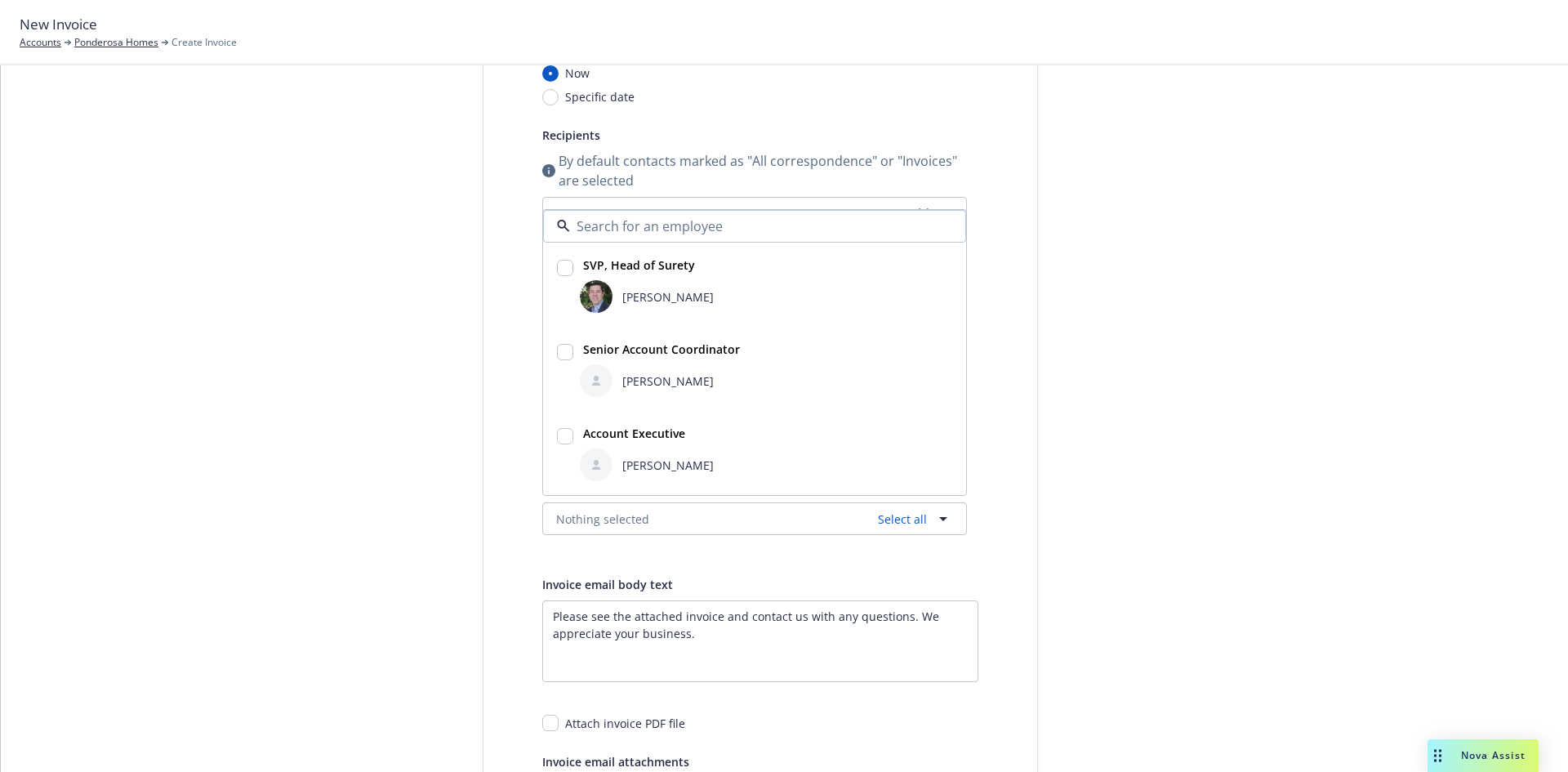
click at [599, 293] on img at bounding box center [596, 296] width 33 height 33
checkbox input "true"
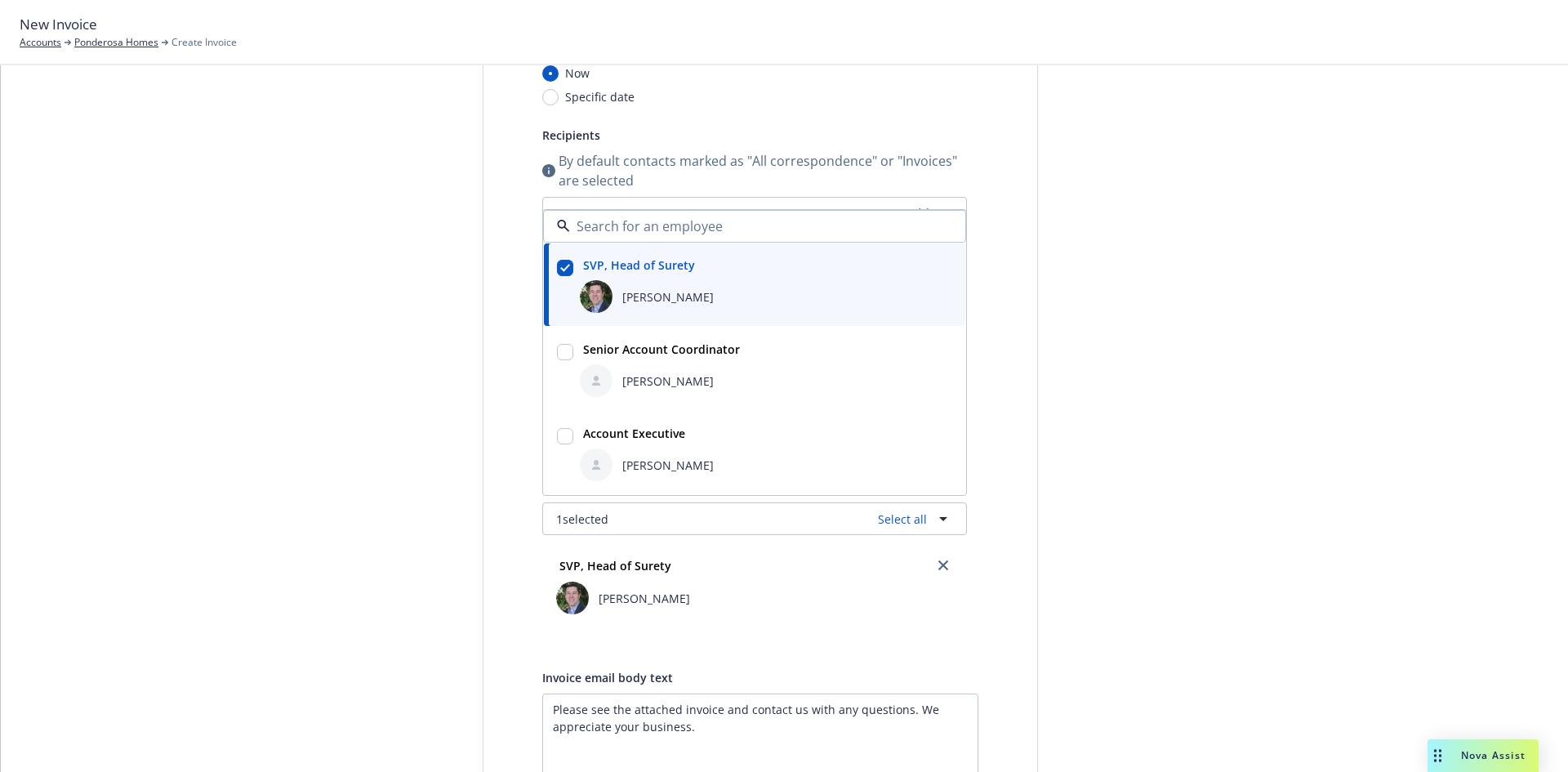
click at [609, 351] on strong "Senior Account Coordinator" at bounding box center [661, 349] width 157 height 15
checkbox input "true"
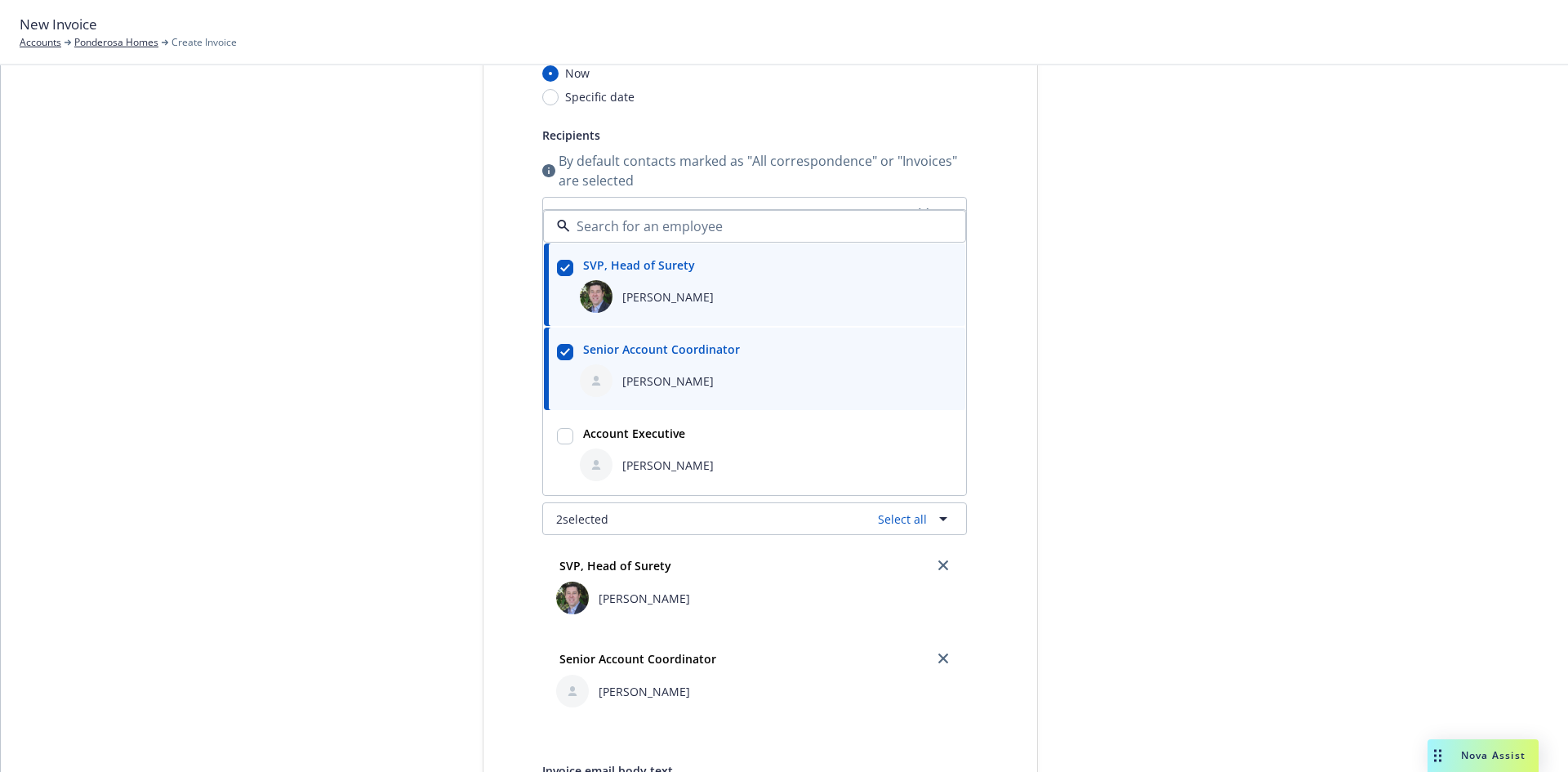
click at [563, 449] on div at bounding box center [564, 453] width 23 height 63
checkbox input "true"
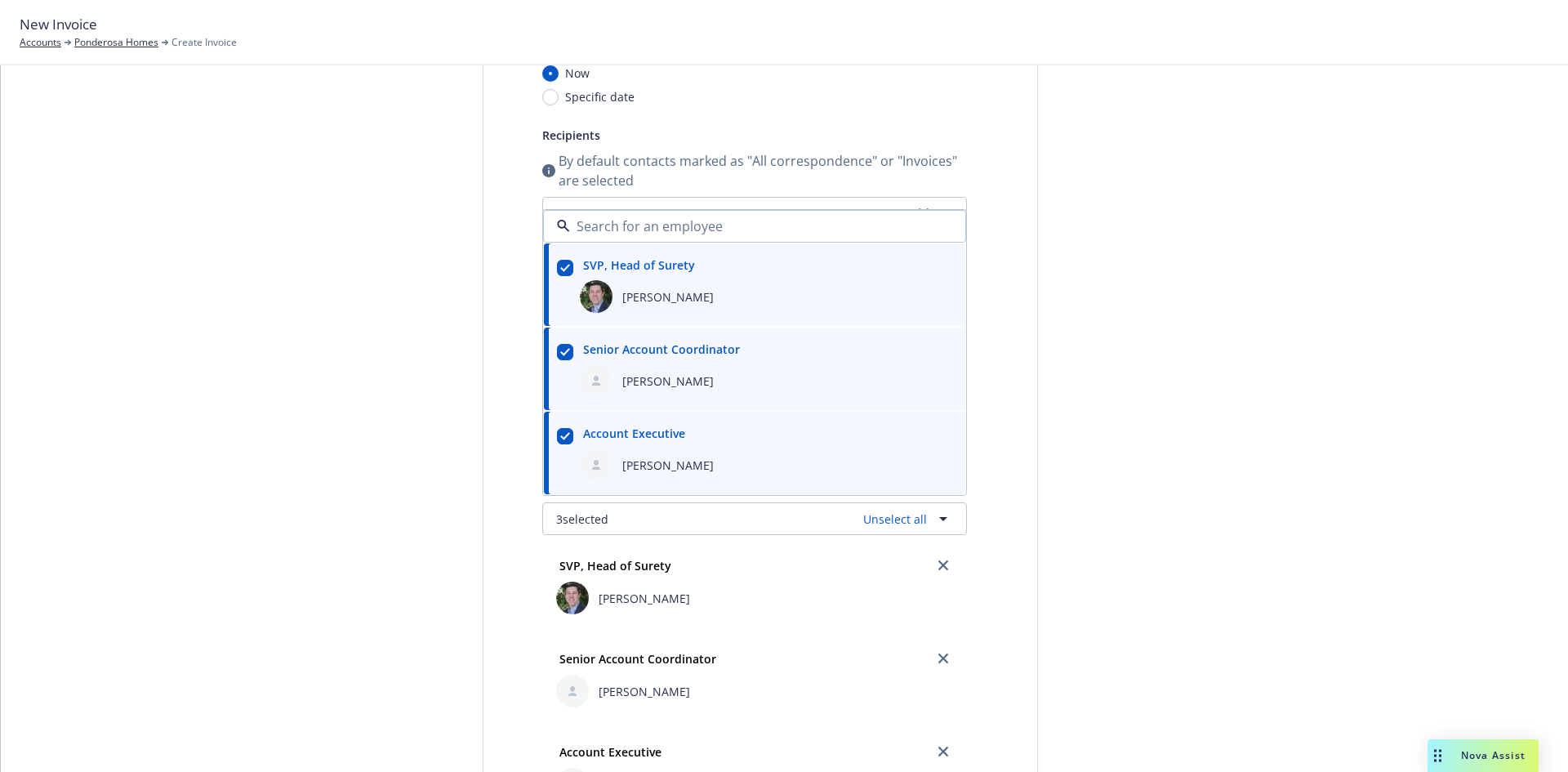
click at [374, 430] on div "Select billable items Review information 3 Share with client" at bounding box center [360, 541] width 180 height 1258
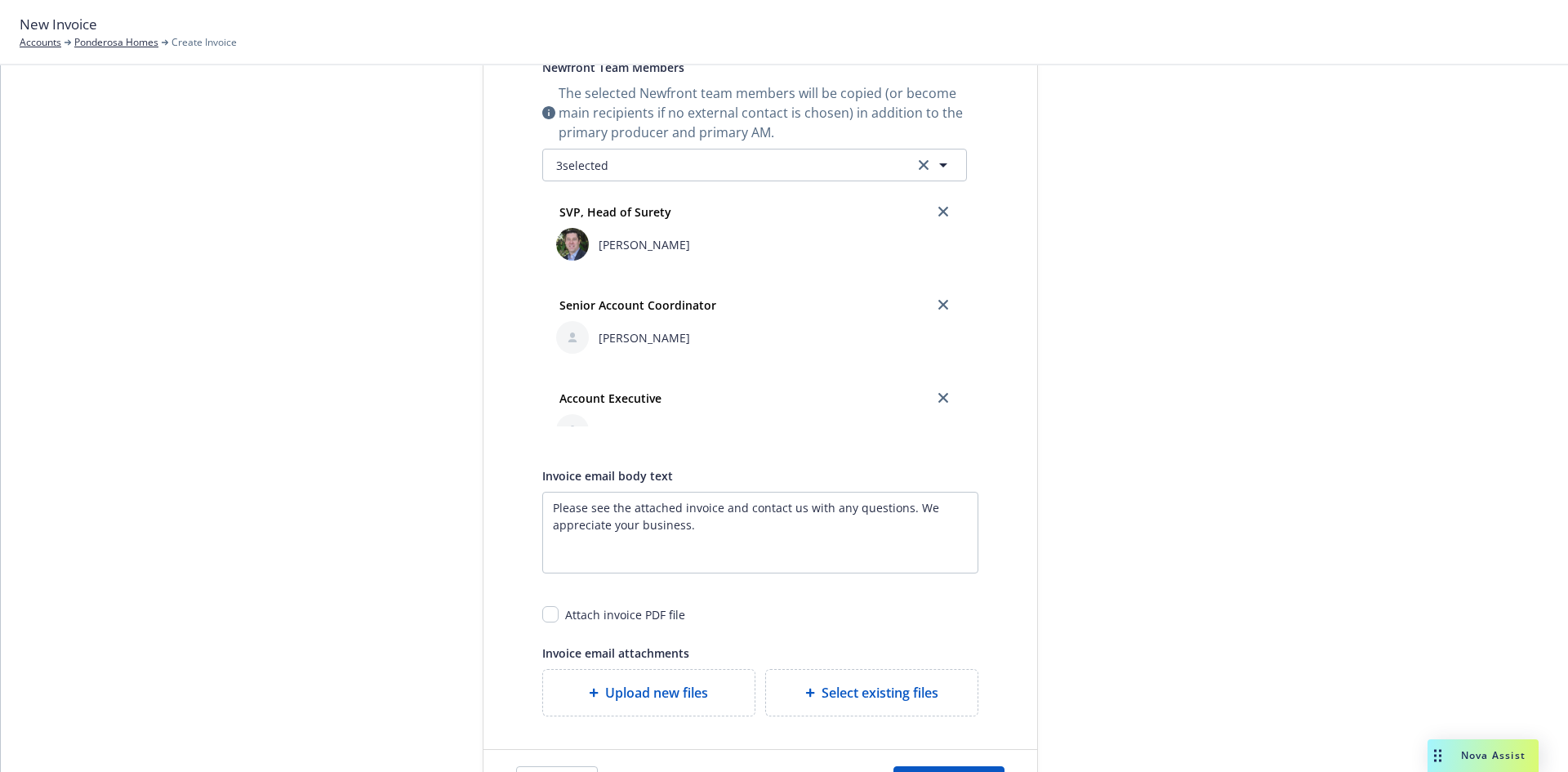
scroll to position [627, 0]
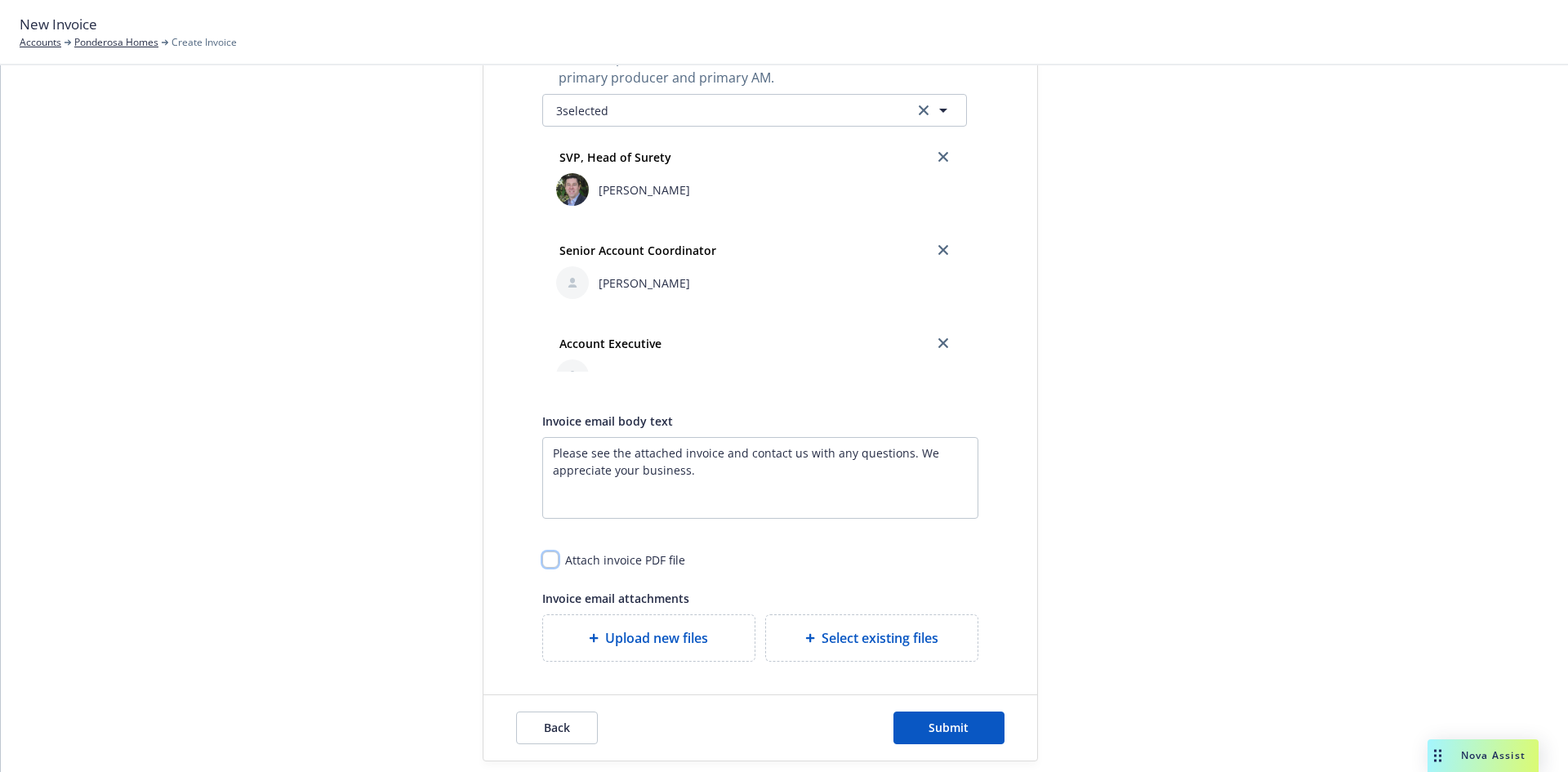
click at [551, 559] on input "checkbox" at bounding box center [551, 559] width 16 height 16
checkbox input "true"
click at [963, 722] on button "Submit" at bounding box center [949, 728] width 111 height 33
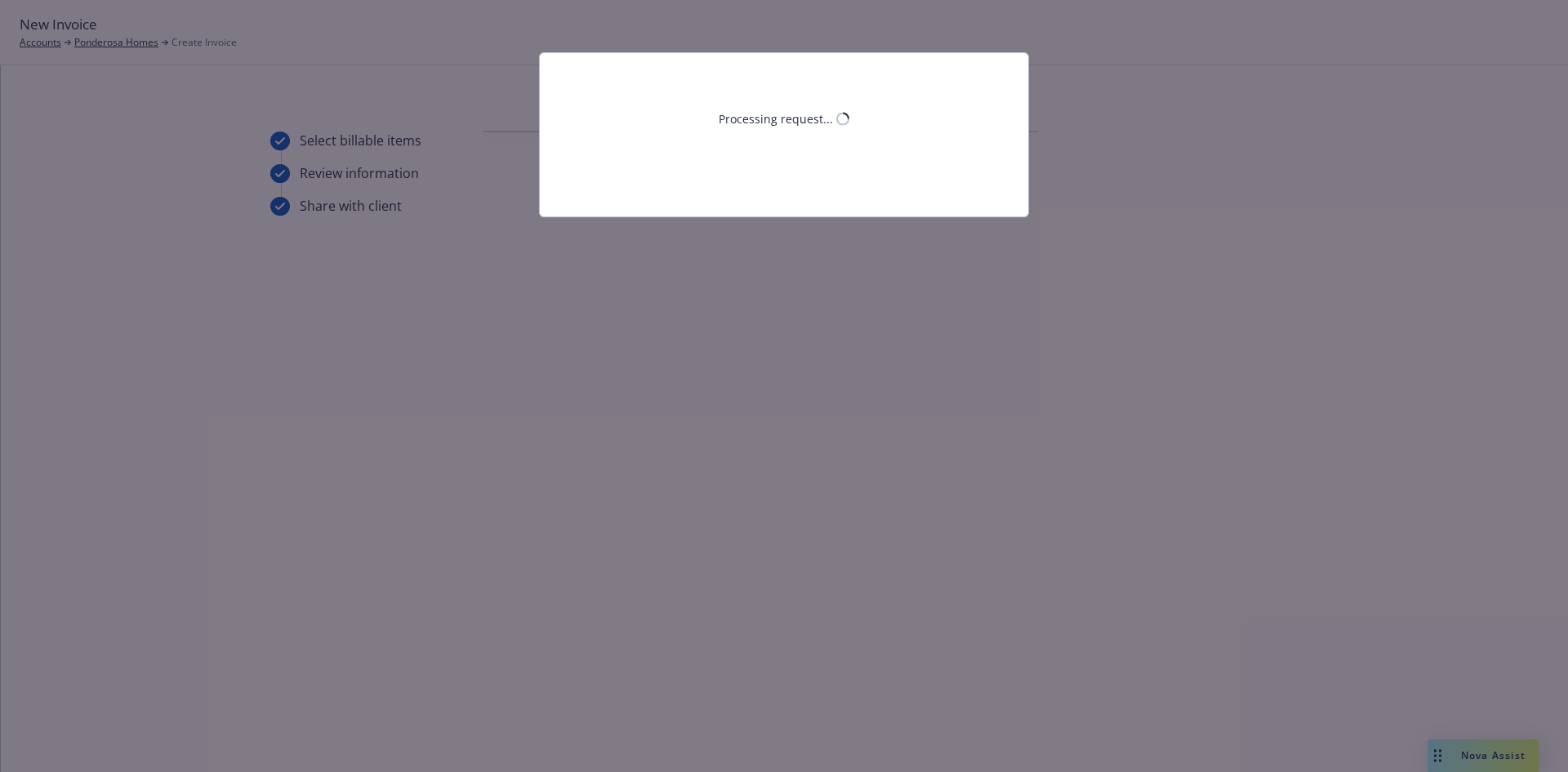
scroll to position [0, 0]
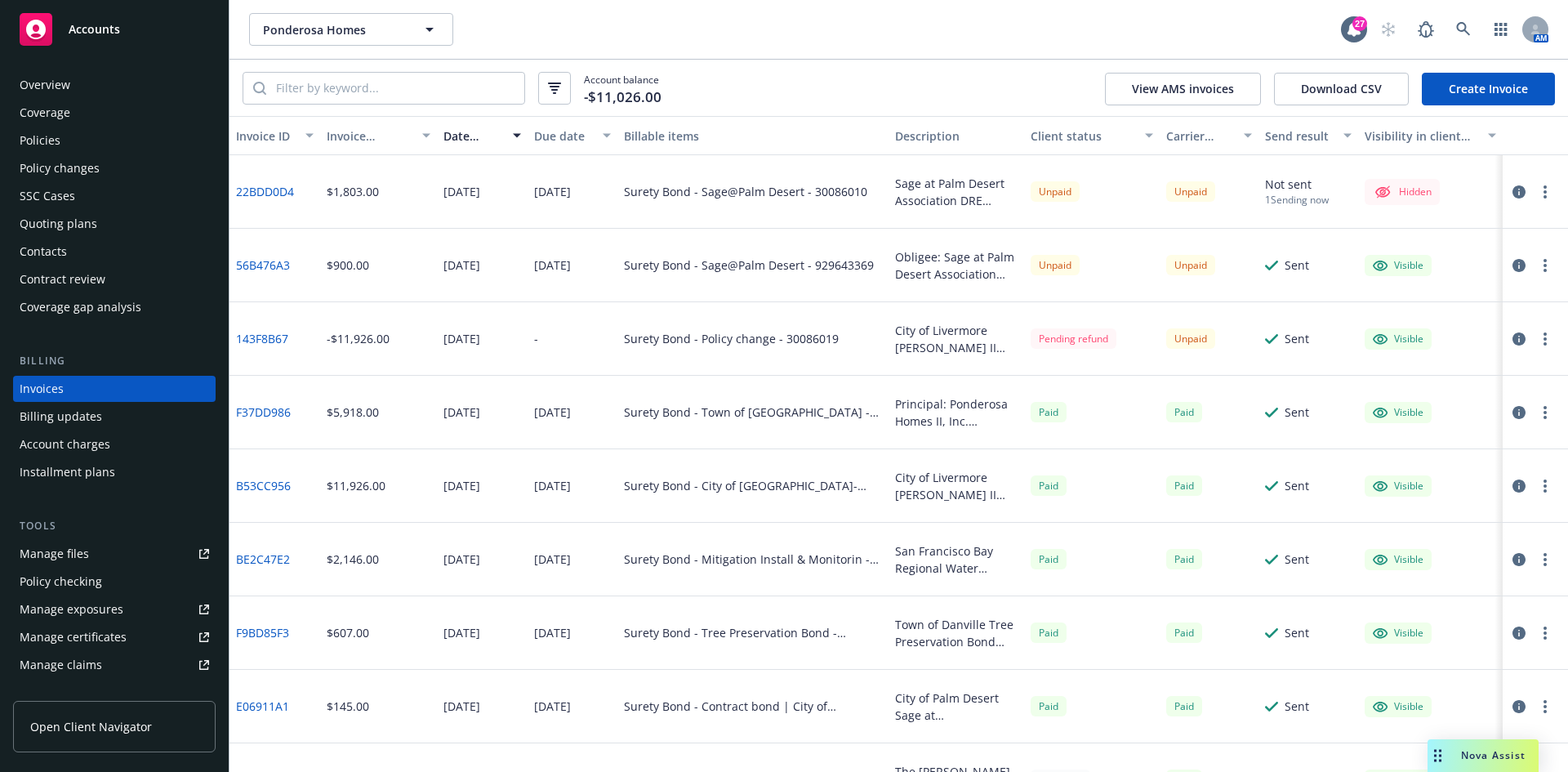
click at [1535, 200] on button "button" at bounding box center [1545, 192] width 20 height 20
click at [1452, 323] on link "Make it visible in client dash" at bounding box center [1437, 324] width 208 height 33
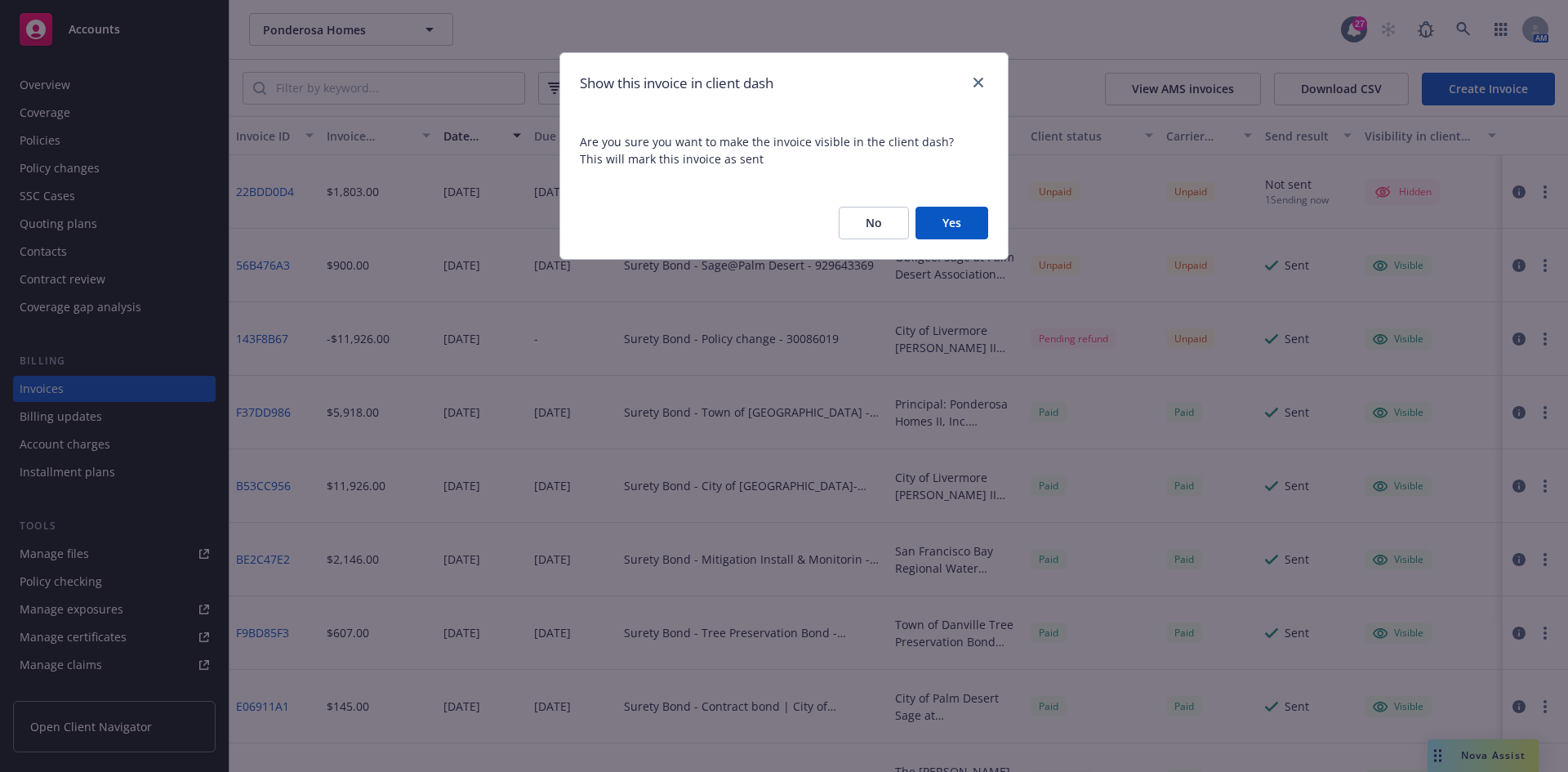
click at [948, 218] on button "Yes" at bounding box center [952, 223] width 73 height 33
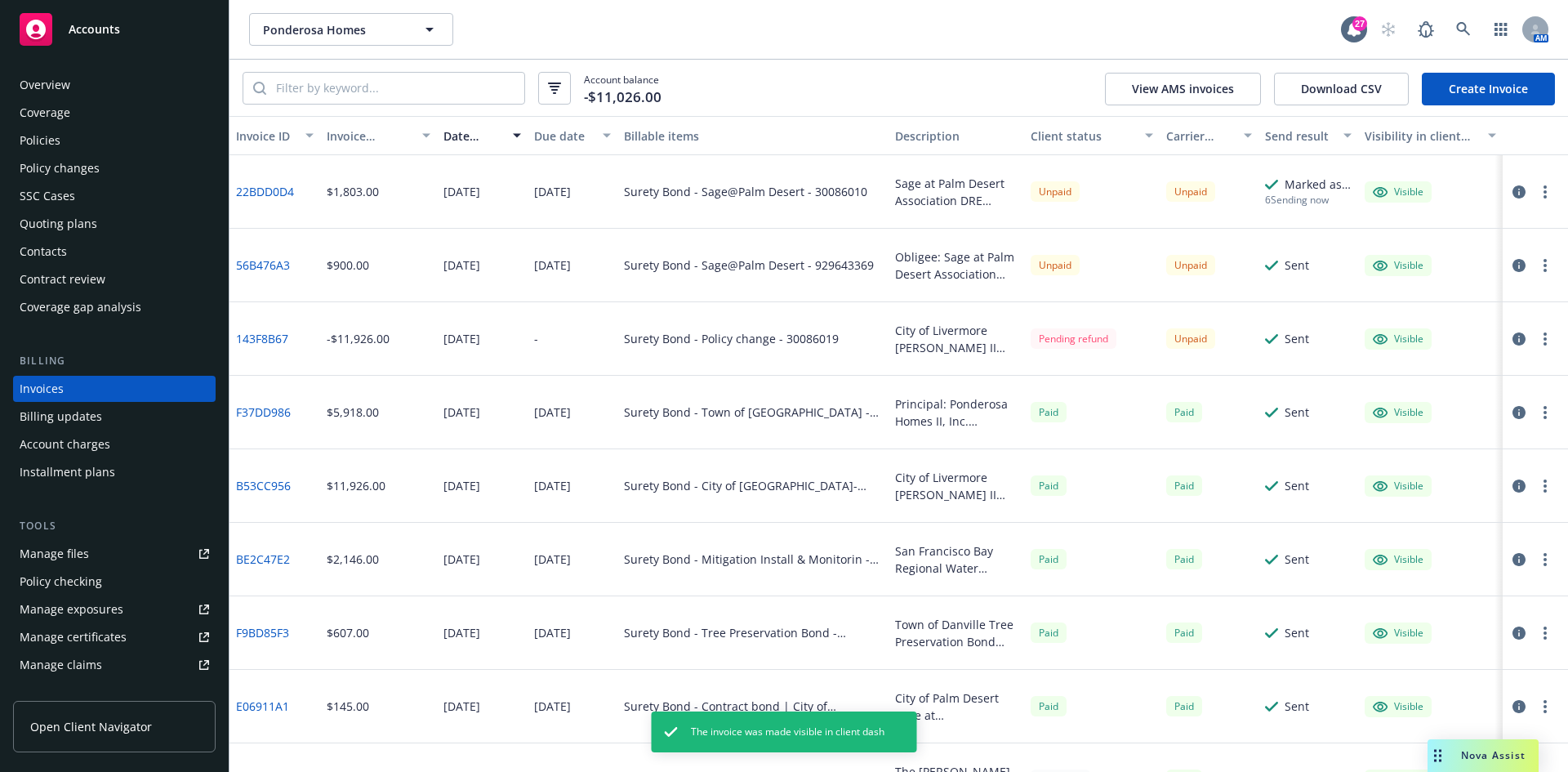
click at [1538, 197] on button "button" at bounding box center [1545, 192] width 20 height 20
click at [1379, 380] on link "Generate invoice PDF" at bounding box center [1437, 389] width 208 height 33
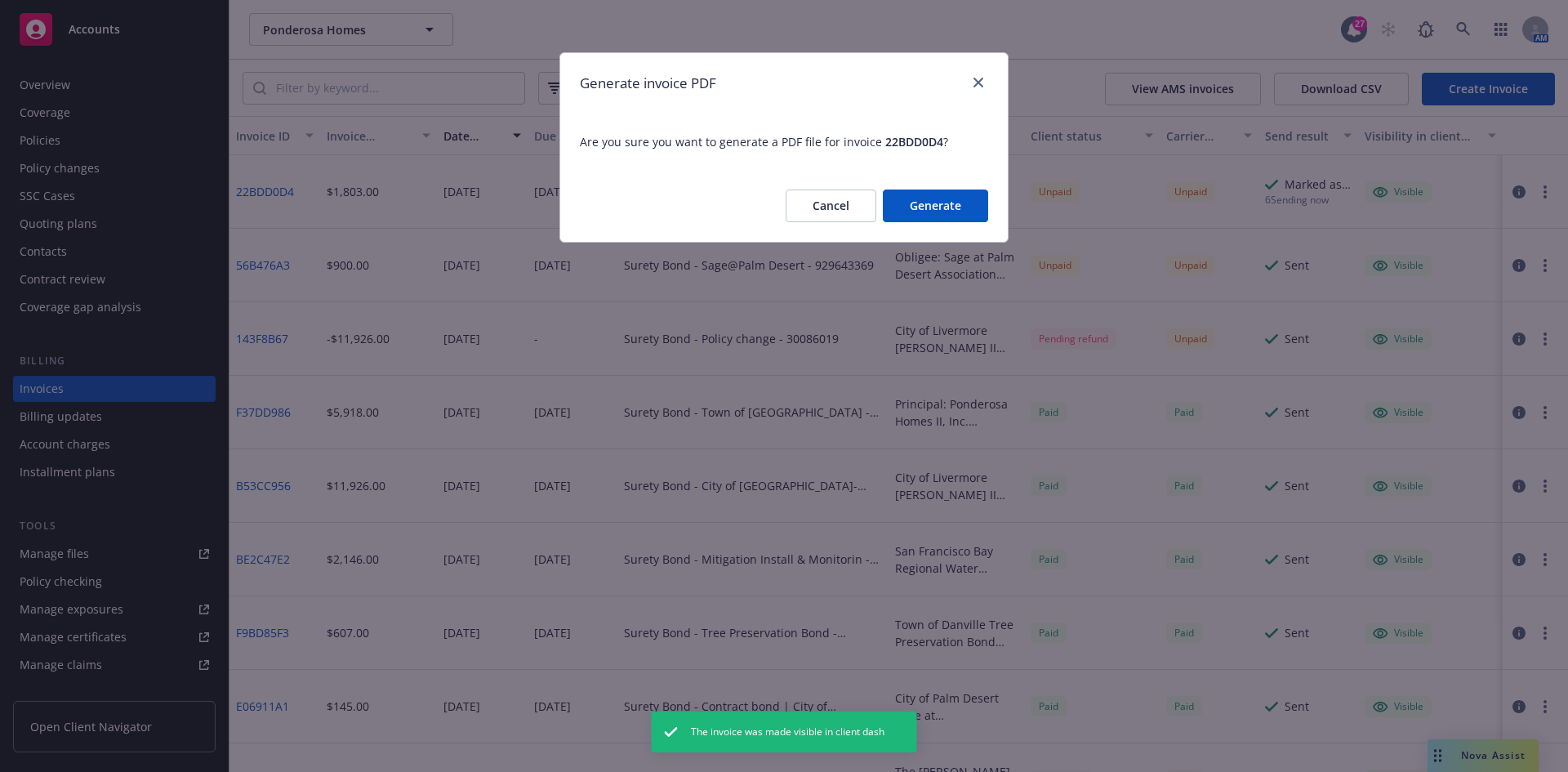
click at [919, 196] on button "Generate" at bounding box center [935, 206] width 105 height 33
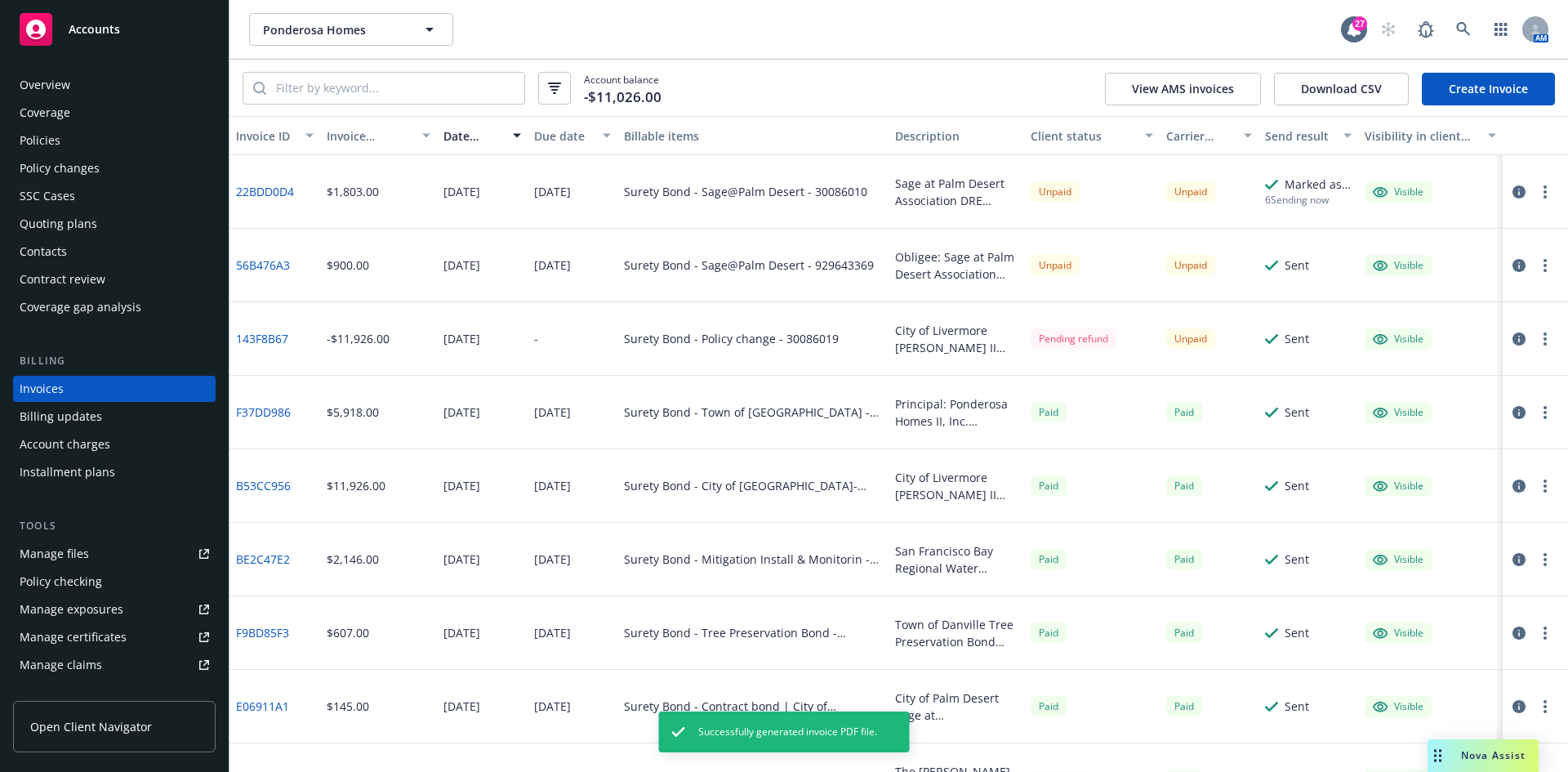
click at [1535, 199] on button "button" at bounding box center [1545, 192] width 20 height 20
click at [1413, 378] on link "Download invoice PDF" at bounding box center [1437, 389] width 208 height 33
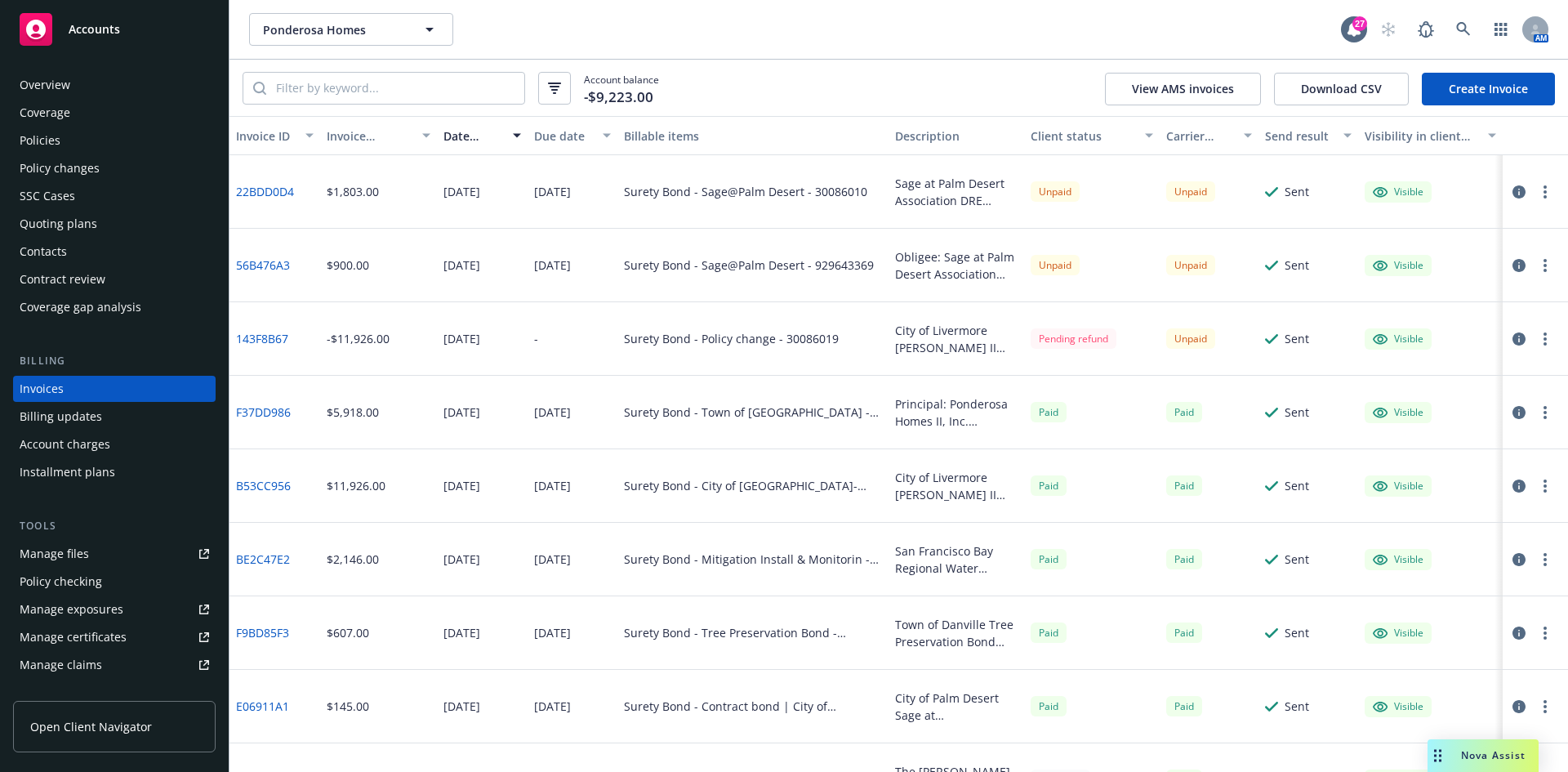
click at [154, 32] on div "Accounts" at bounding box center [115, 29] width 189 height 33
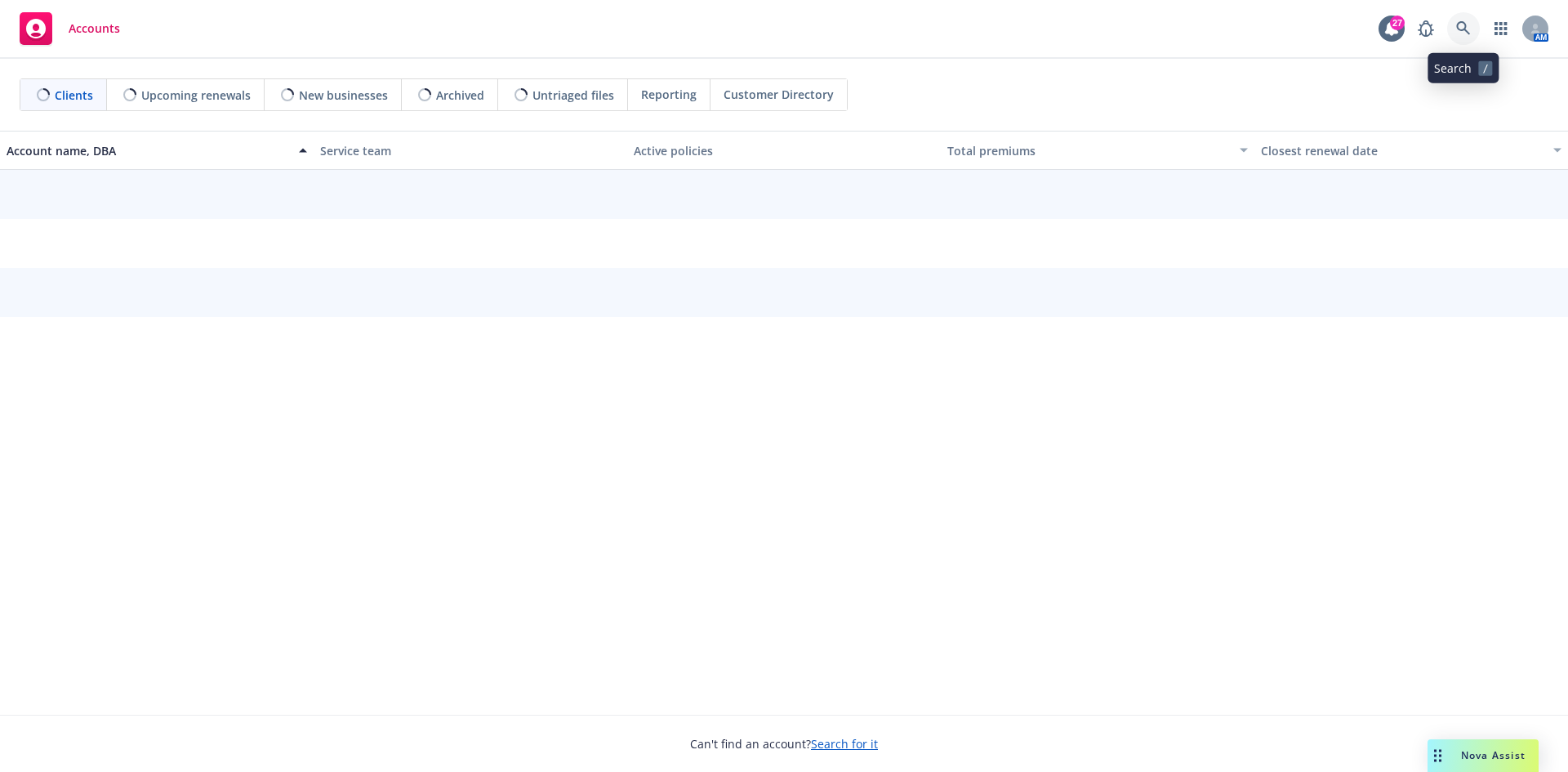
click at [1449, 24] on link at bounding box center [1463, 28] width 33 height 33
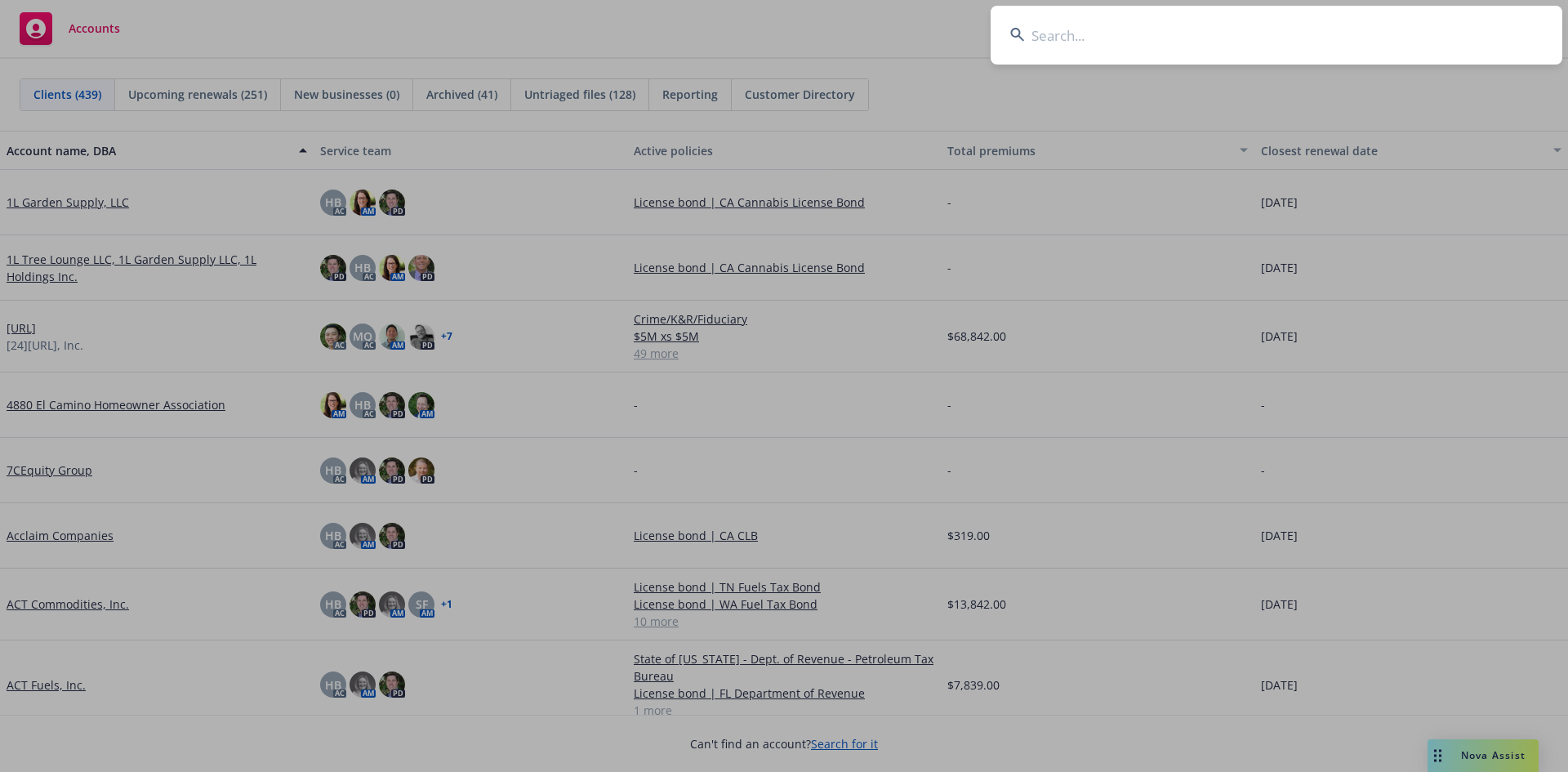
click at [1152, 21] on input at bounding box center [1276, 35] width 572 height 59
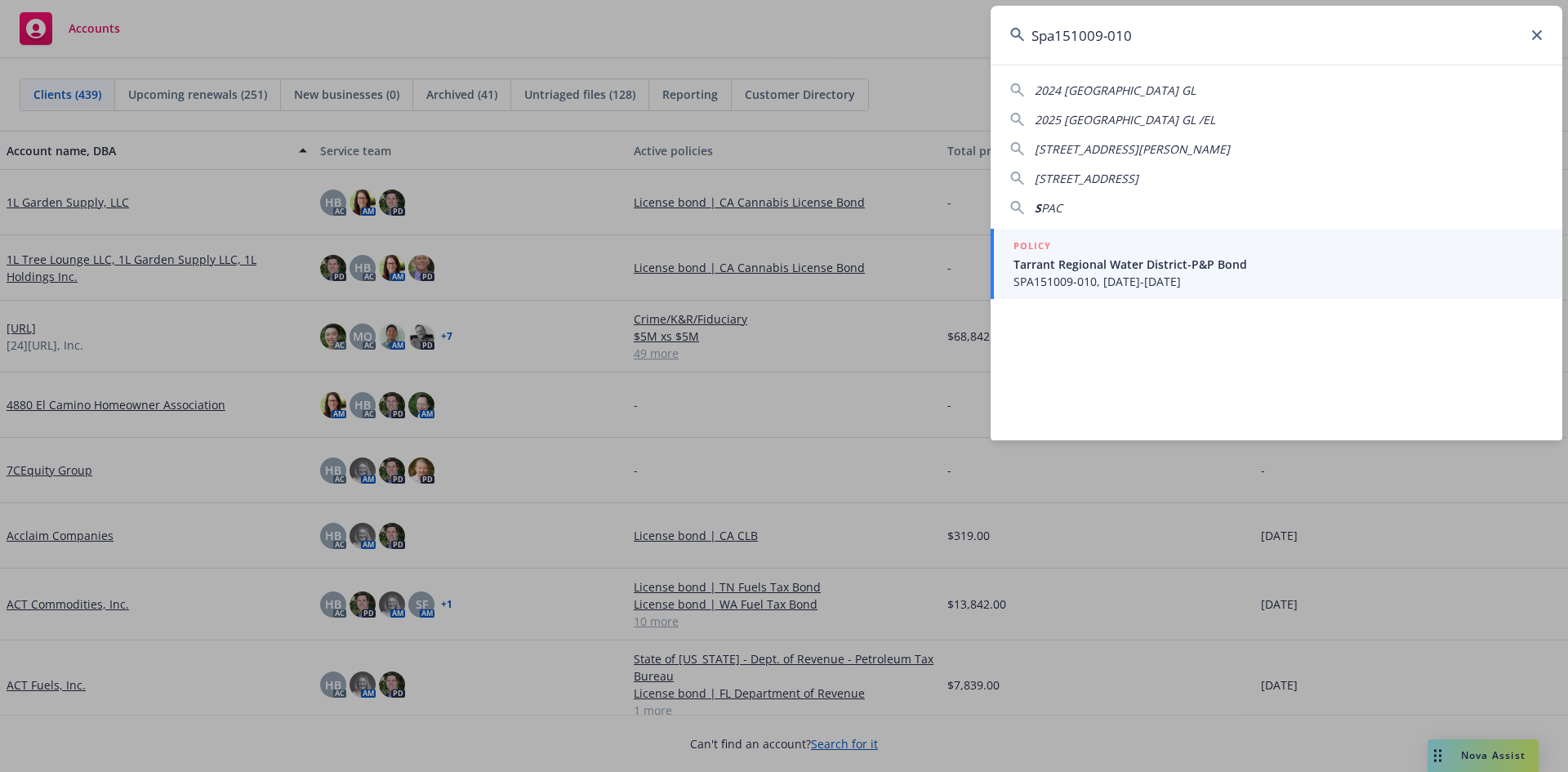
type input "Spa151009-010"
click at [1090, 277] on span "SPA151009-010, 09/10/2025-09/10/2026" at bounding box center [1278, 281] width 529 height 17
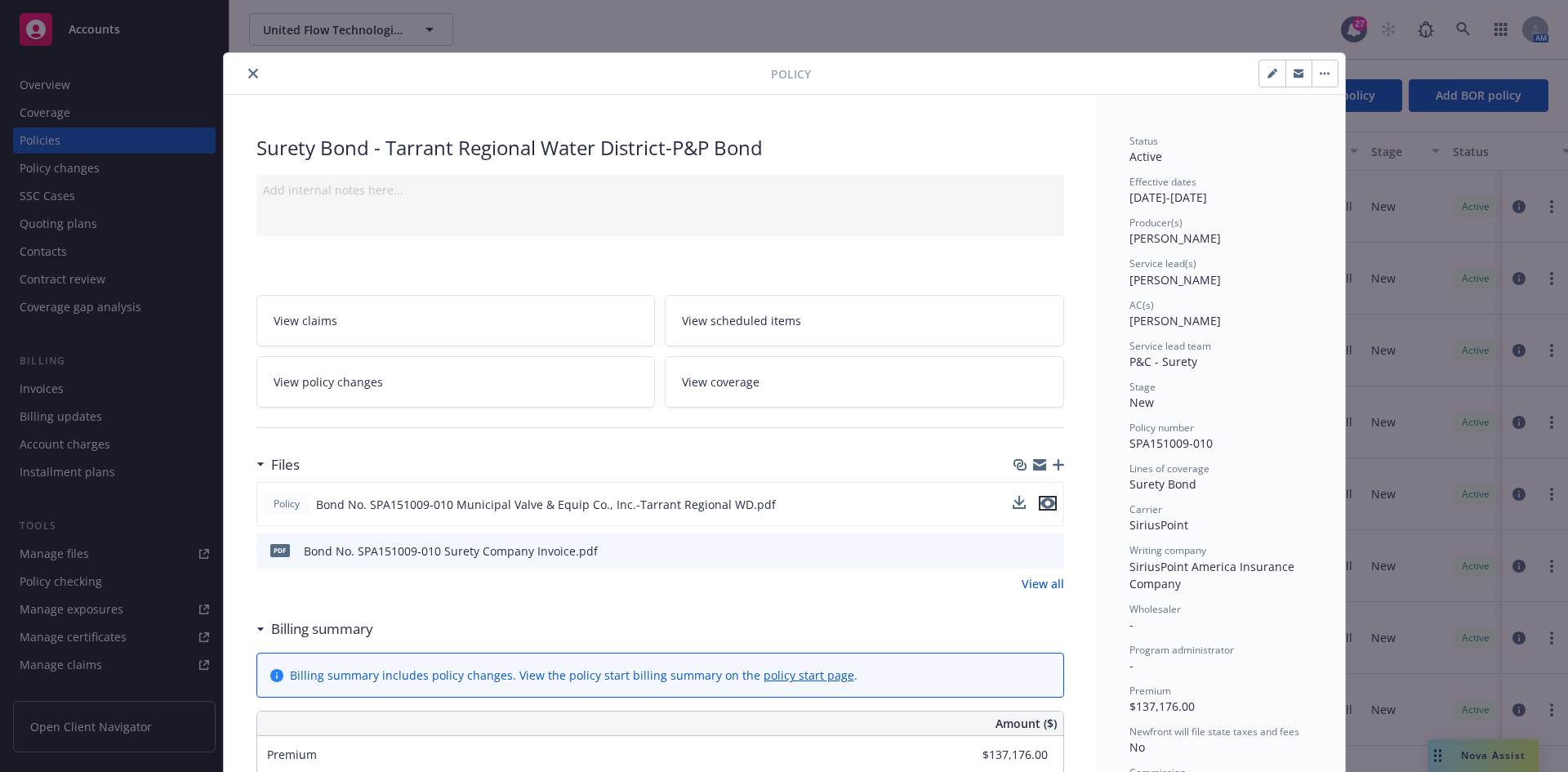
click at [1044, 500] on icon "preview file" at bounding box center [1048, 503] width 15 height 12
click at [1042, 550] on icon "preview file" at bounding box center [1049, 549] width 15 height 12
